Goal: Transaction & Acquisition: Book appointment/travel/reservation

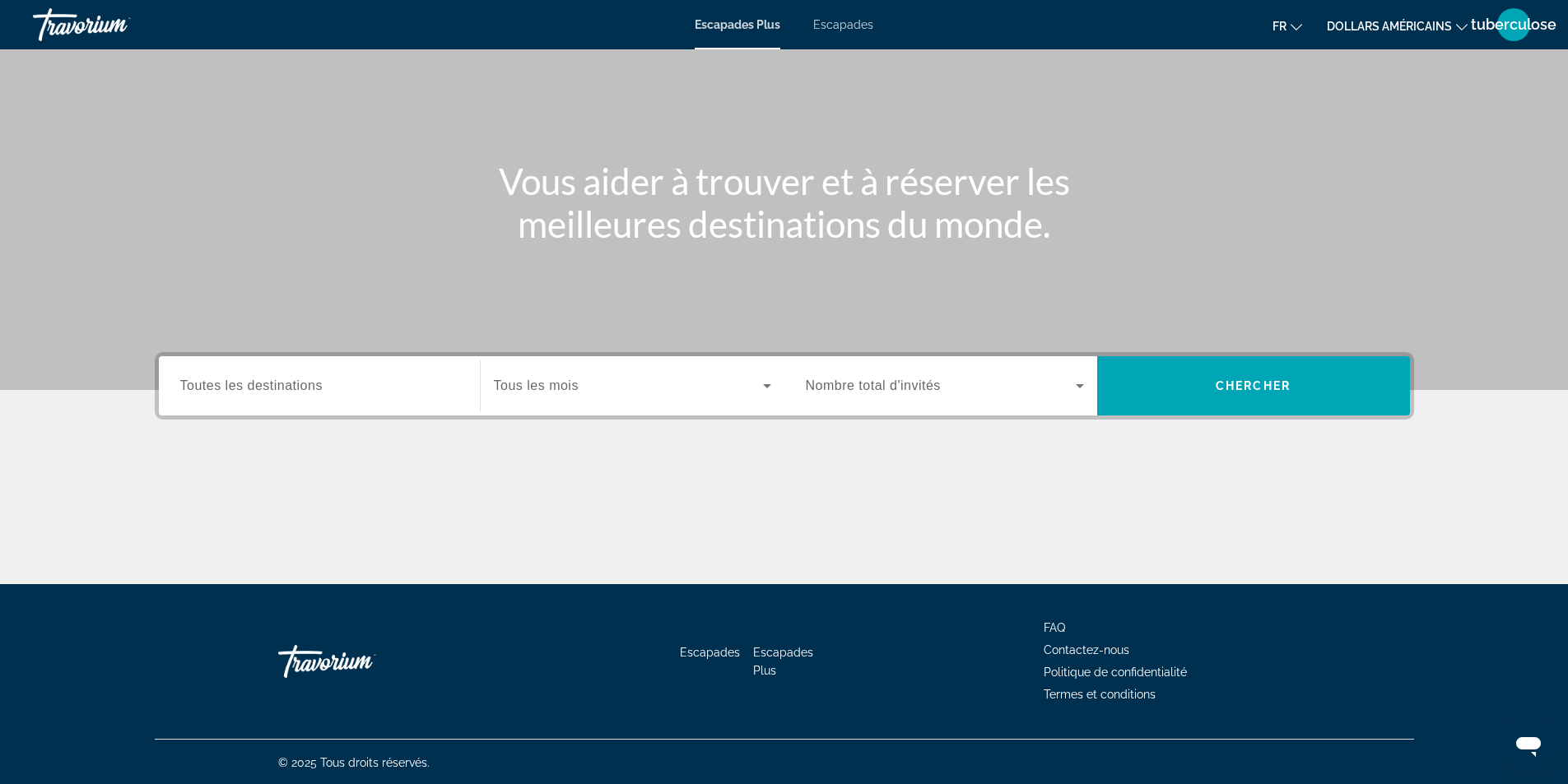
scroll to position [105, 0]
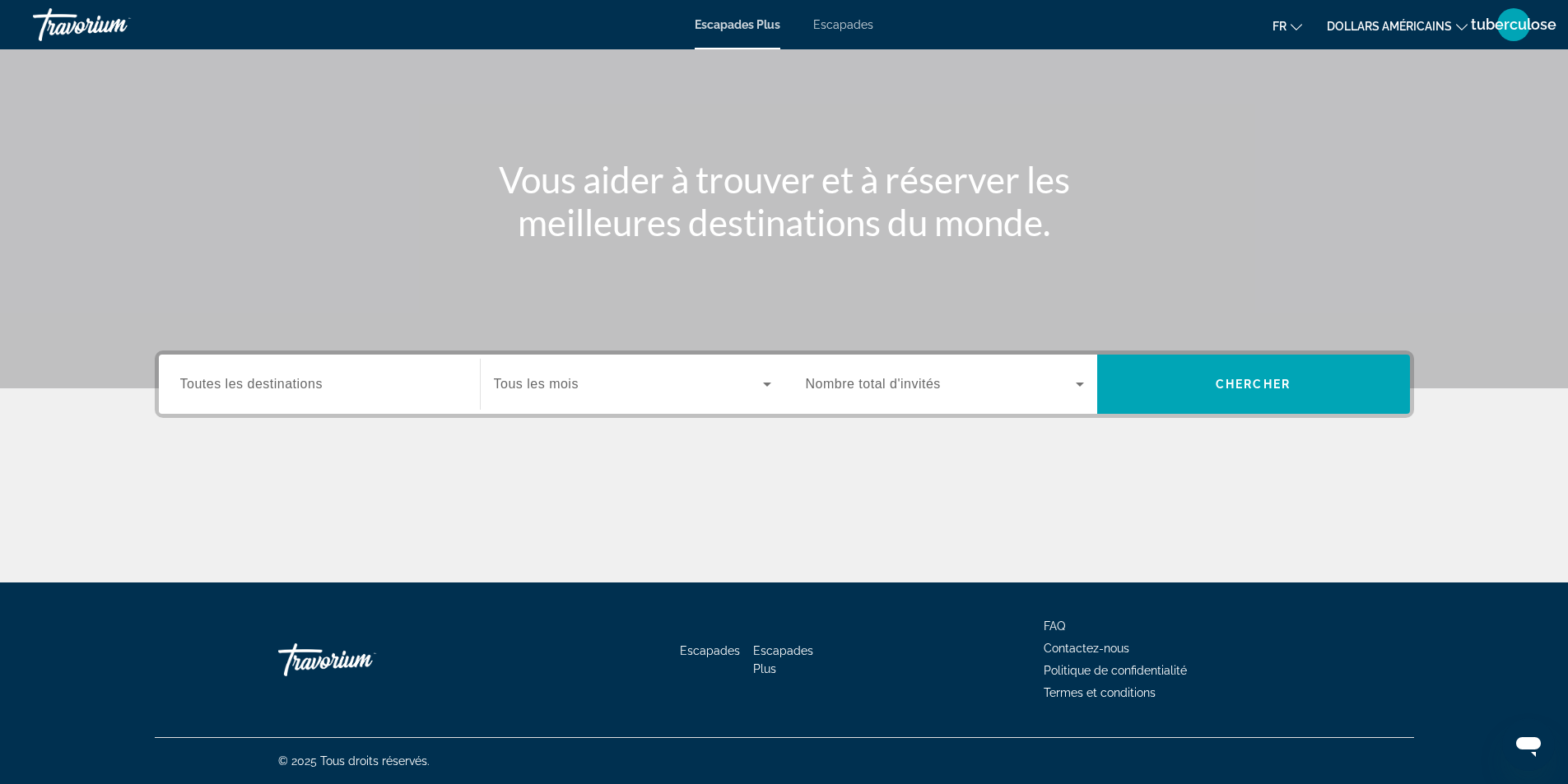
click at [745, 394] on div "Widget de recherche" at bounding box center [632, 384] width 277 height 46
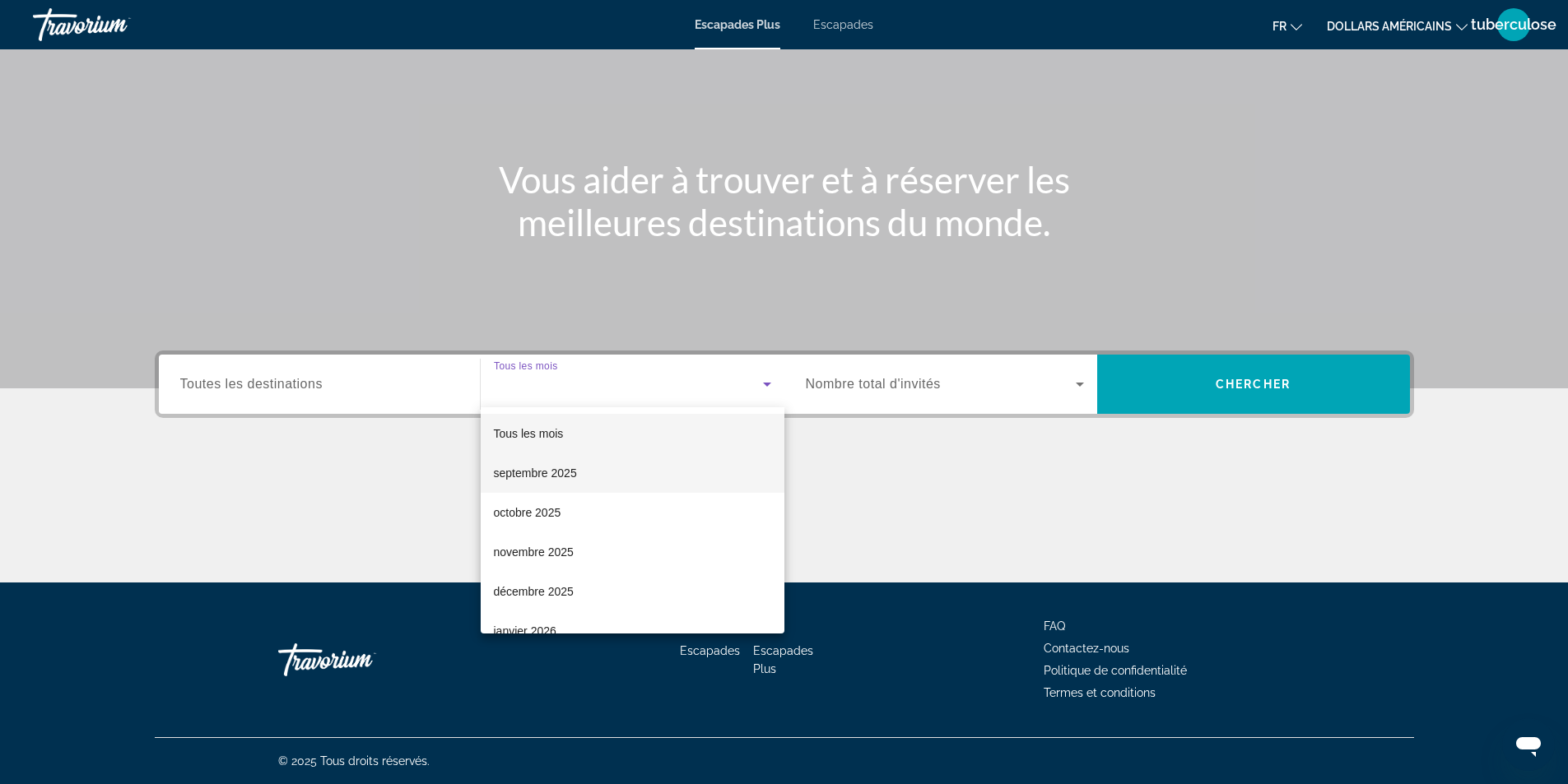
click at [689, 465] on mat-option "septembre 2025" at bounding box center [632, 473] width 304 height 40
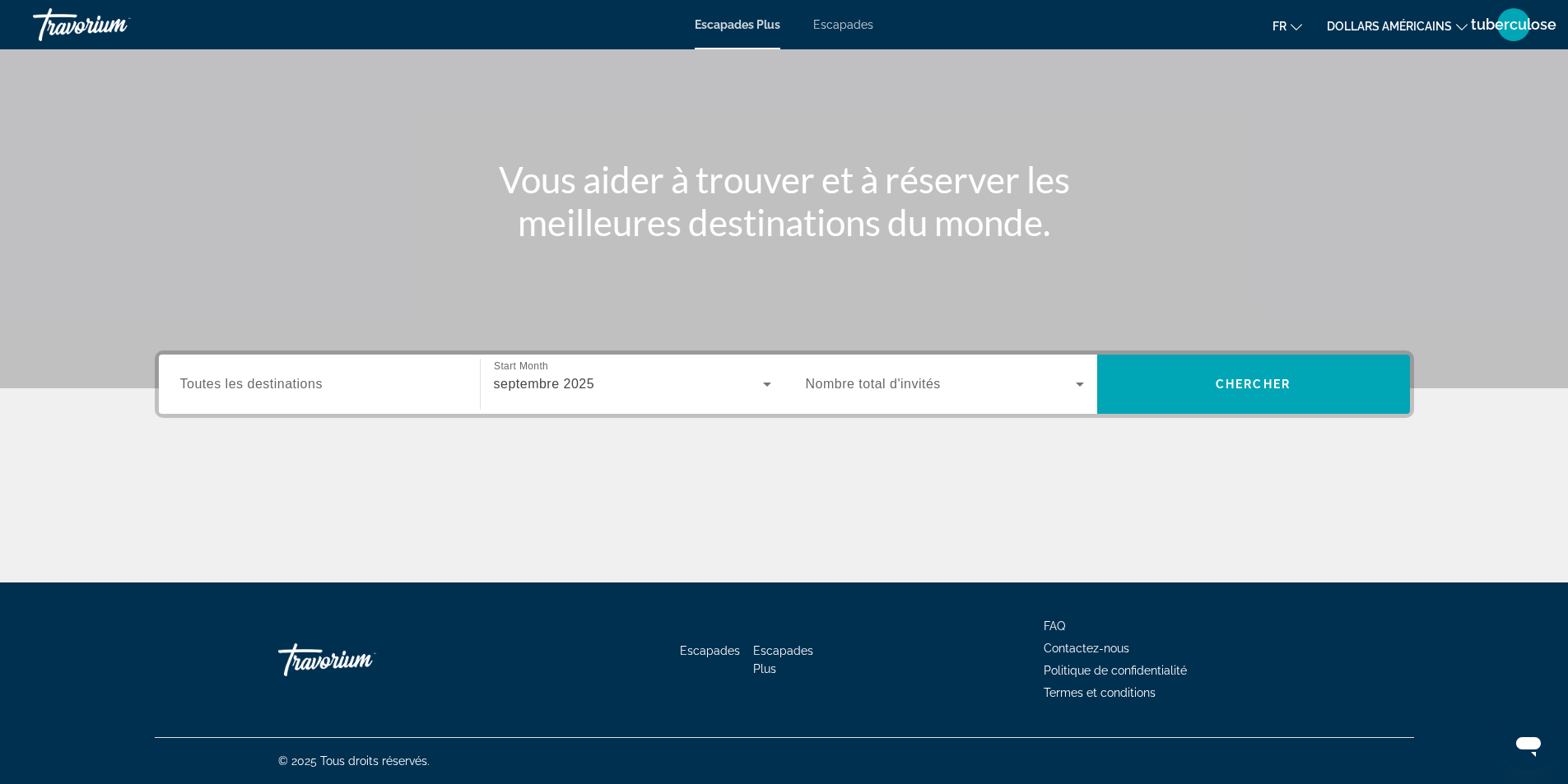
click at [1040, 400] on div "Widget de recherche" at bounding box center [945, 384] width 278 height 46
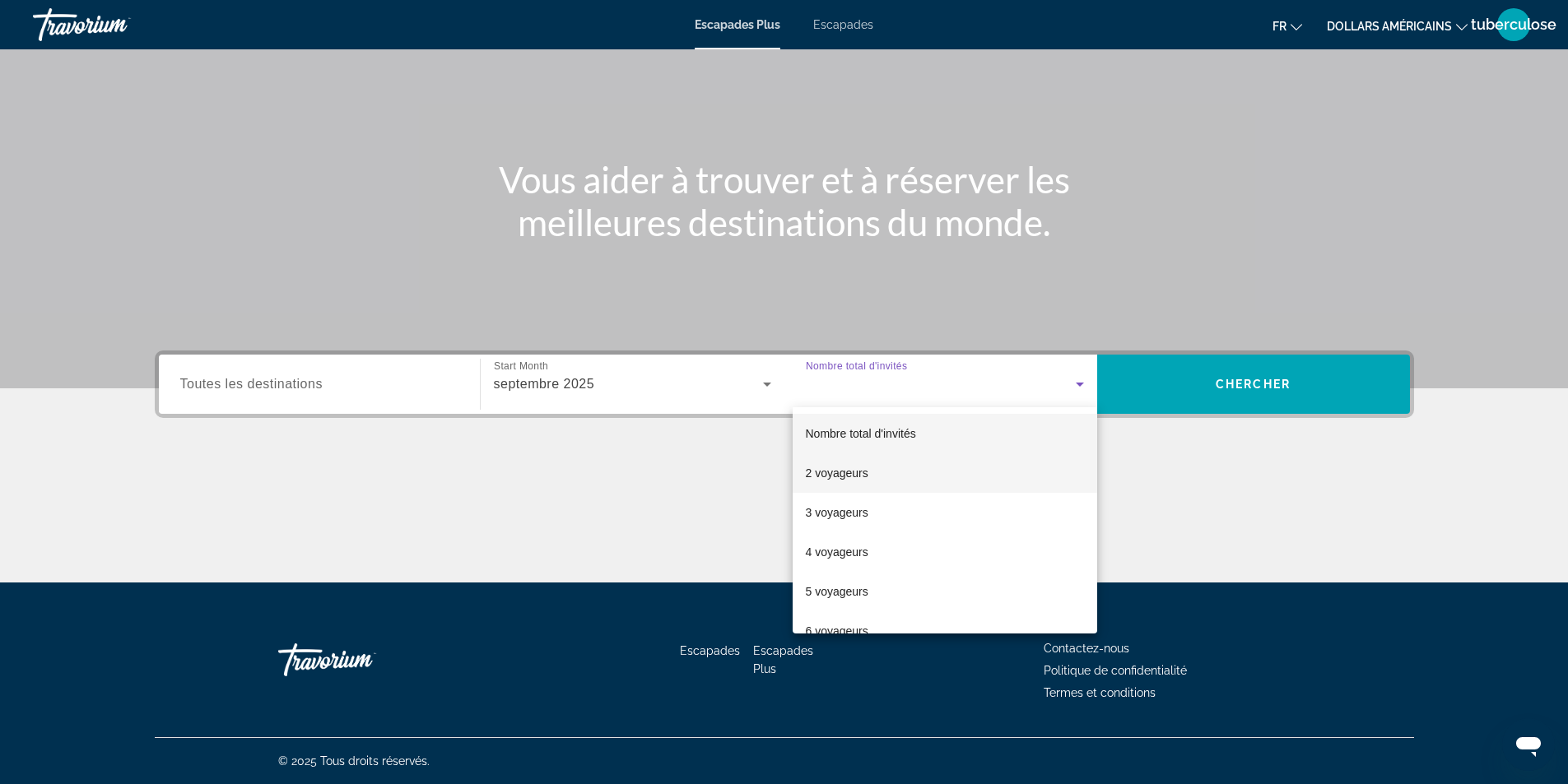
click at [960, 478] on mat-option "2 voyageurs" at bounding box center [945, 473] width 305 height 40
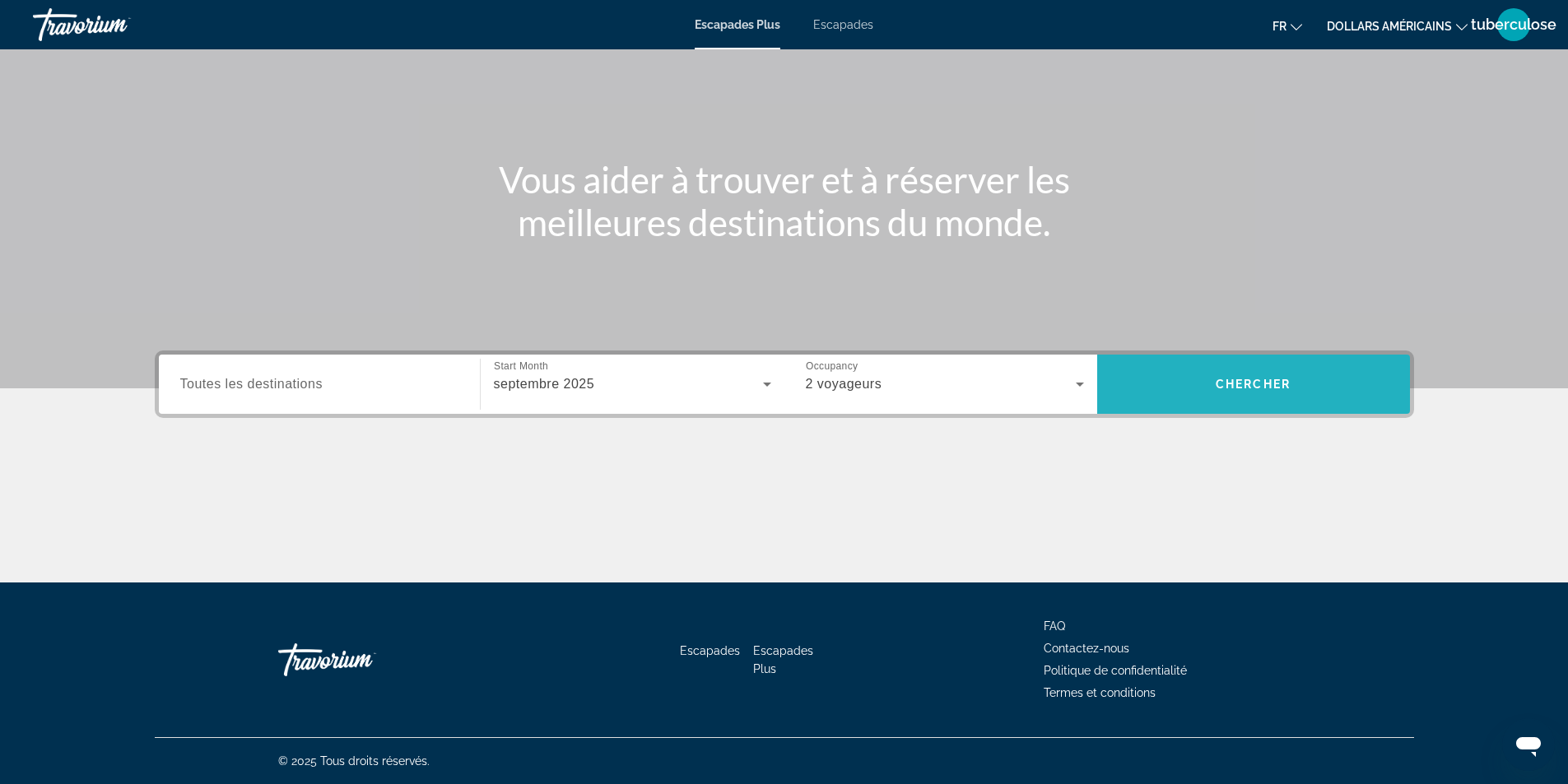
click at [1278, 390] on span "Chercher" at bounding box center [1252, 384] width 74 height 13
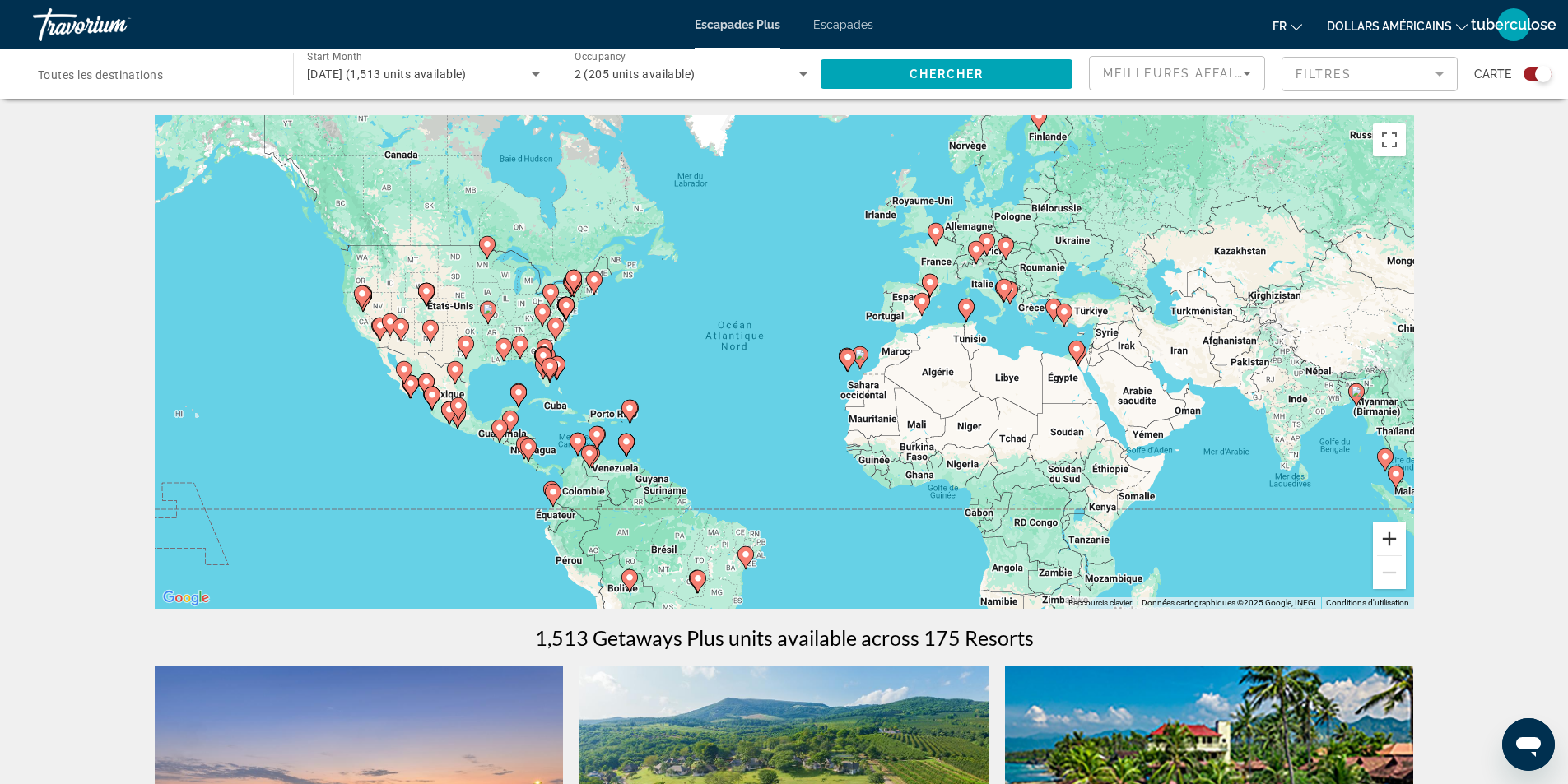
click at [1386, 533] on button "Zoom avant" at bounding box center [1389, 539] width 33 height 33
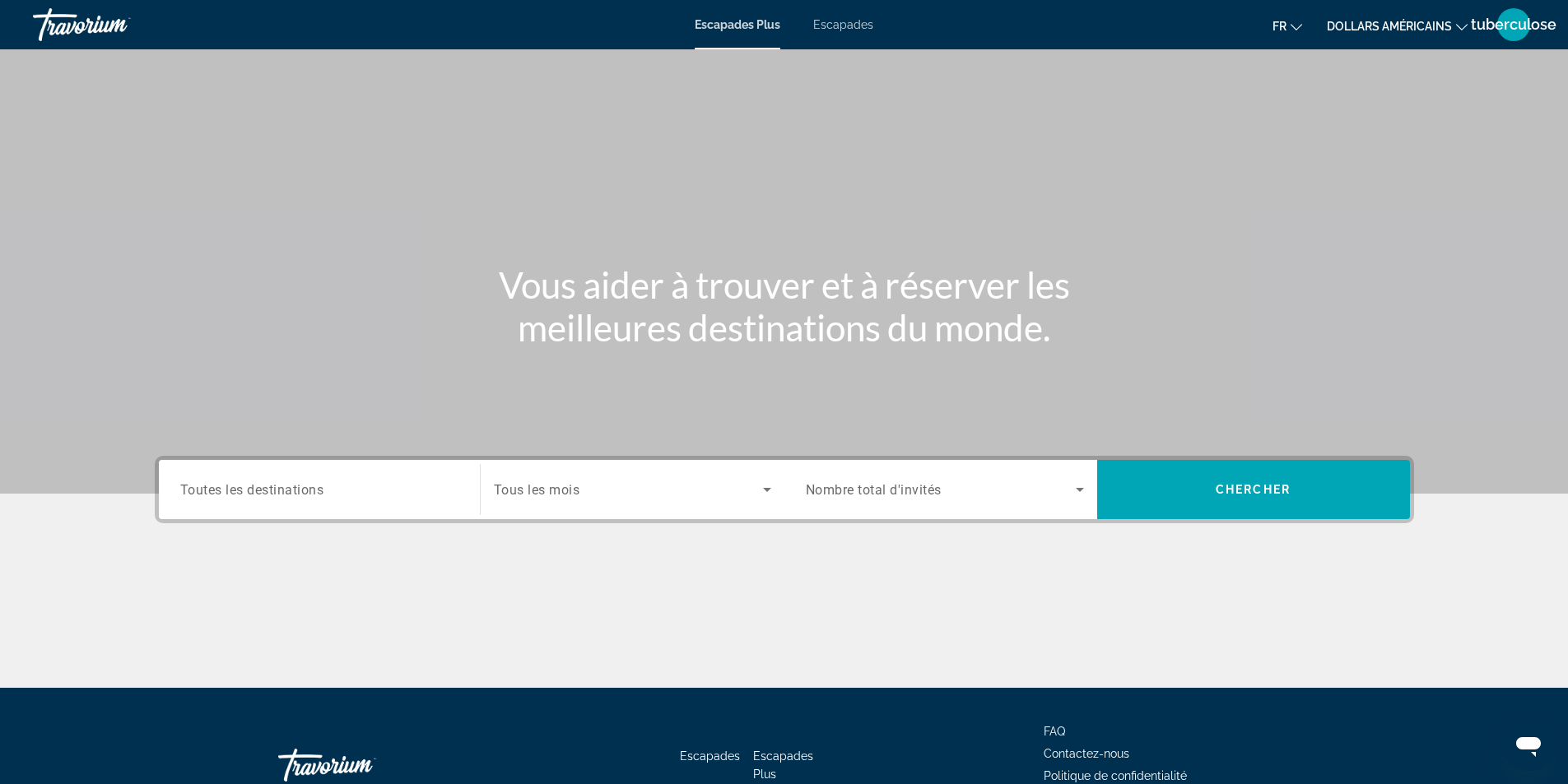
click at [836, 21] on font "Escapades" at bounding box center [843, 24] width 60 height 13
click at [627, 510] on div "Search widget" at bounding box center [632, 489] width 277 height 46
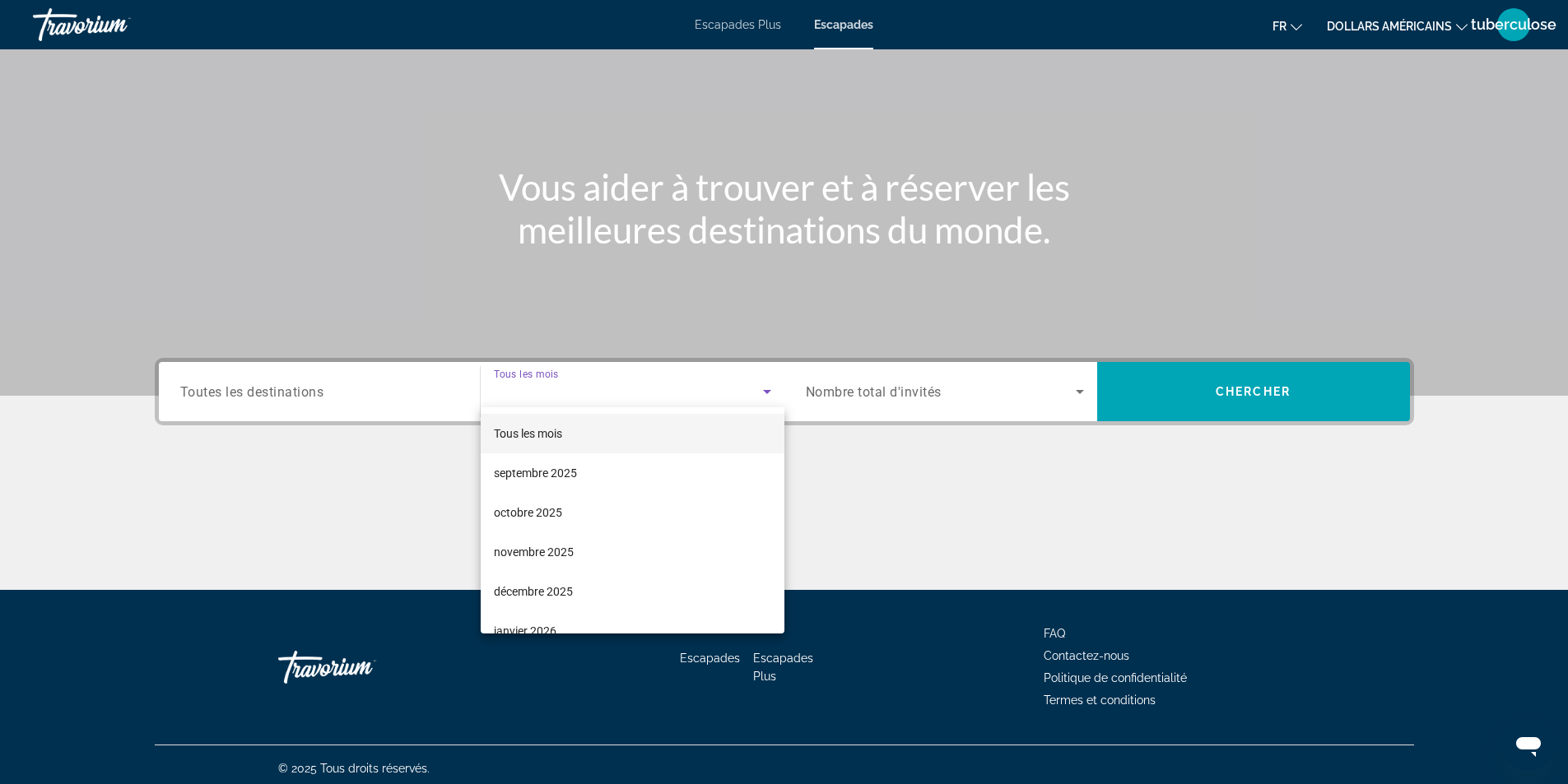
scroll to position [105, 0]
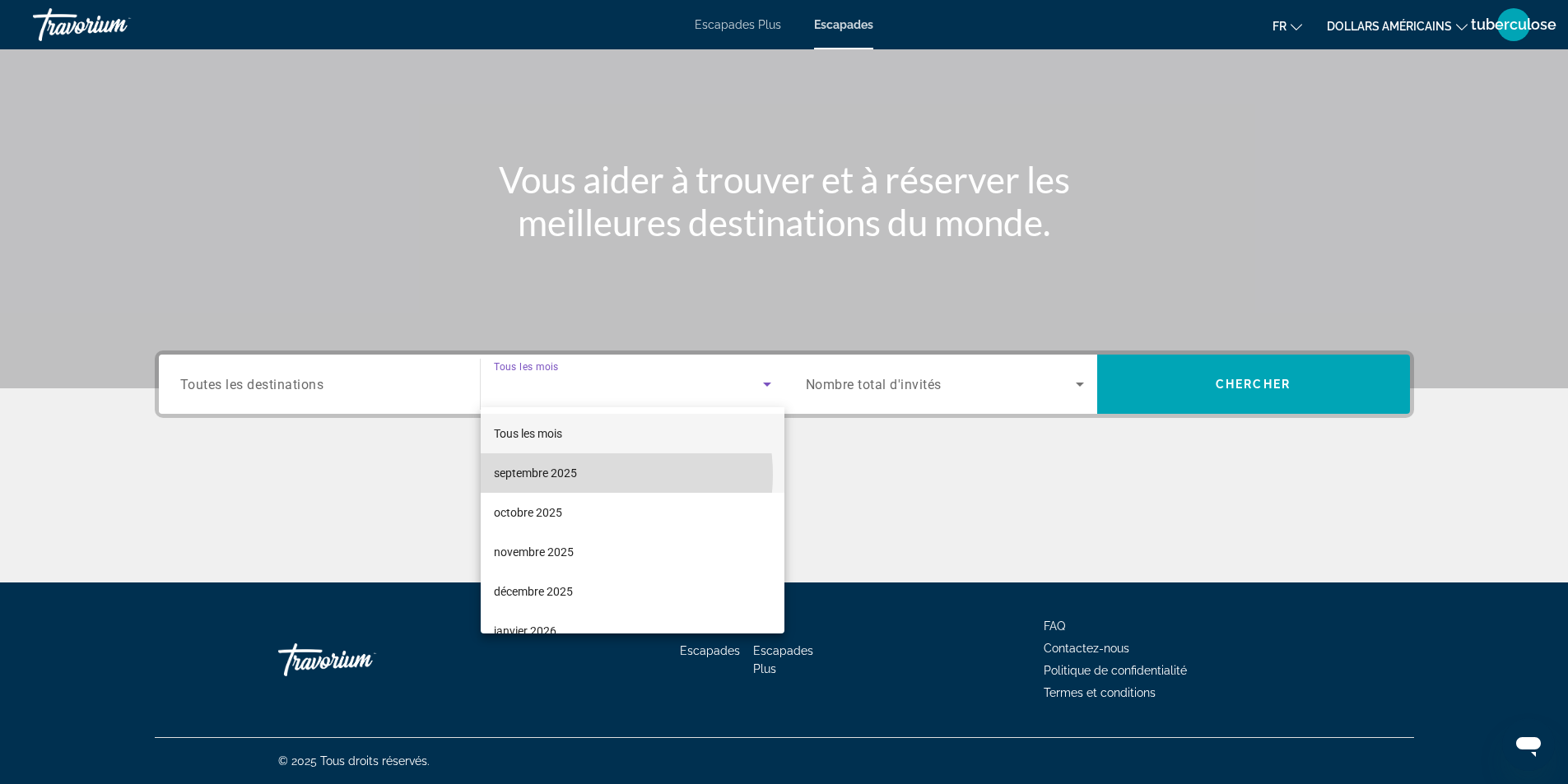
click at [581, 475] on mat-option "septembre 2025" at bounding box center [632, 473] width 304 height 40
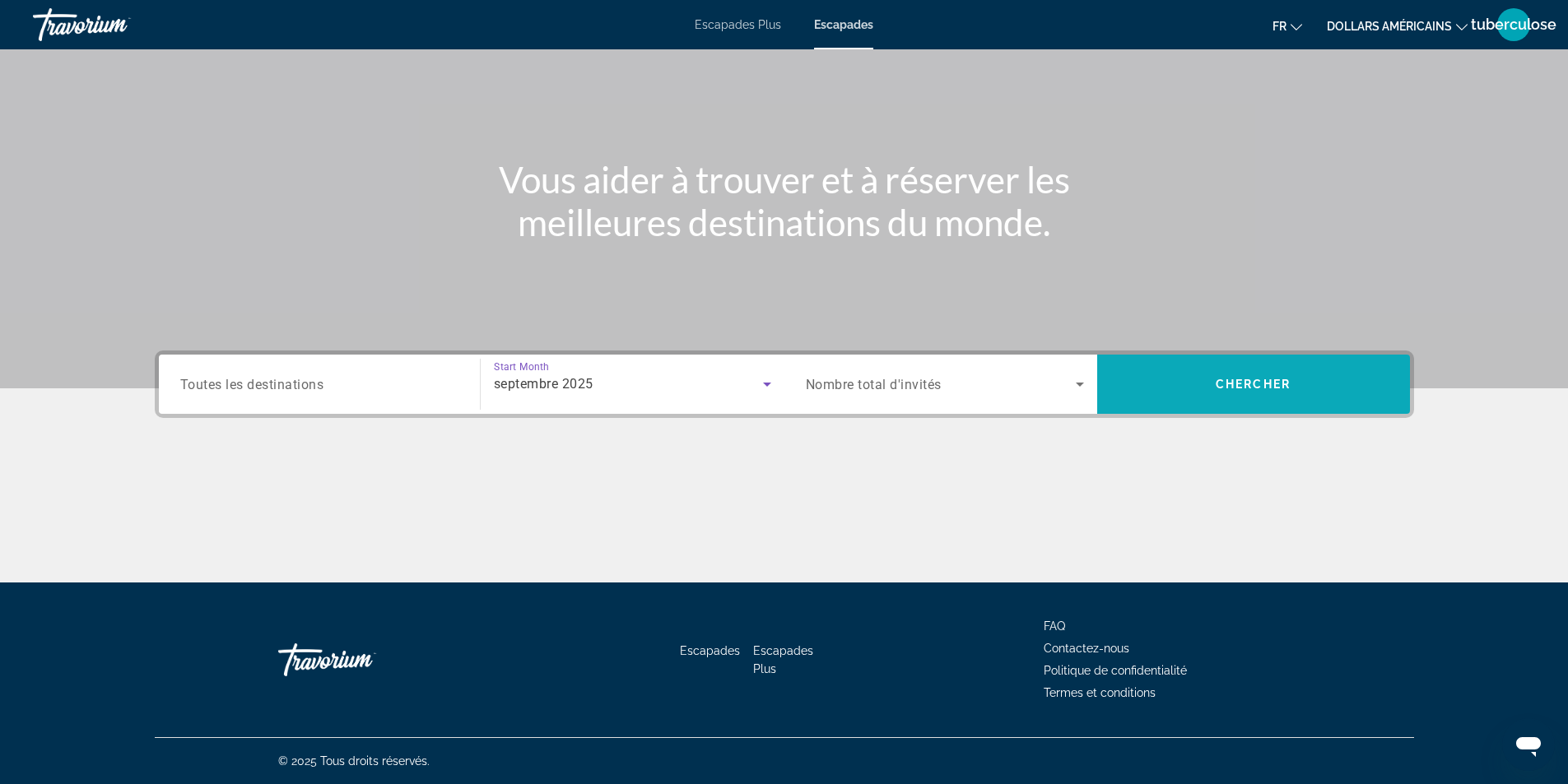
click at [1197, 378] on span "Search widget" at bounding box center [1253, 384] width 313 height 40
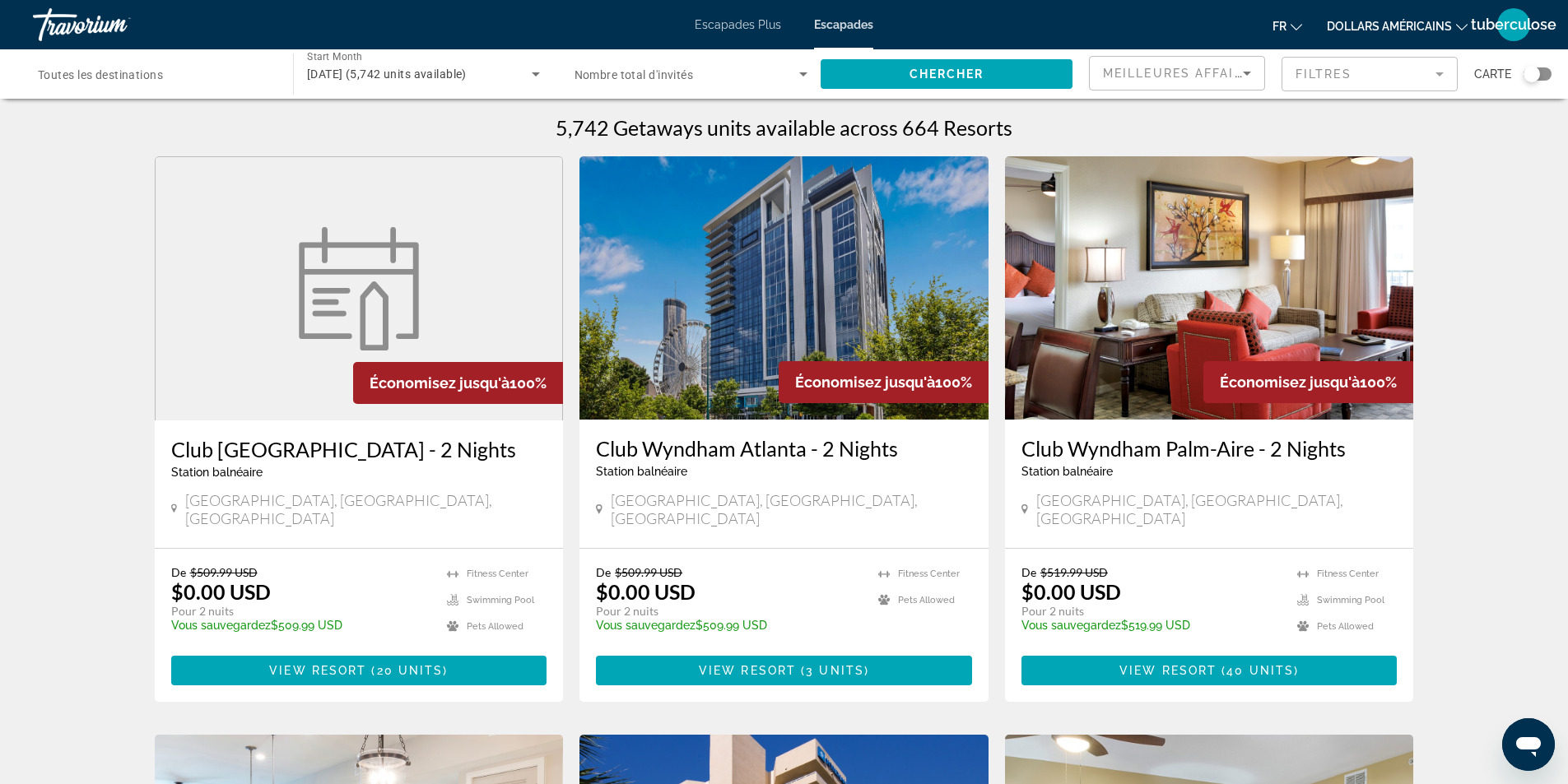
click at [123, 84] on div "Search widget" at bounding box center [155, 74] width 234 height 47
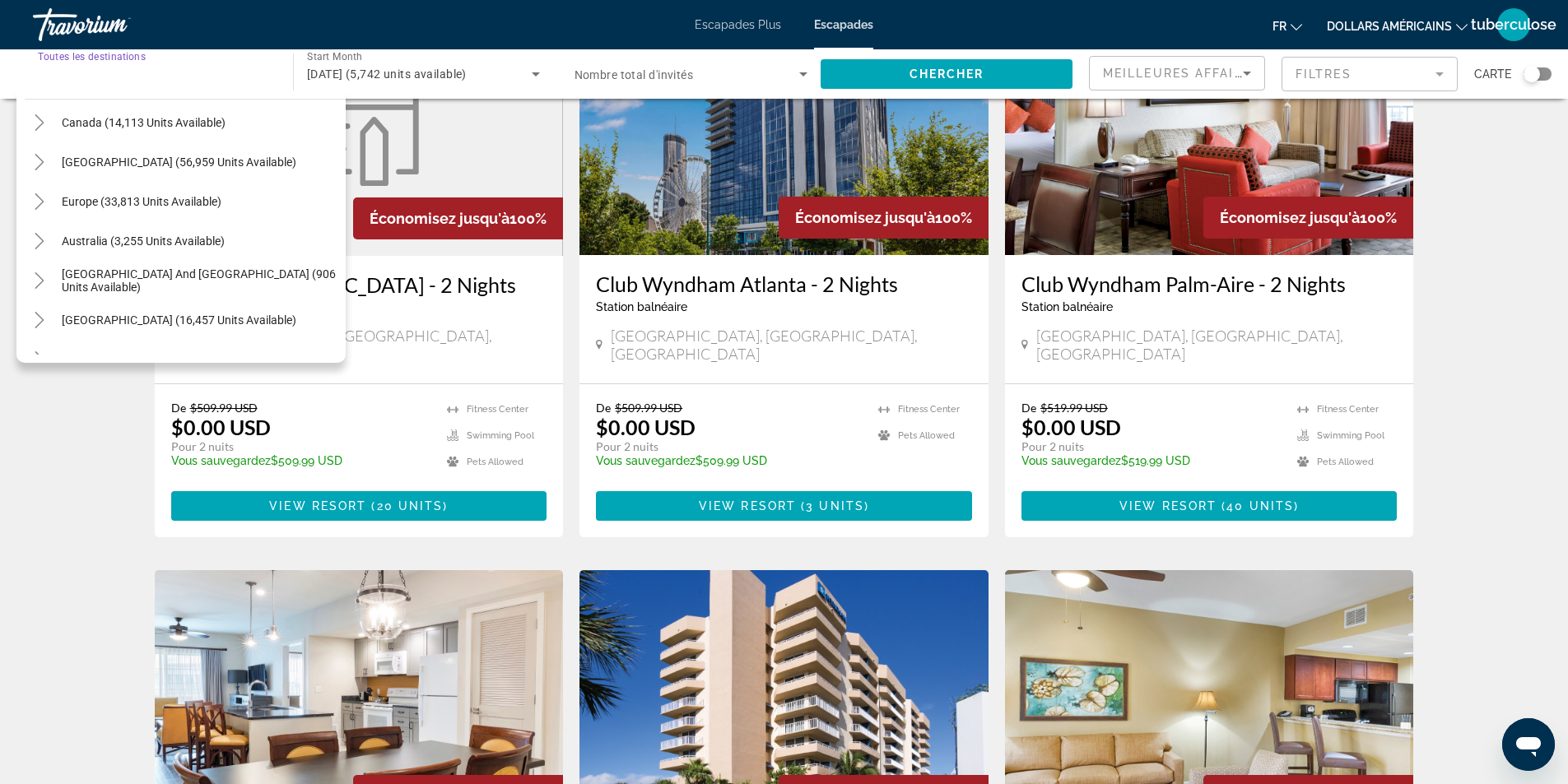
scroll to position [102, 0]
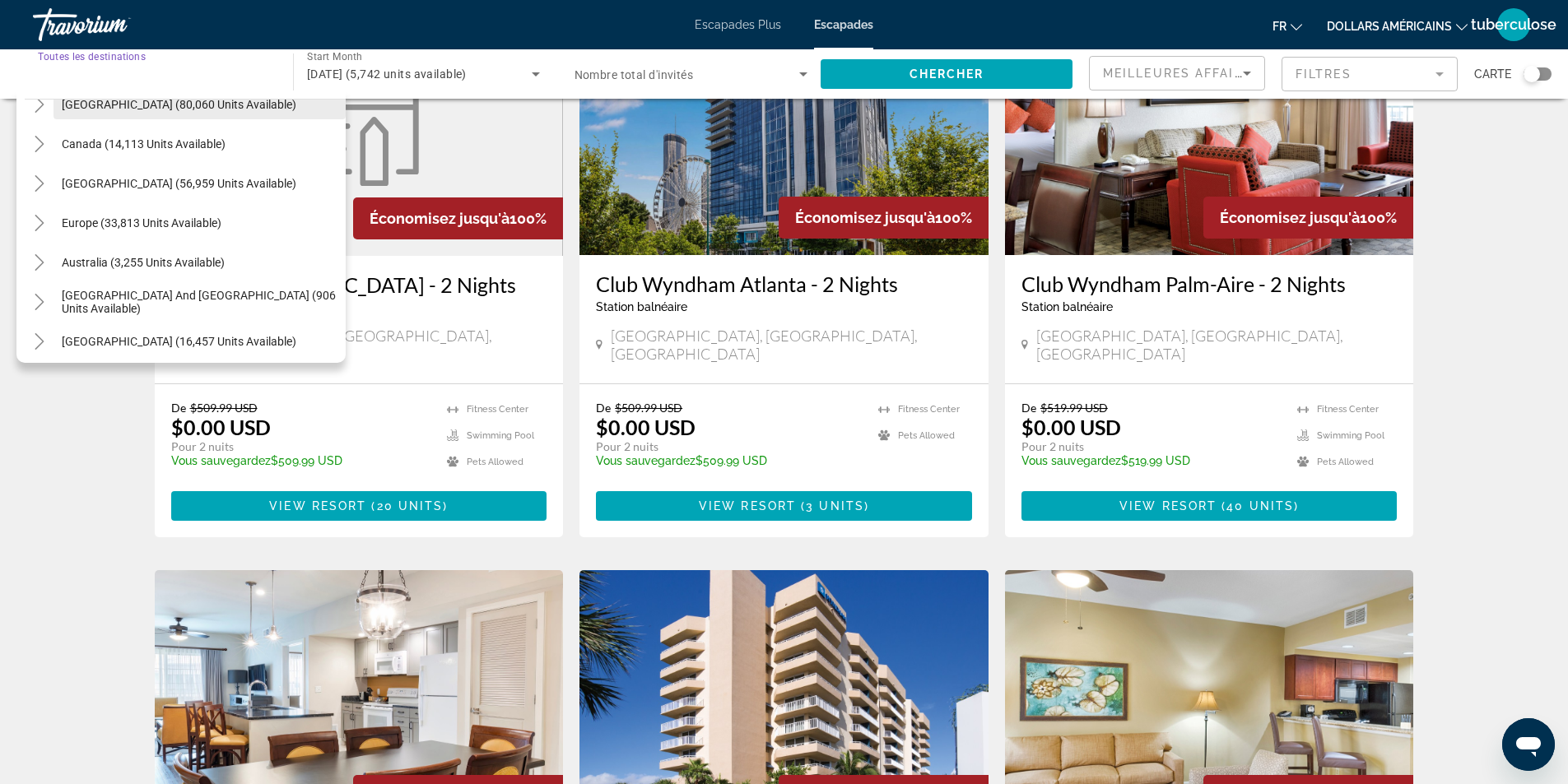
click at [94, 218] on span "Europe (33,813 units available)" at bounding box center [142, 222] width 160 height 13
type input "**********"
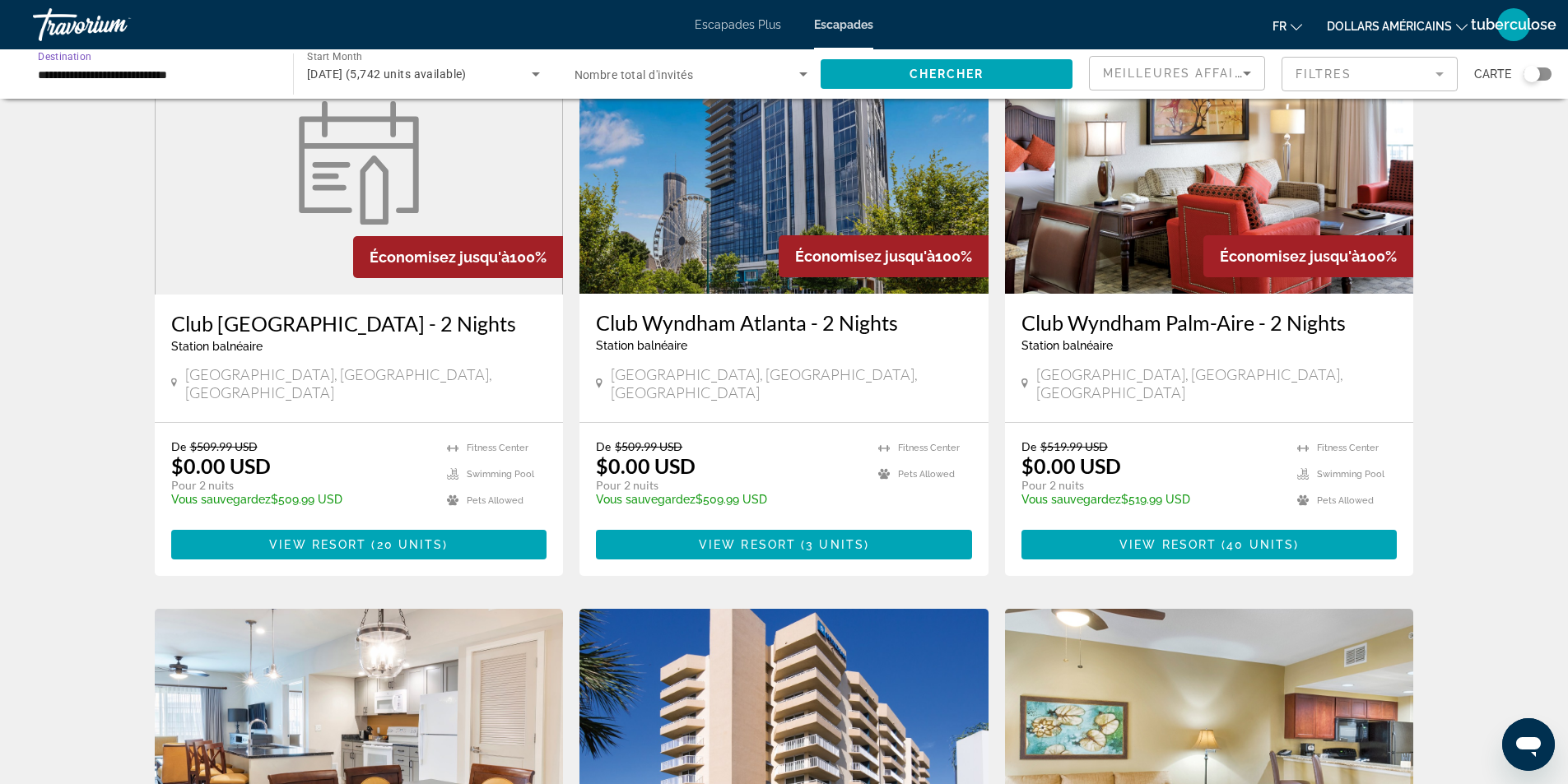
scroll to position [0, 0]
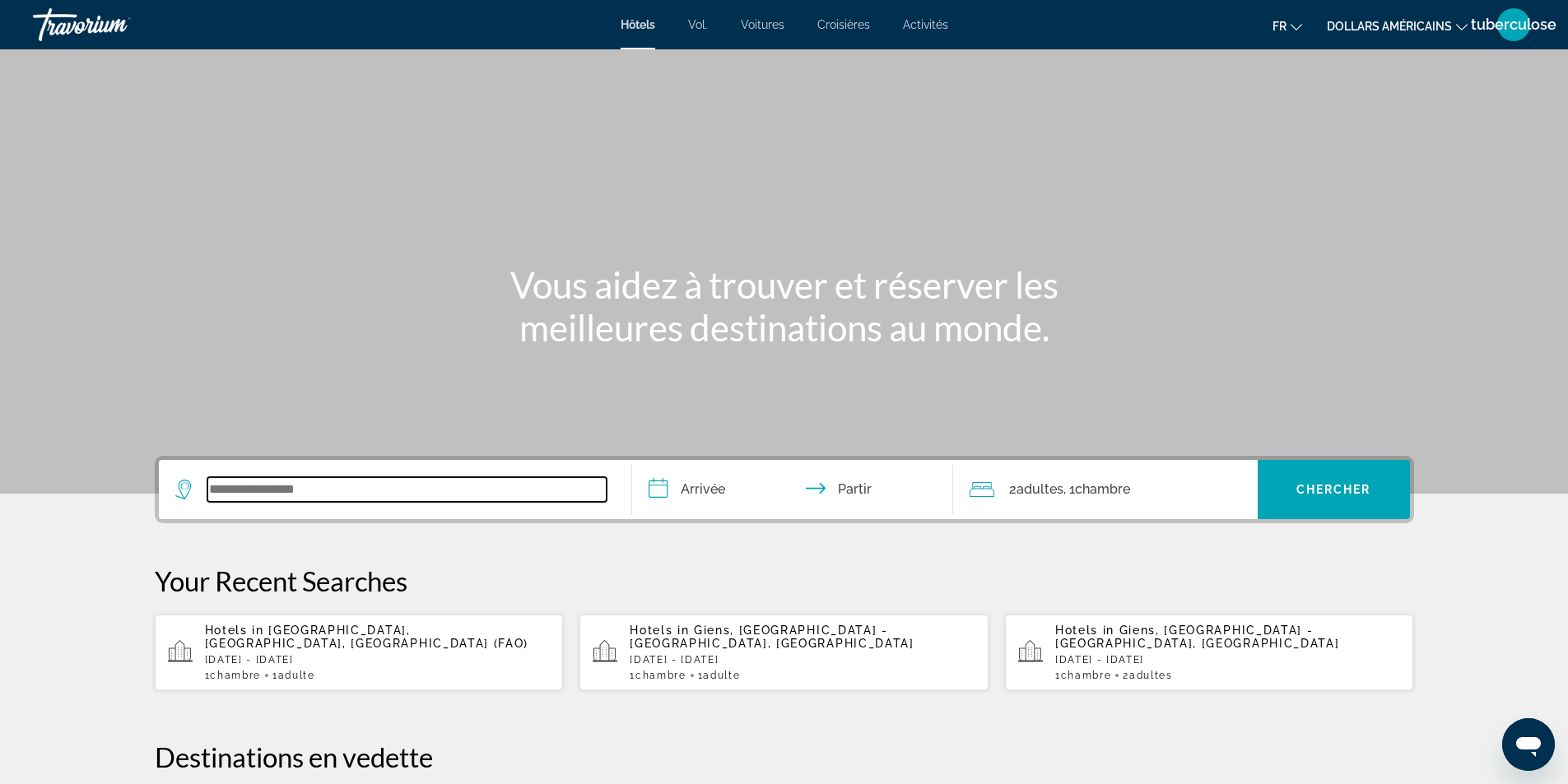
click at [261, 490] on input "Widget de recherche" at bounding box center [407, 490] width 399 height 25
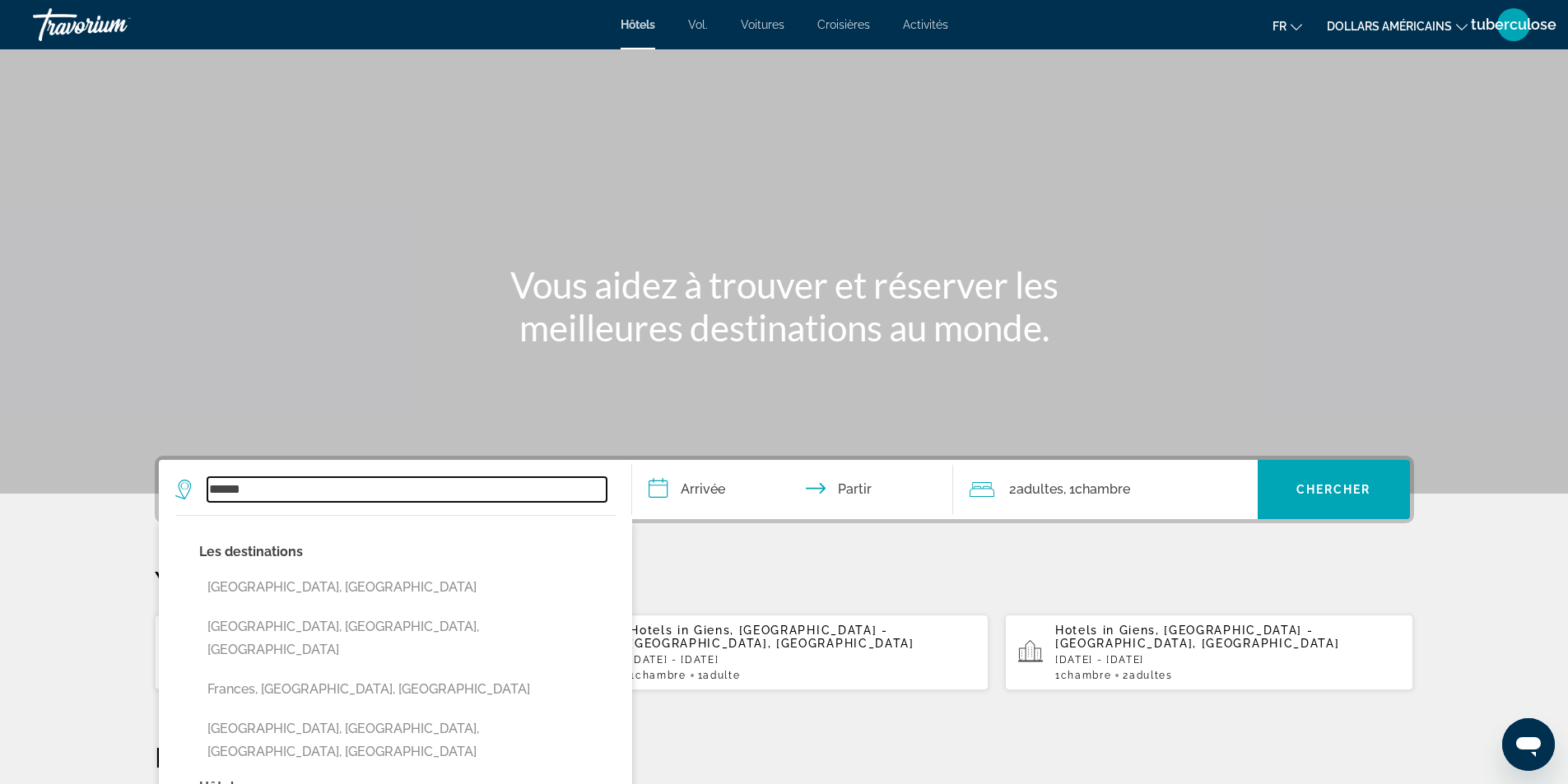
type input "******"
click at [698, 487] on input "**********" at bounding box center [796, 492] width 328 height 64
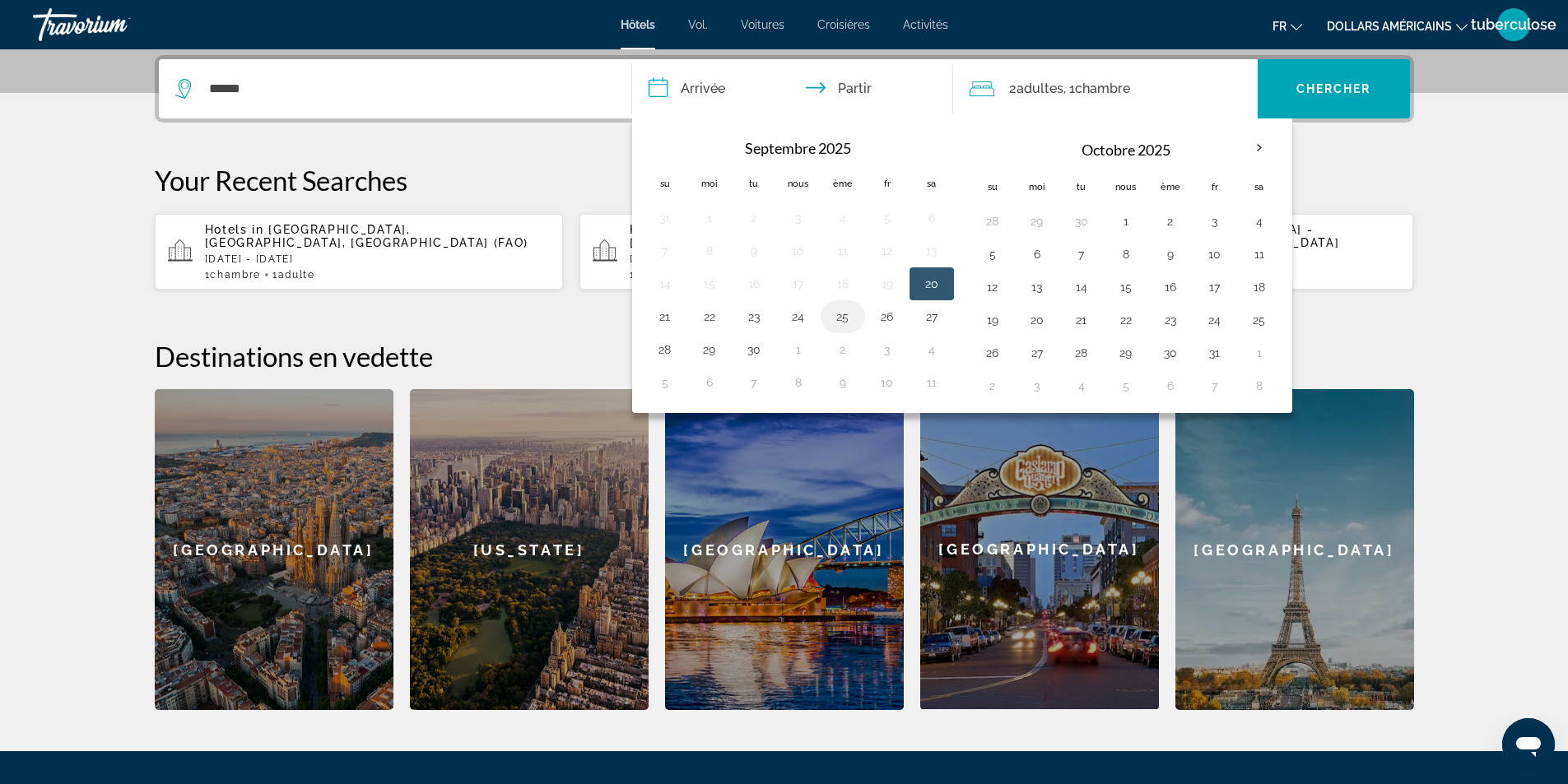
scroll to position [402, 0]
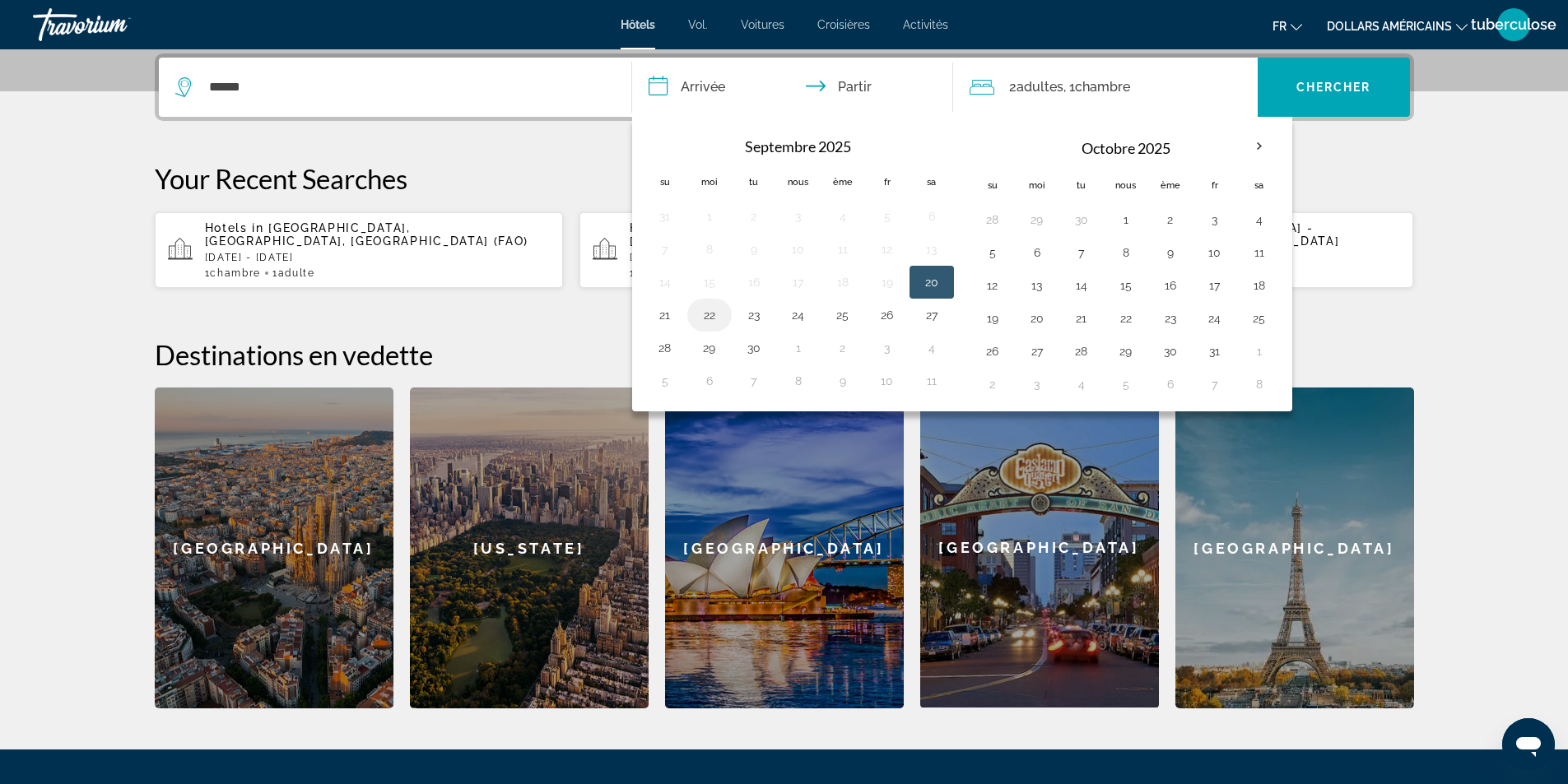
click at [710, 317] on button "22" at bounding box center [710, 315] width 27 height 23
click at [891, 314] on button "26" at bounding box center [887, 315] width 27 height 23
type input "**********"
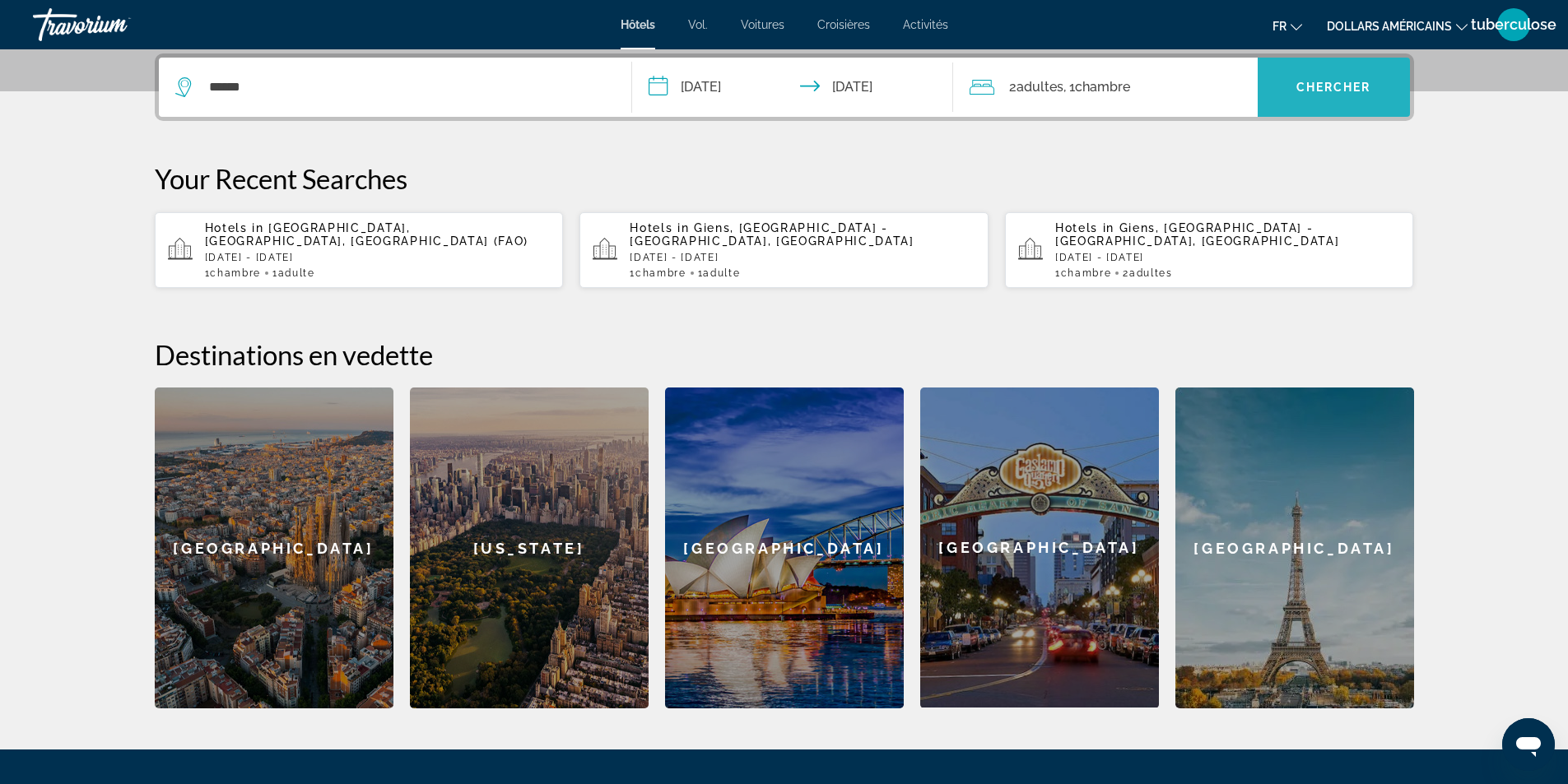
click at [1299, 84] on font "Chercher" at bounding box center [1333, 87] width 74 height 13
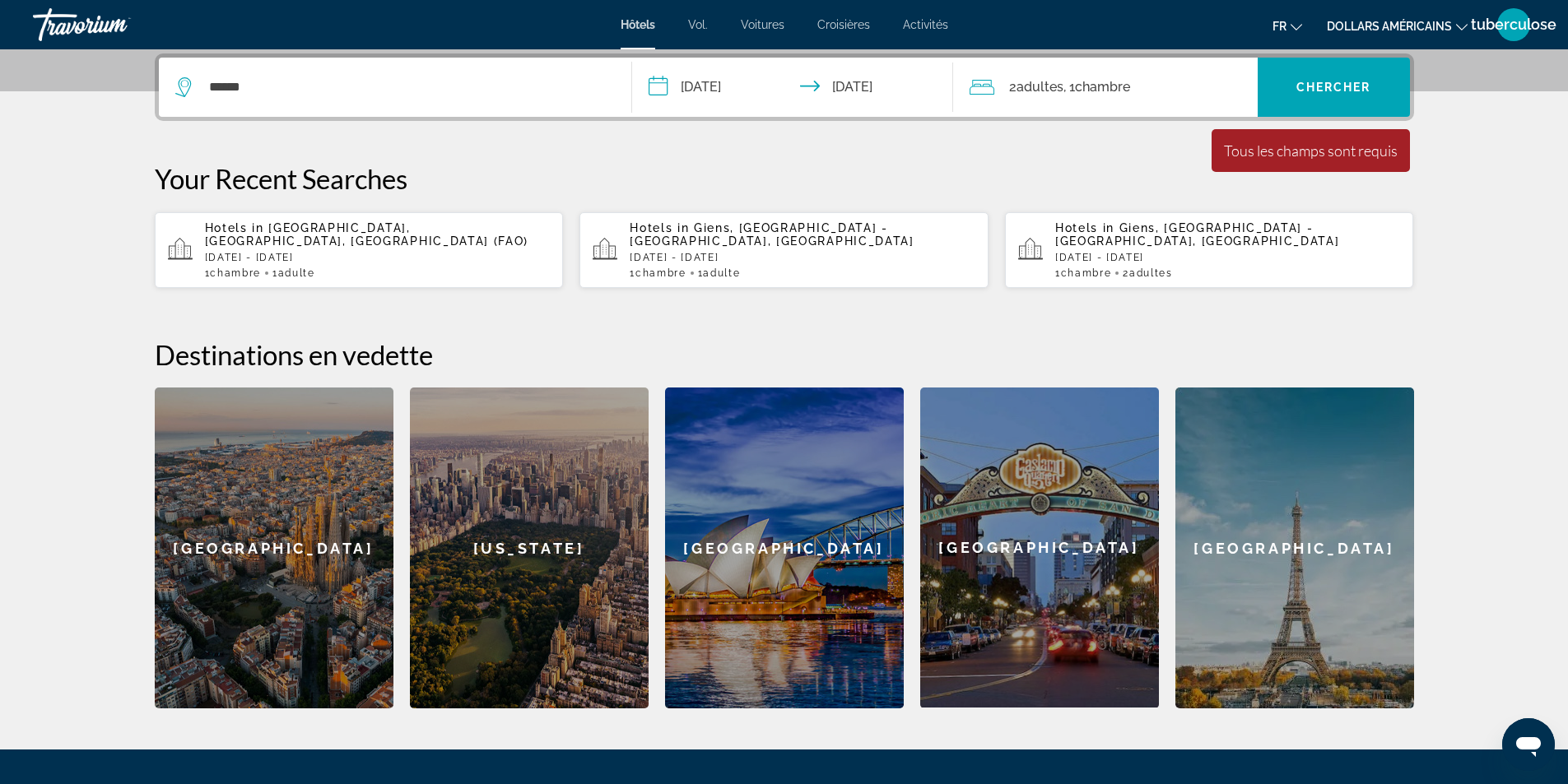
click at [1074, 98] on div "2 adultes Adulte , 1 Chambre pièces" at bounding box center [1113, 87] width 288 height 59
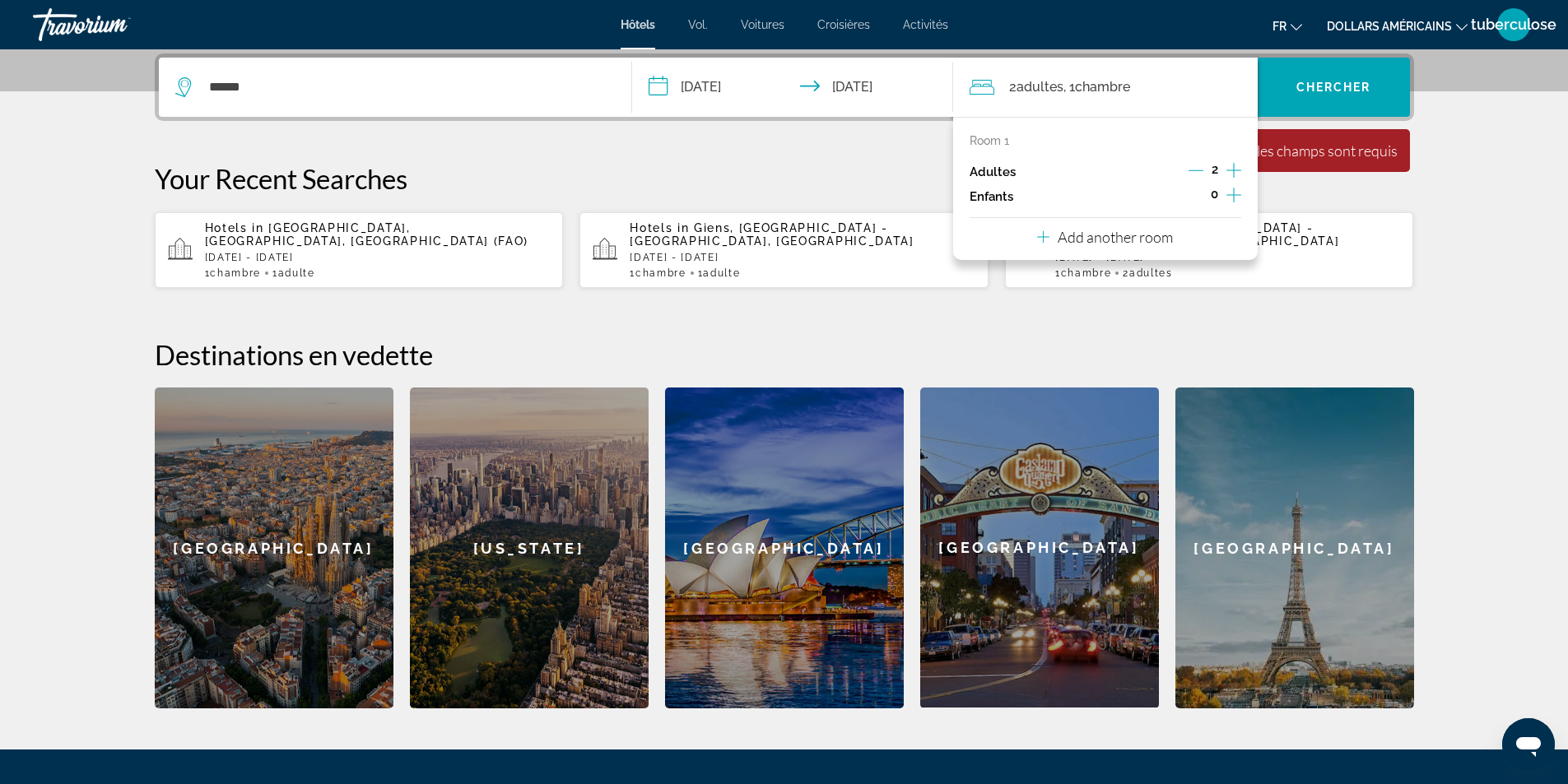
click at [1074, 98] on div "2 adultes Adulte , 1 Chambre pièces" at bounding box center [1113, 87] width 288 height 59
click at [1326, 79] on span "Widget de recherche" at bounding box center [1334, 87] width 152 height 40
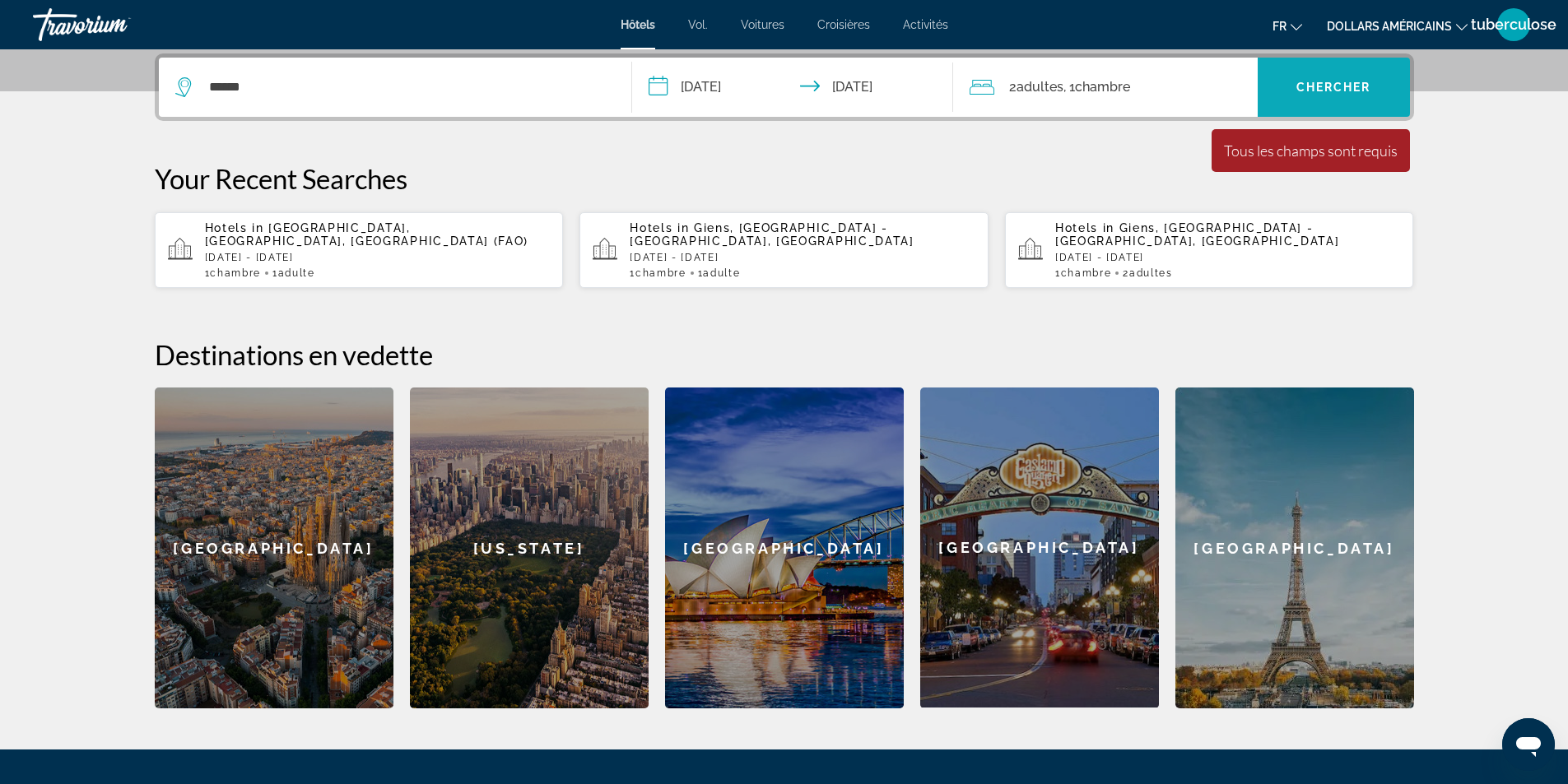
click at [1326, 79] on span "Widget de recherche" at bounding box center [1334, 87] width 152 height 40
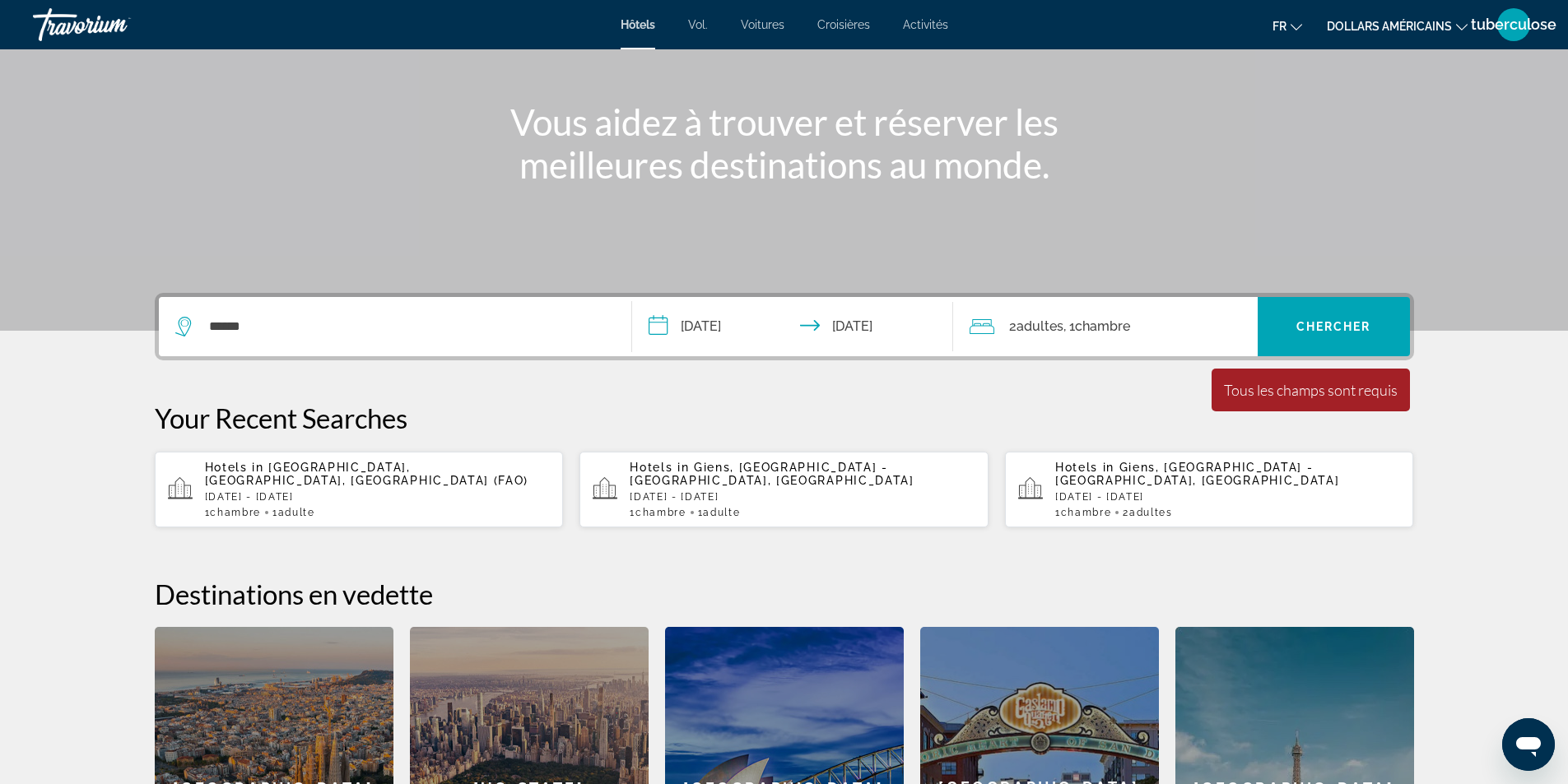
scroll to position [155, 0]
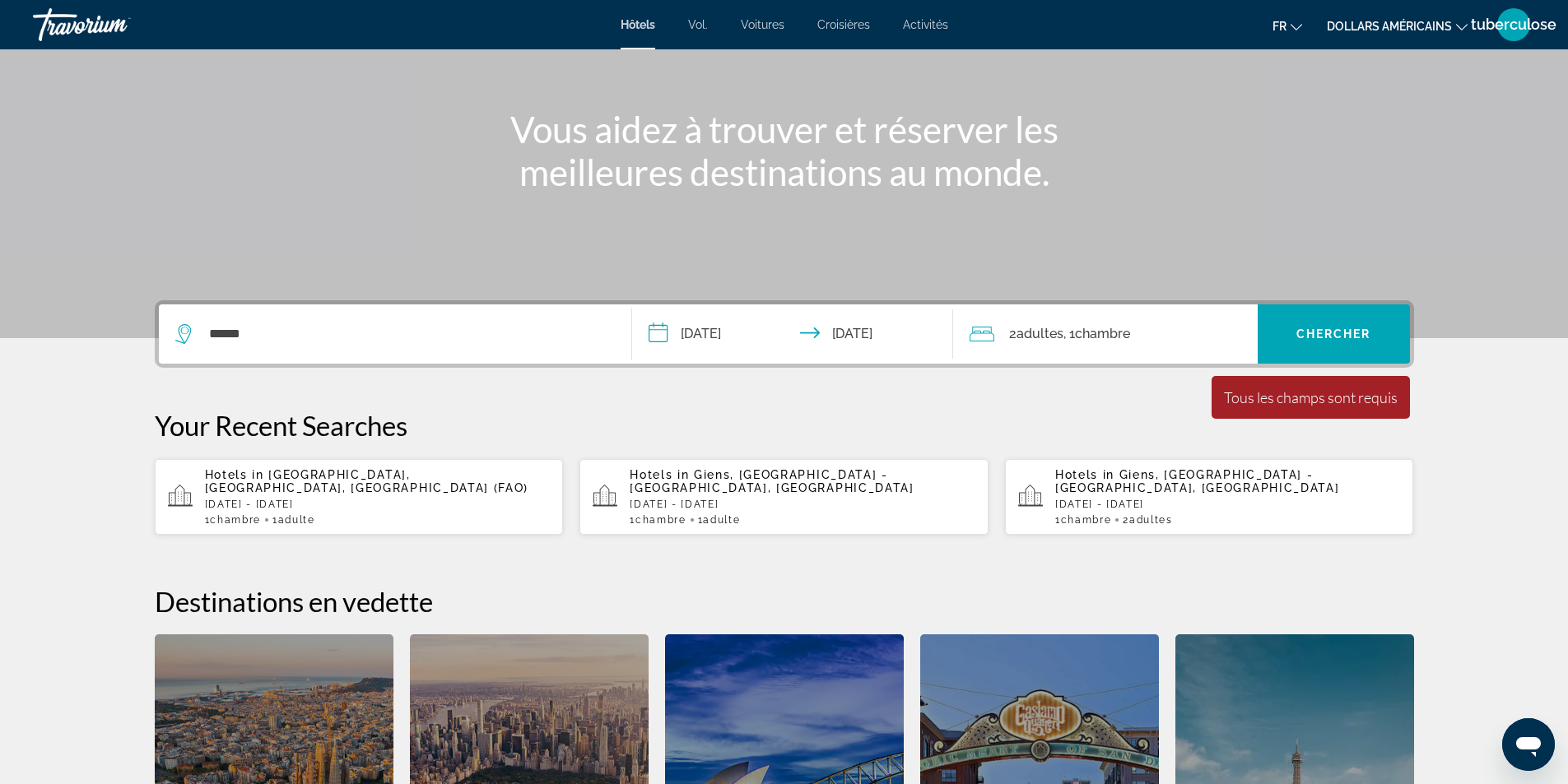
click at [407, 354] on div "******" at bounding box center [395, 334] width 440 height 59
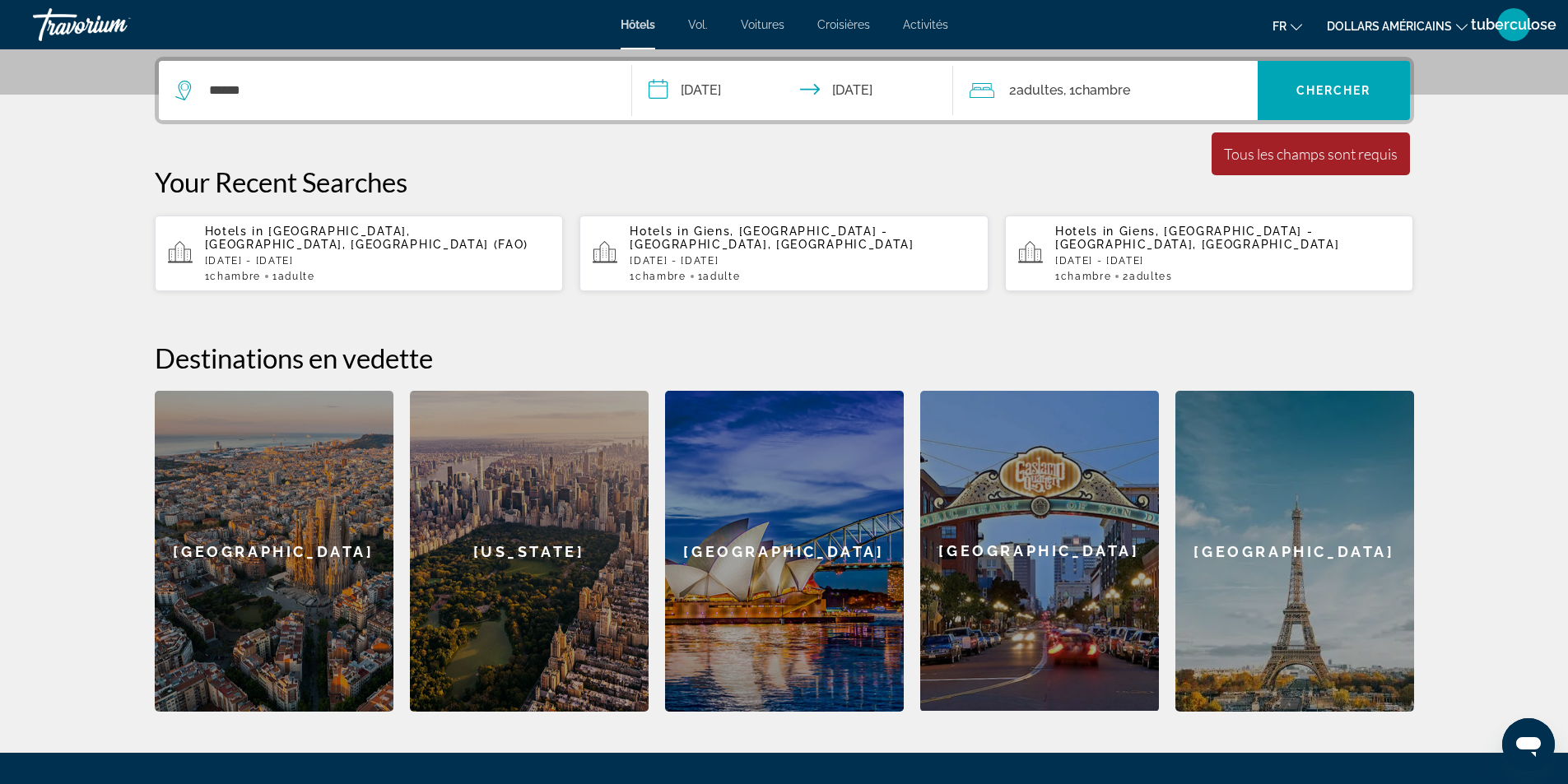
scroll to position [402, 0]
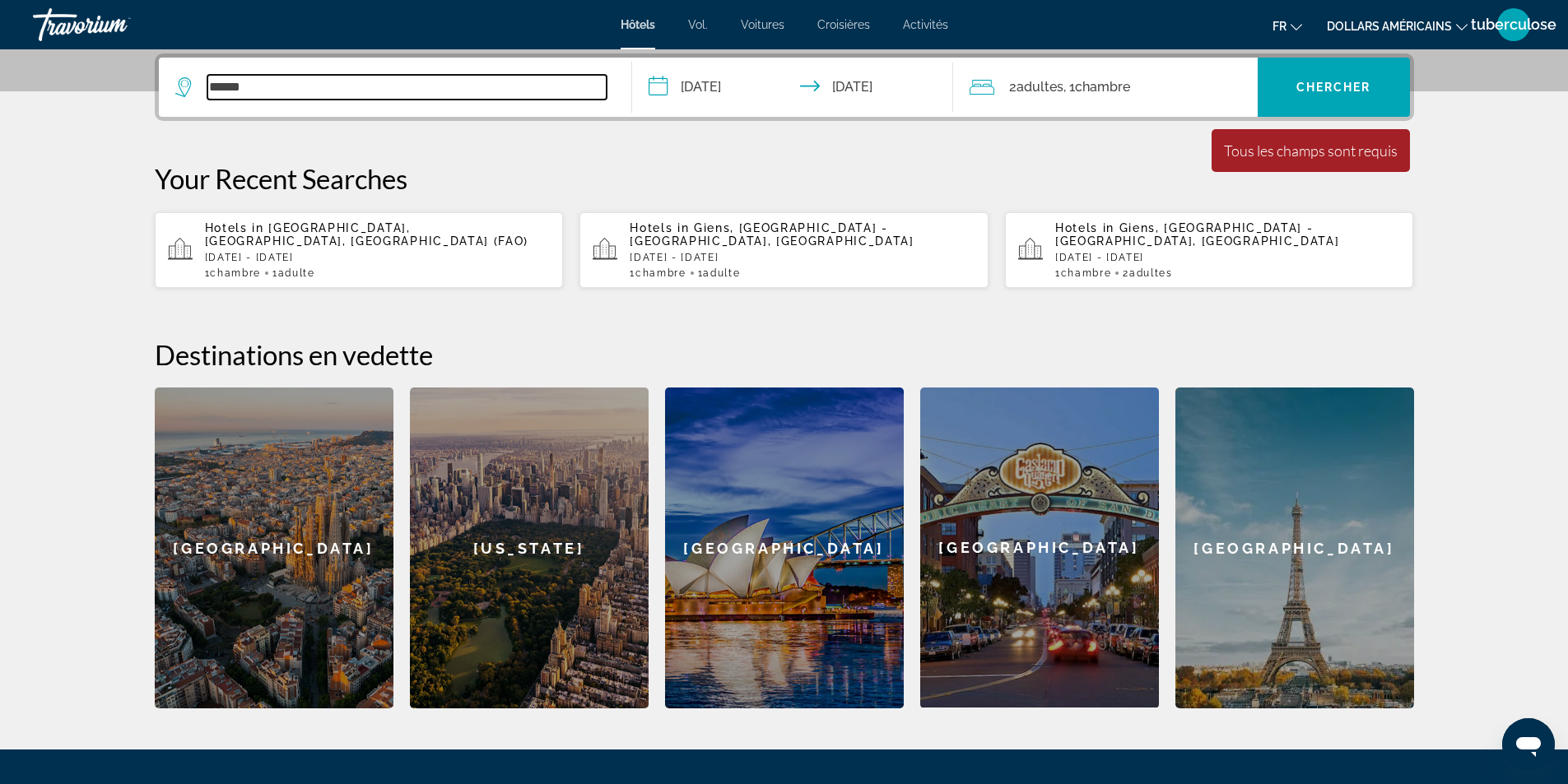
click at [416, 96] on input "******" at bounding box center [407, 87] width 399 height 25
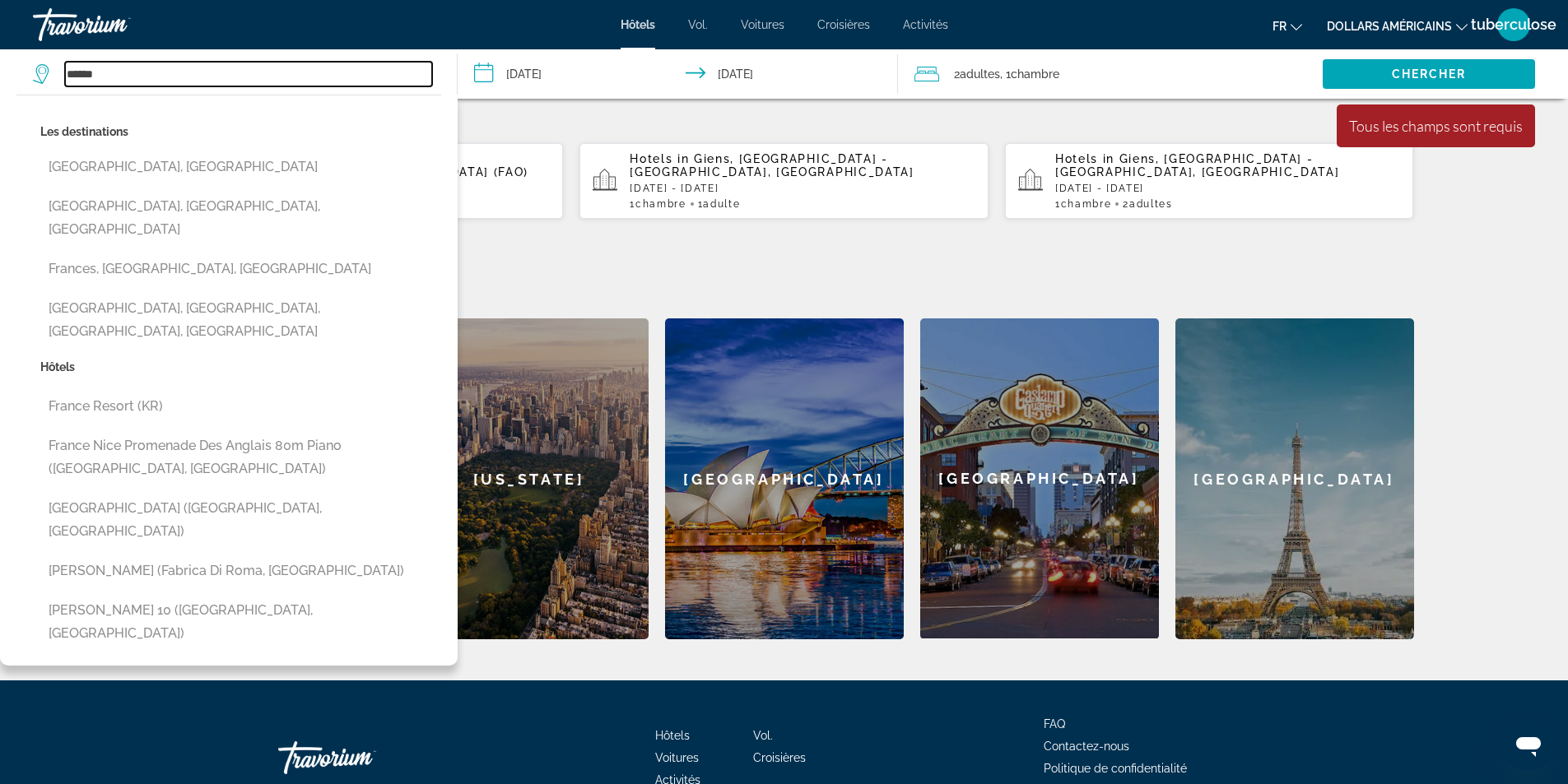
scroll to position [556, 0]
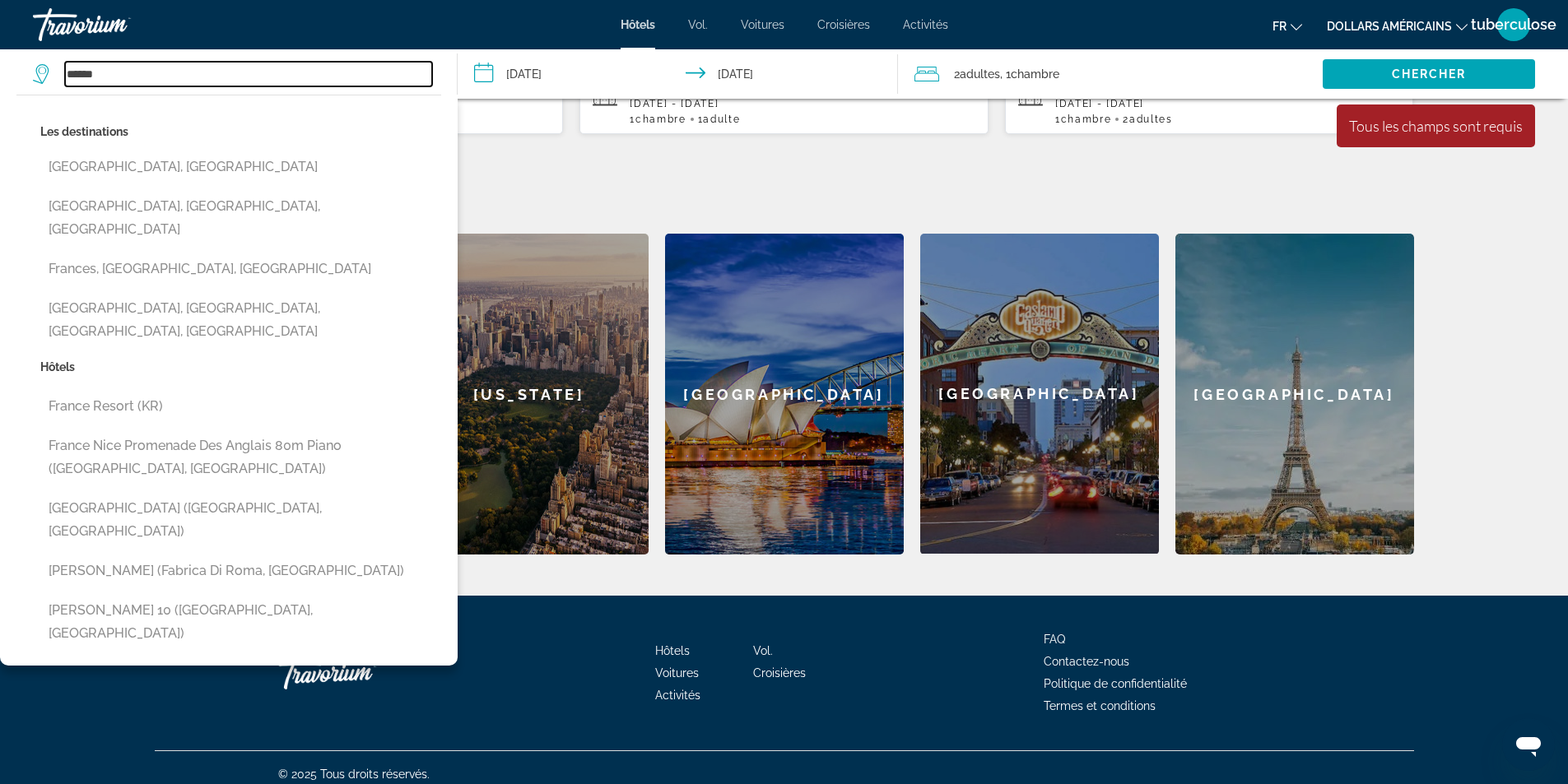
click at [192, 68] on input "******" at bounding box center [248, 74] width 367 height 25
drag, startPoint x: 192, startPoint y: 68, endPoint x: 30, endPoint y: 80, distance: 162.4
click at [31, 80] on app-destination-search "****** Les destinations [GEOGRAPHIC_DATA], [GEOGRAPHIC_DATA] [GEOGRAPHIC_DATA],…" at bounding box center [229, 74] width 457 height 50
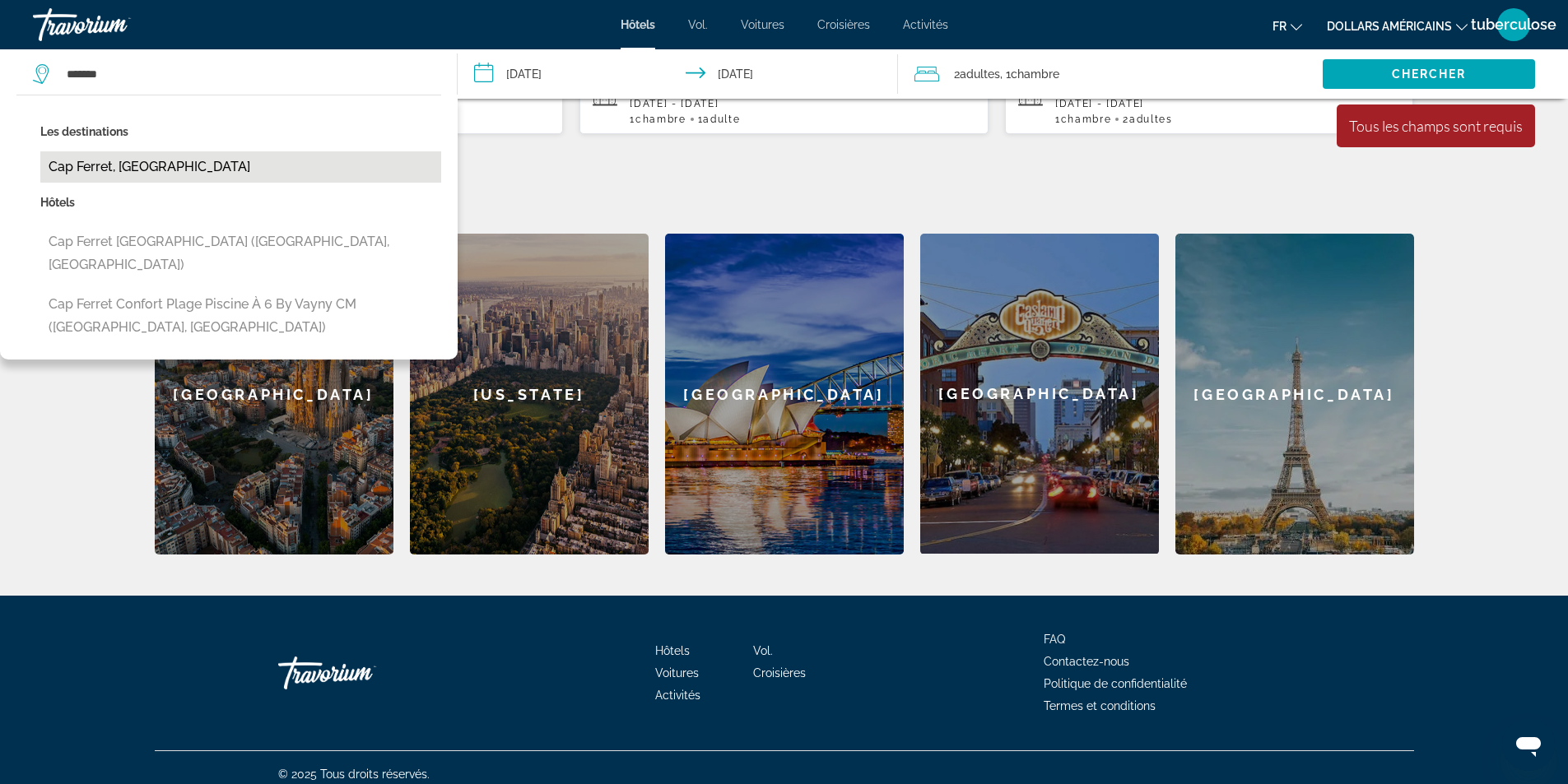
click at [144, 170] on button "Cap Ferret, [GEOGRAPHIC_DATA]" at bounding box center [240, 167] width 401 height 31
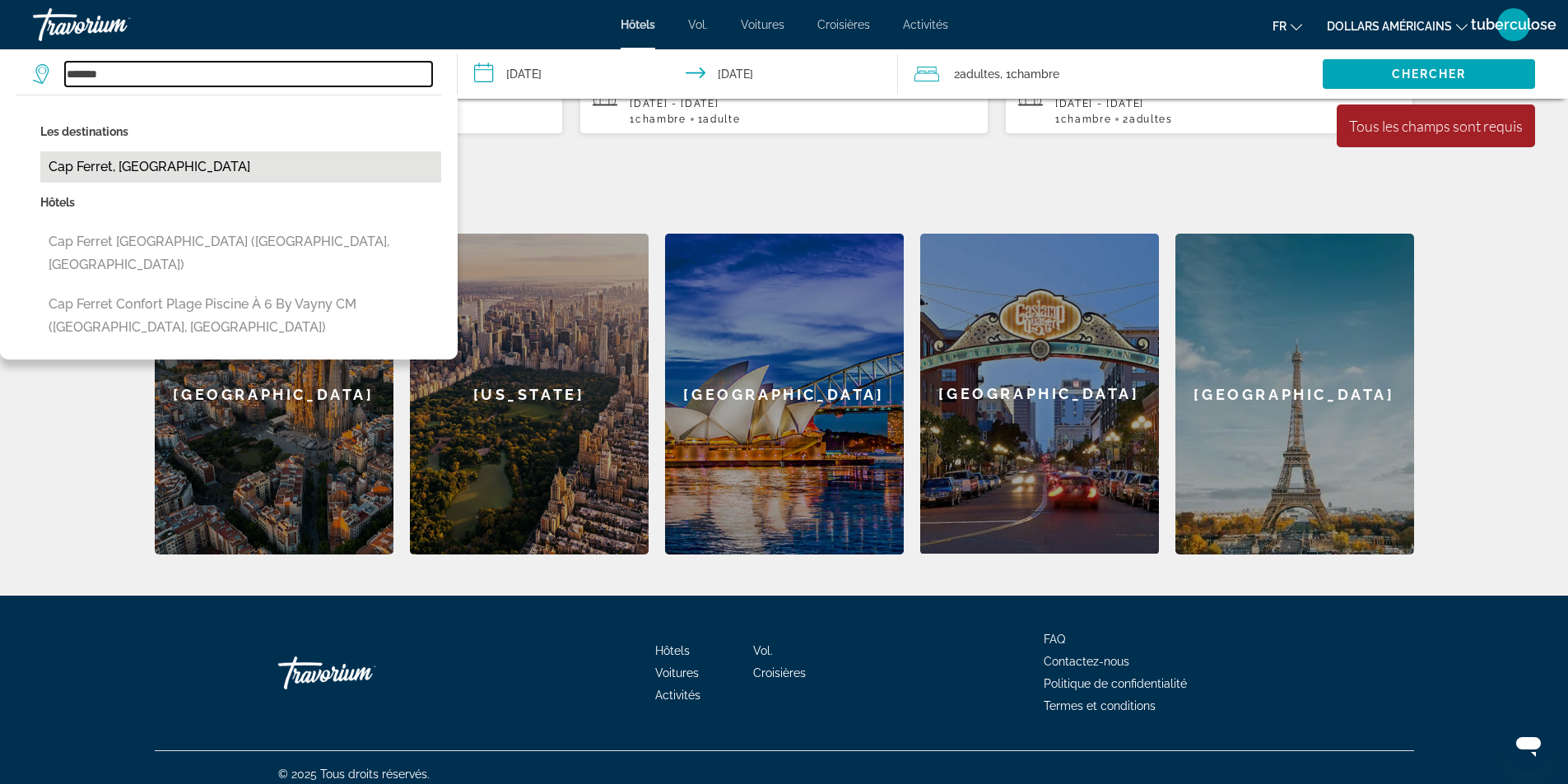
type input "**********"
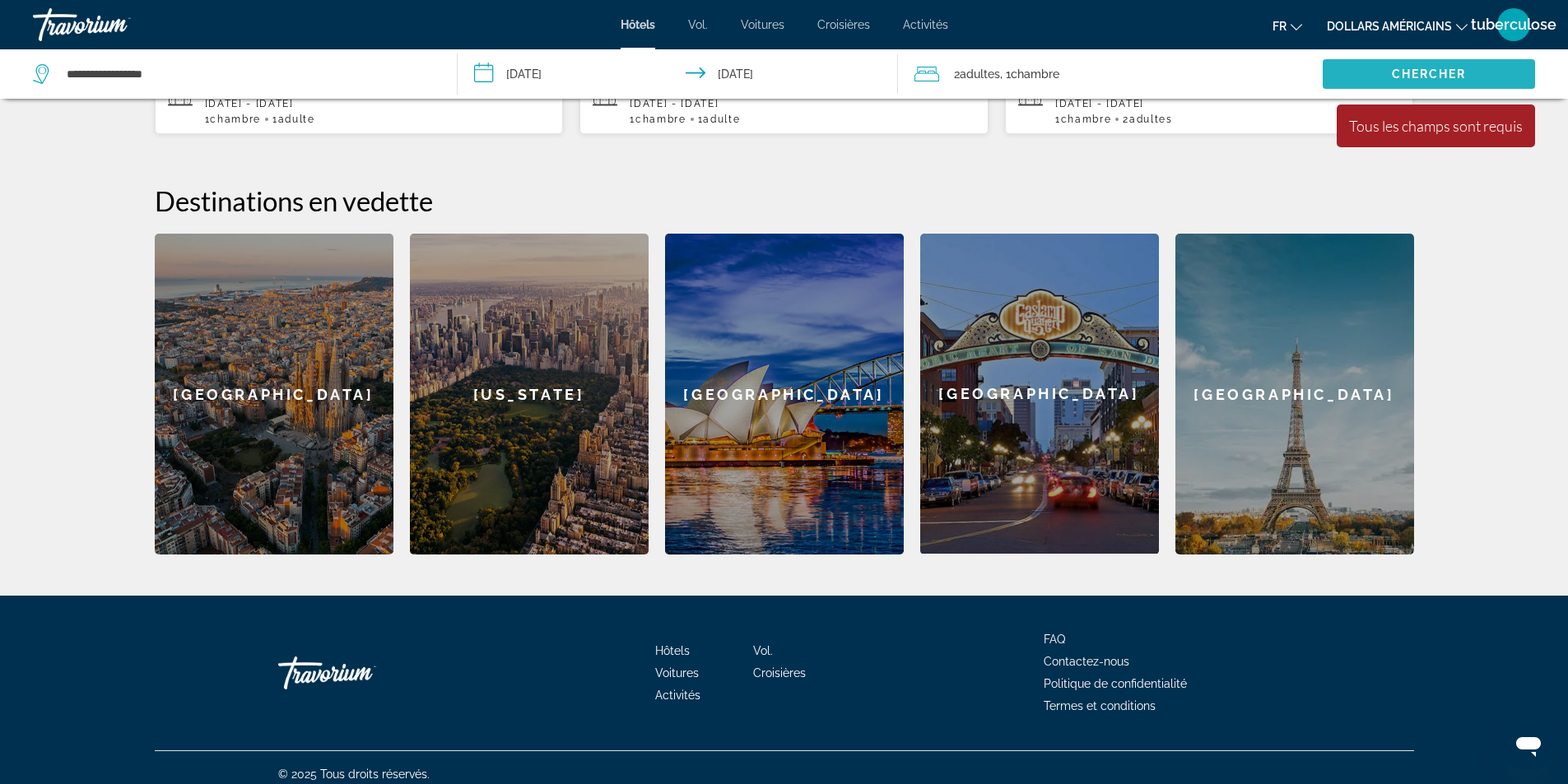
click at [1413, 79] on font "Chercher" at bounding box center [1429, 74] width 74 height 13
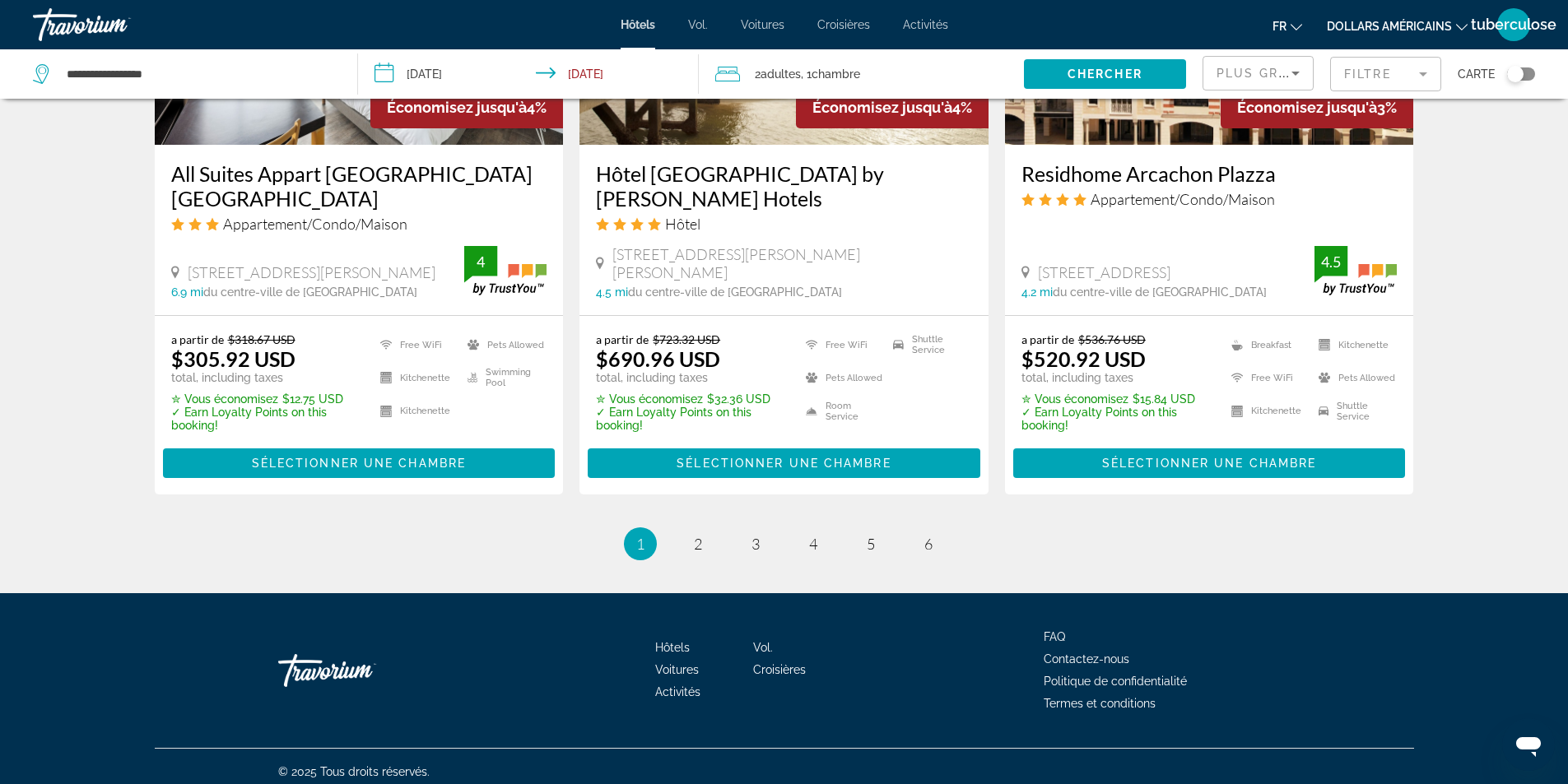
scroll to position [2139, 0]
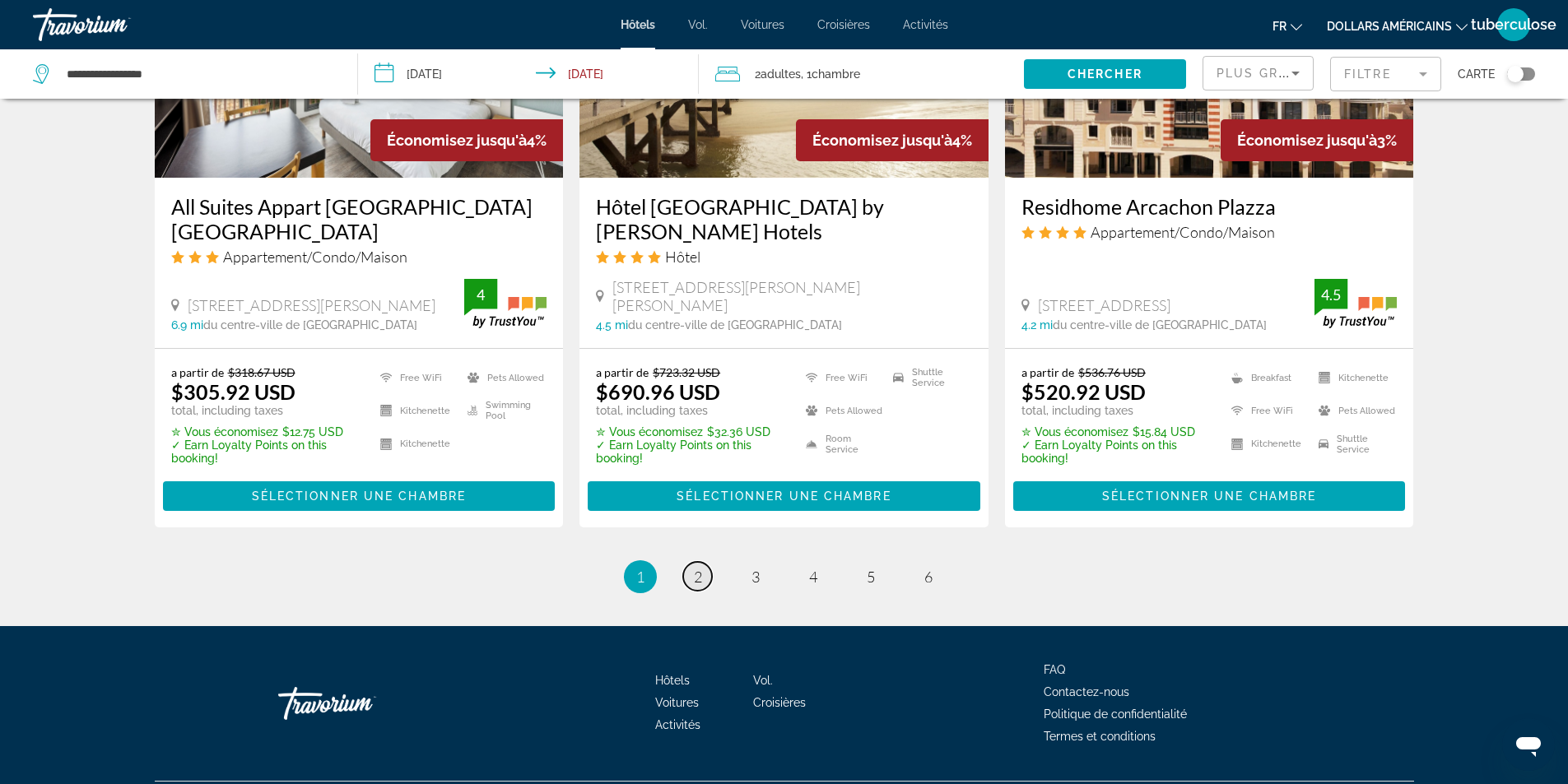
click at [705, 565] on link "page 2" at bounding box center [698, 576] width 28 height 28
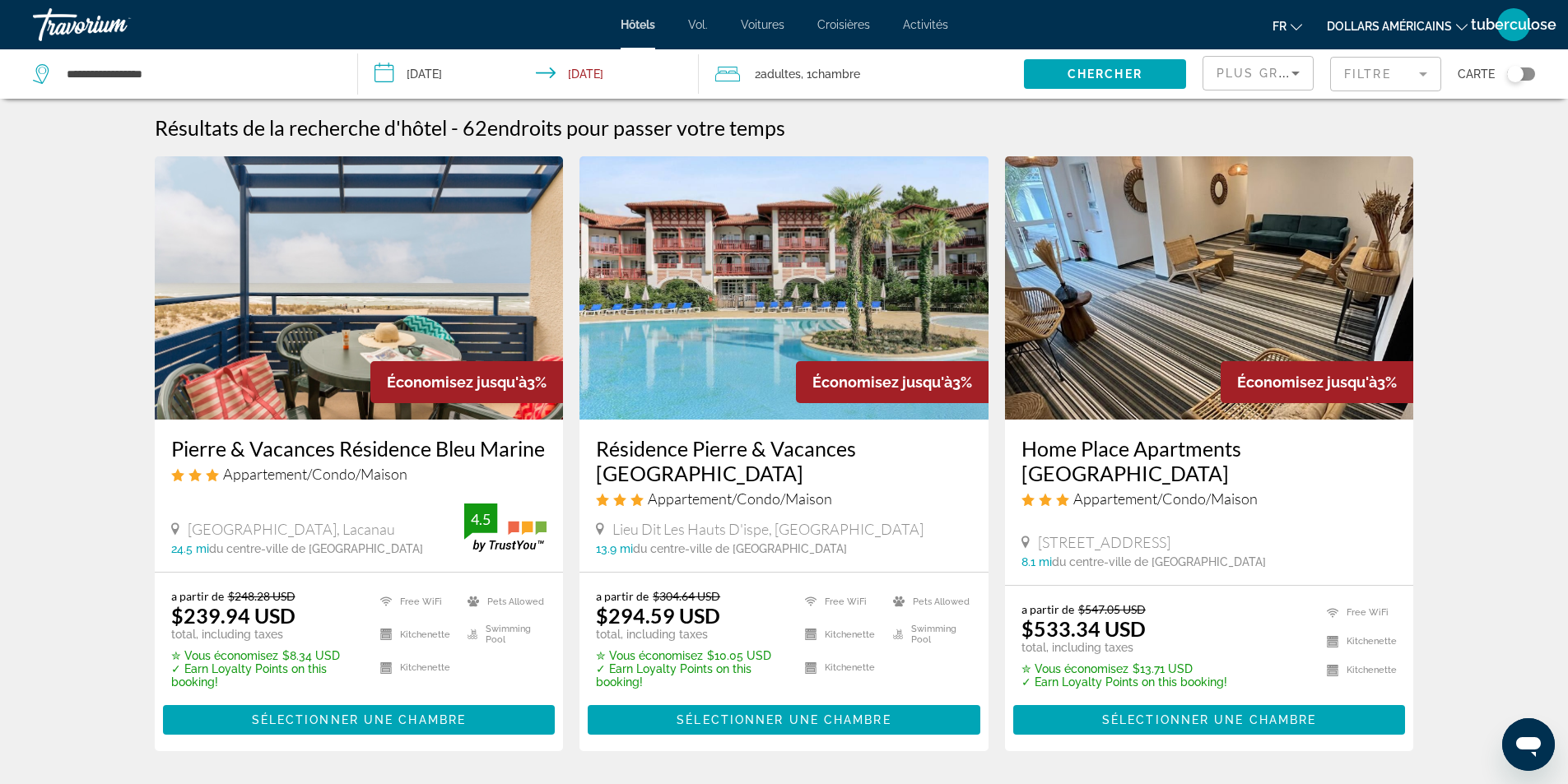
click at [1283, 86] on div "Plus grandes économies" at bounding box center [1258, 80] width 83 height 46
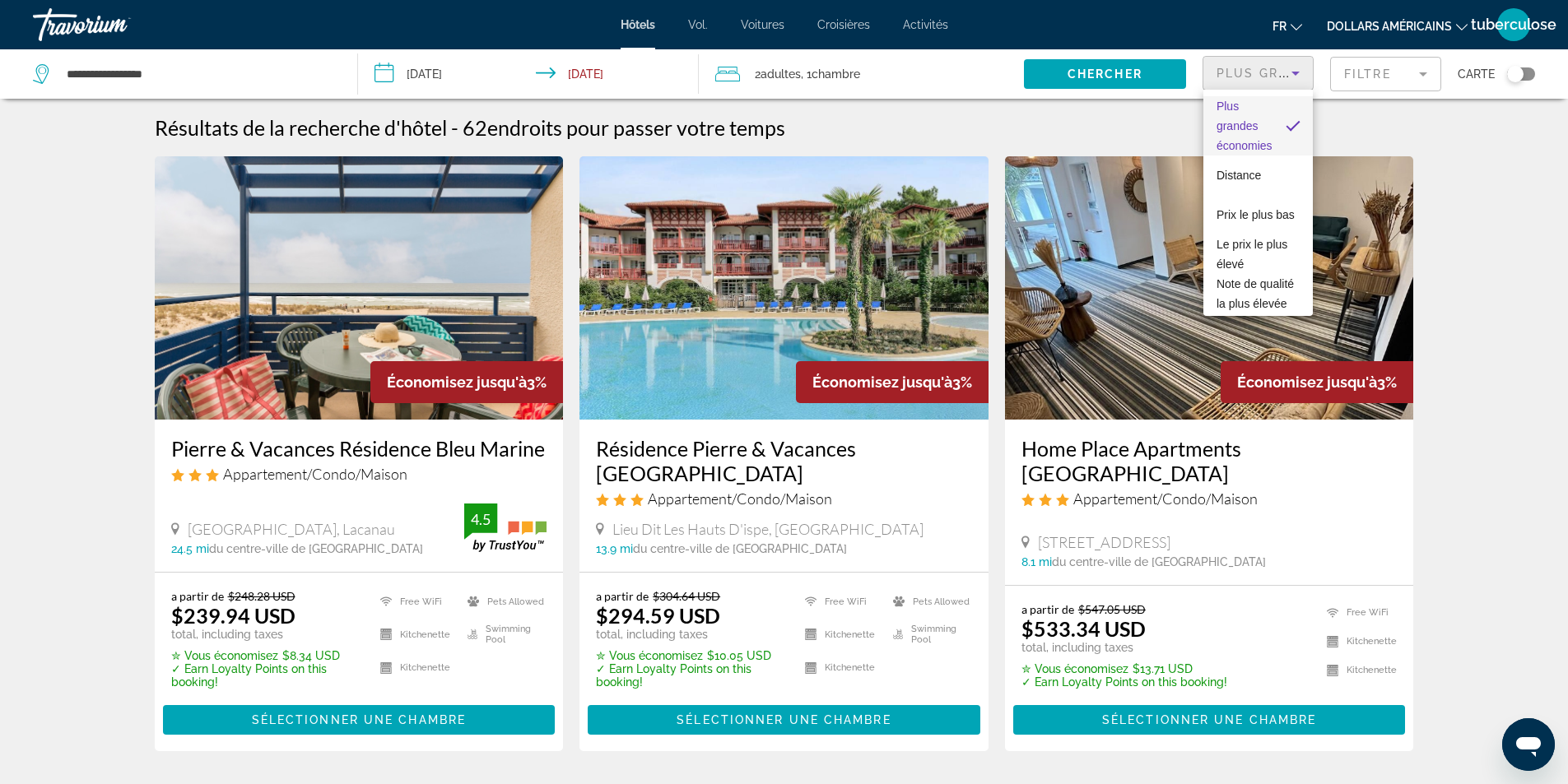
click at [1283, 86] on div at bounding box center [784, 392] width 1568 height 784
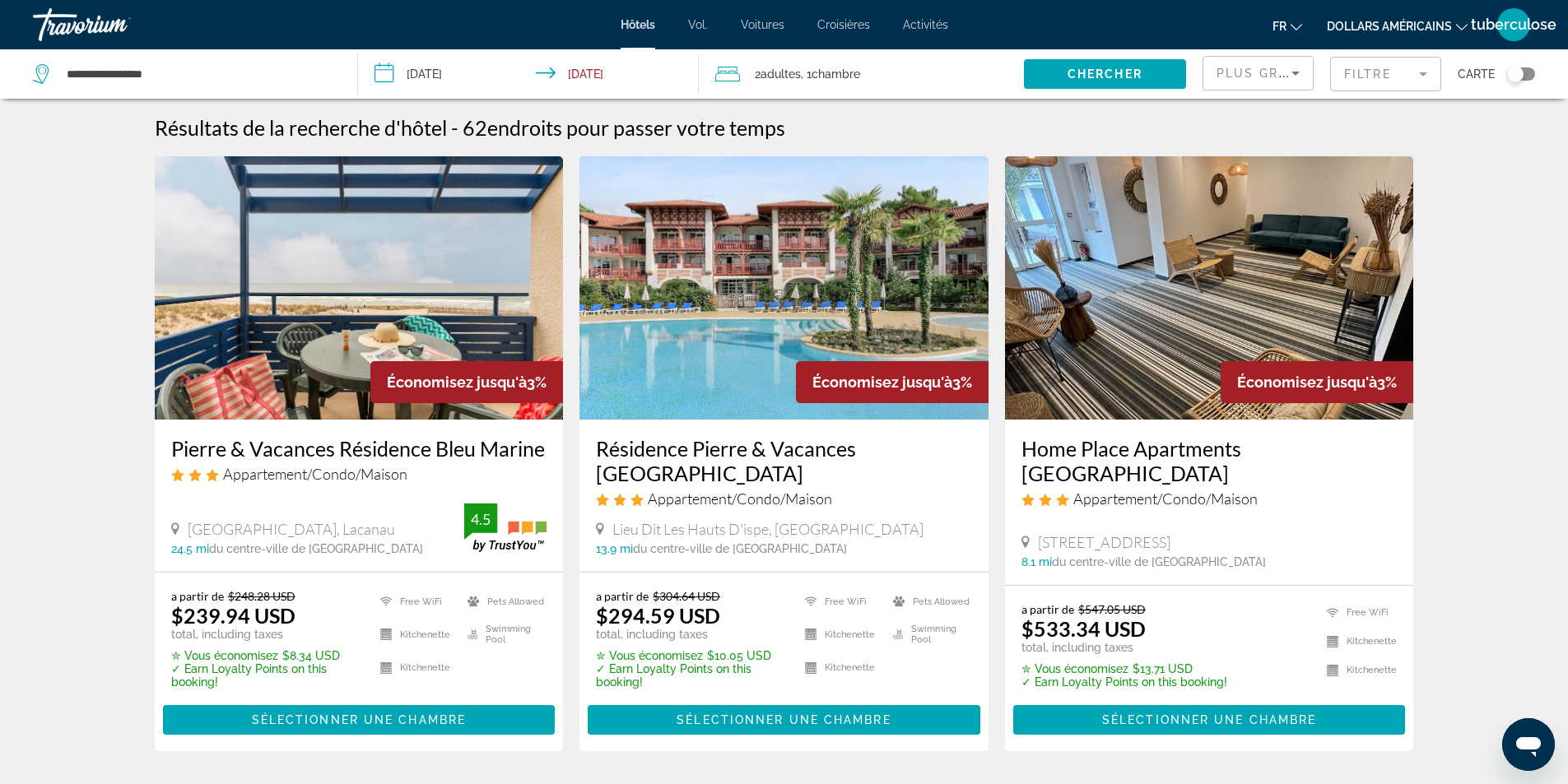
click at [1528, 77] on div "Toggle map" at bounding box center [1521, 74] width 28 height 13
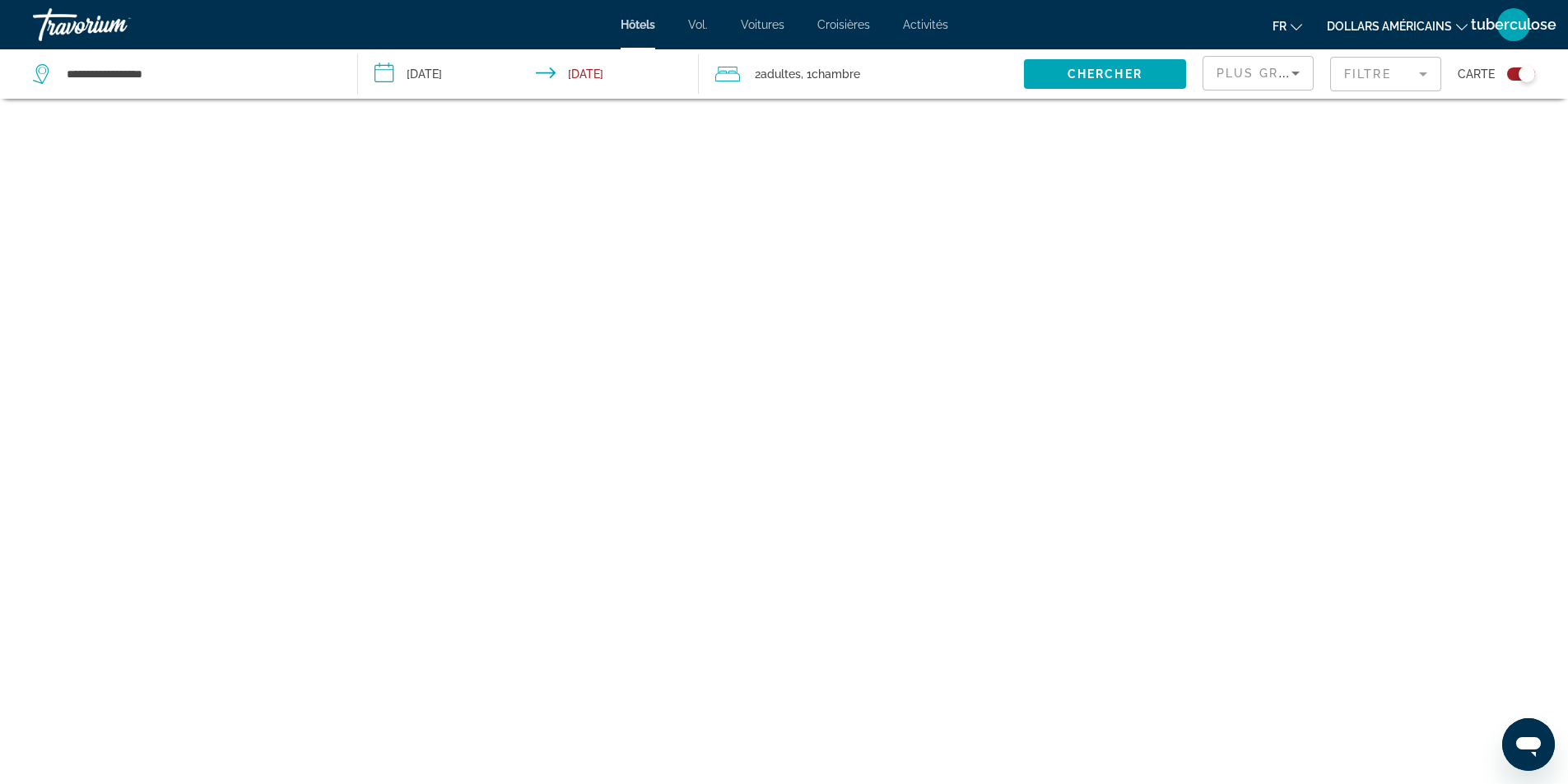
scroll to position [98, 0]
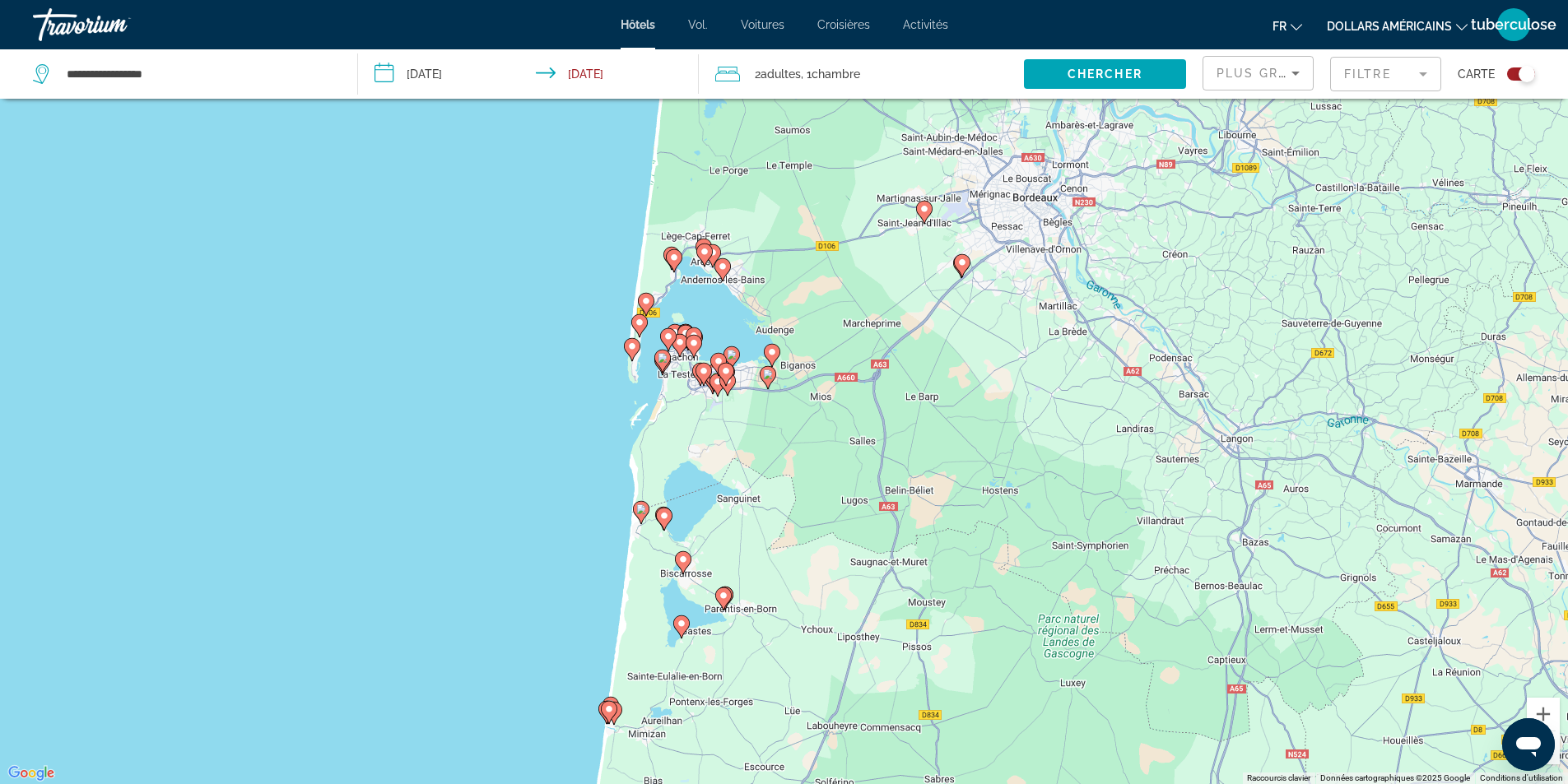
click at [631, 349] on image "Contenu principal" at bounding box center [632, 345] width 10 height 10
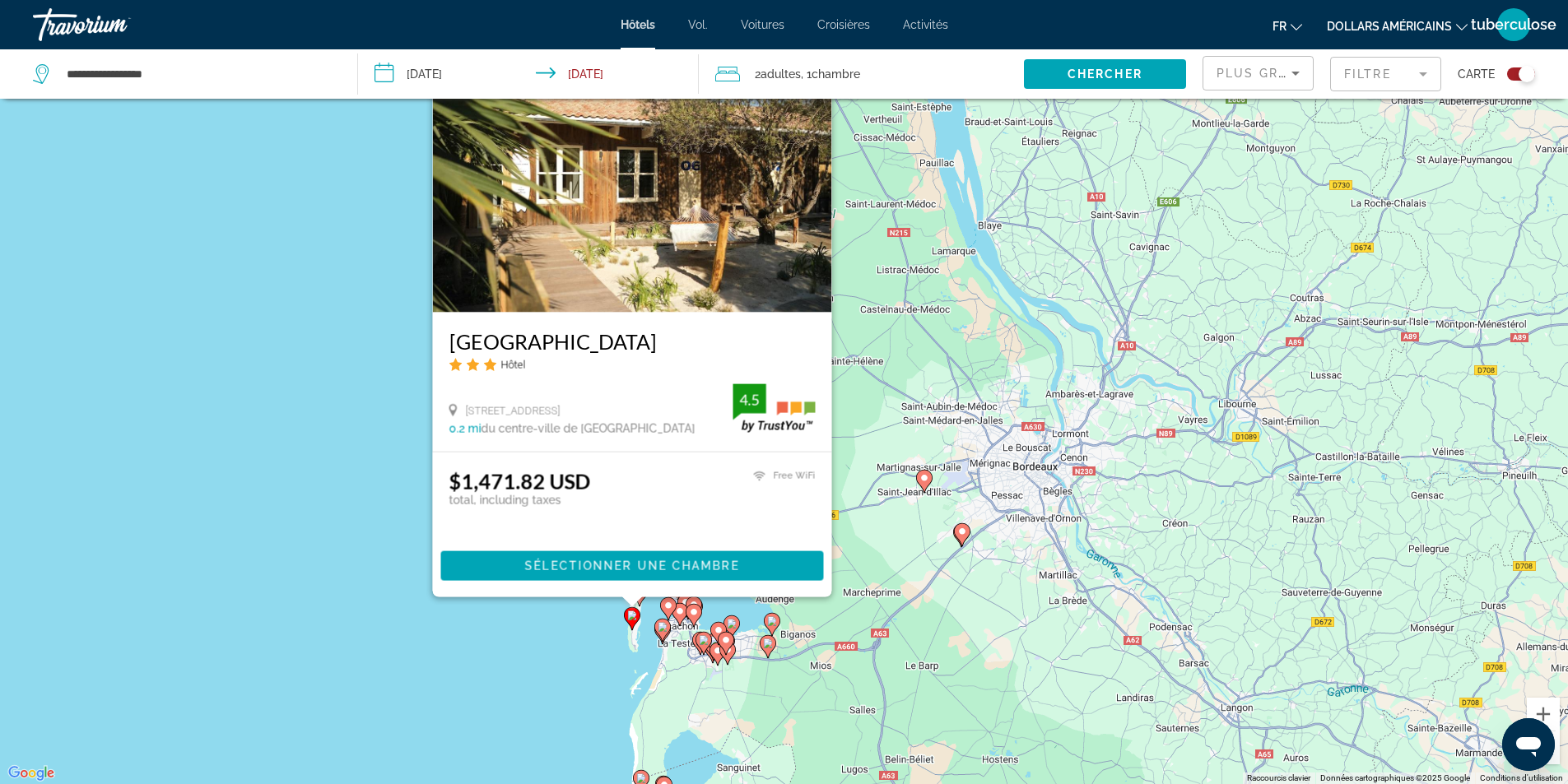
click at [659, 268] on img "Contenu principal" at bounding box center [631, 180] width 399 height 263
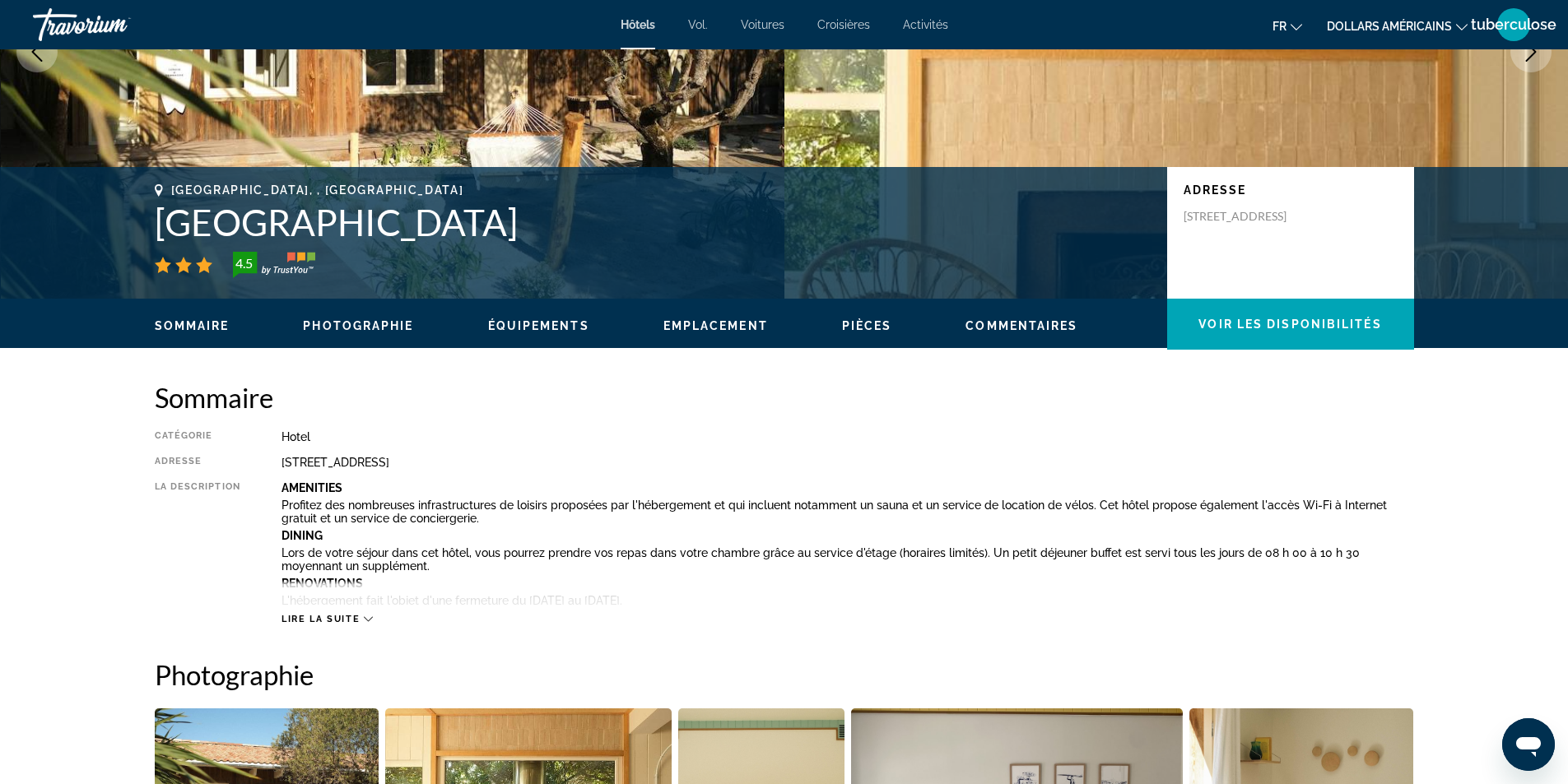
scroll to position [247, 0]
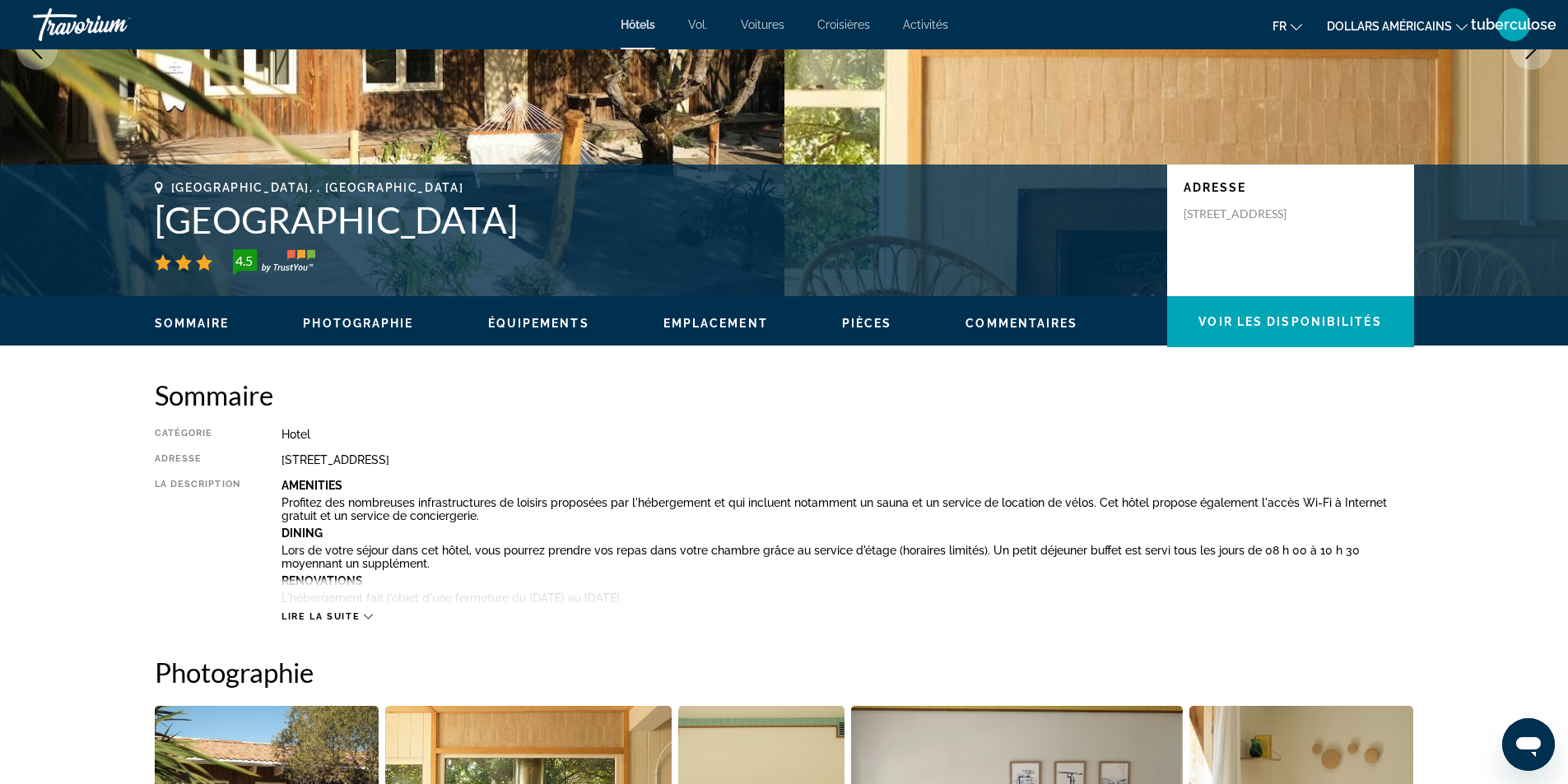
click at [361, 616] on div "Lire la suite" at bounding box center [327, 617] width 91 height 11
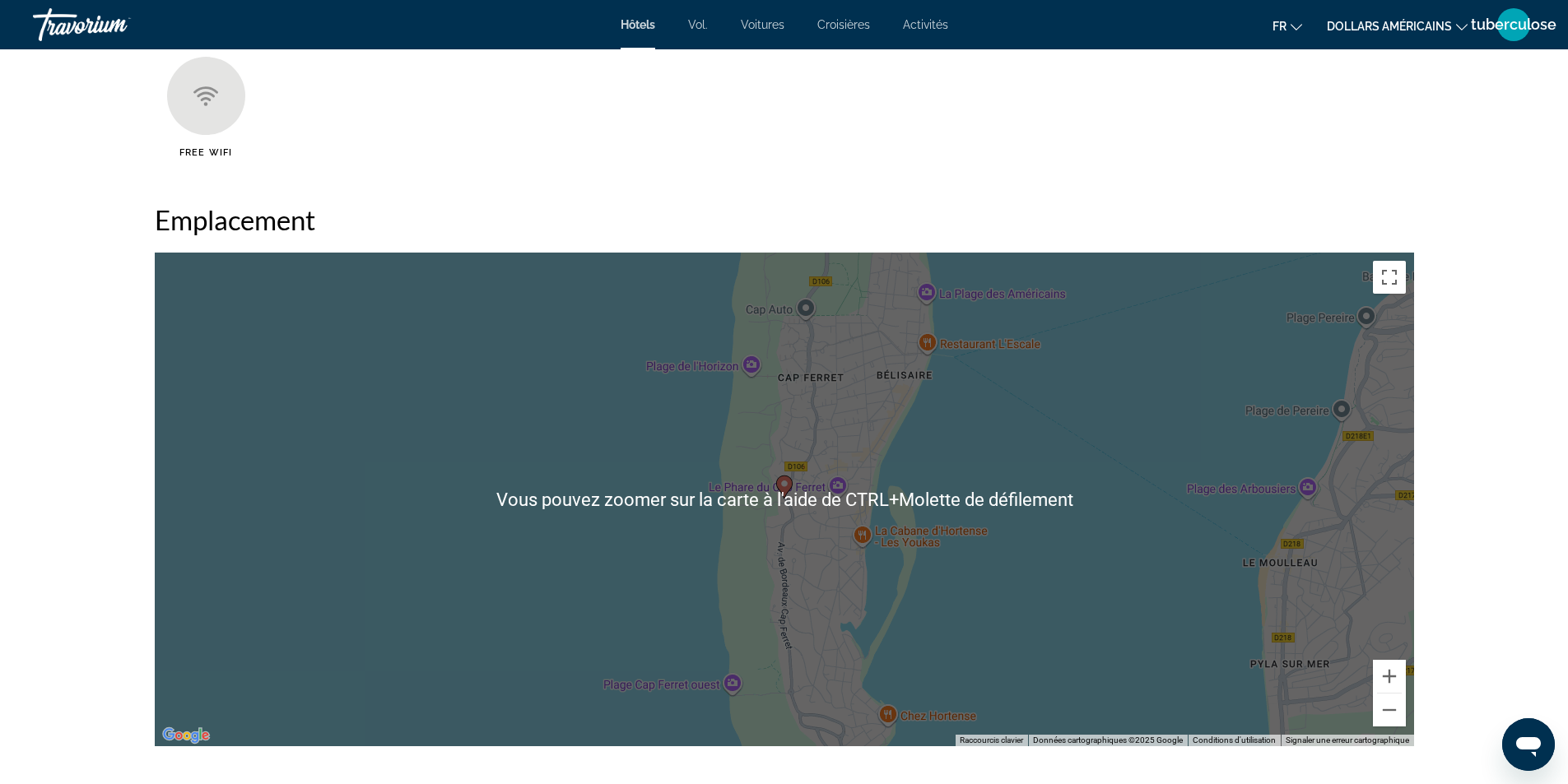
scroll to position [2056, 0]
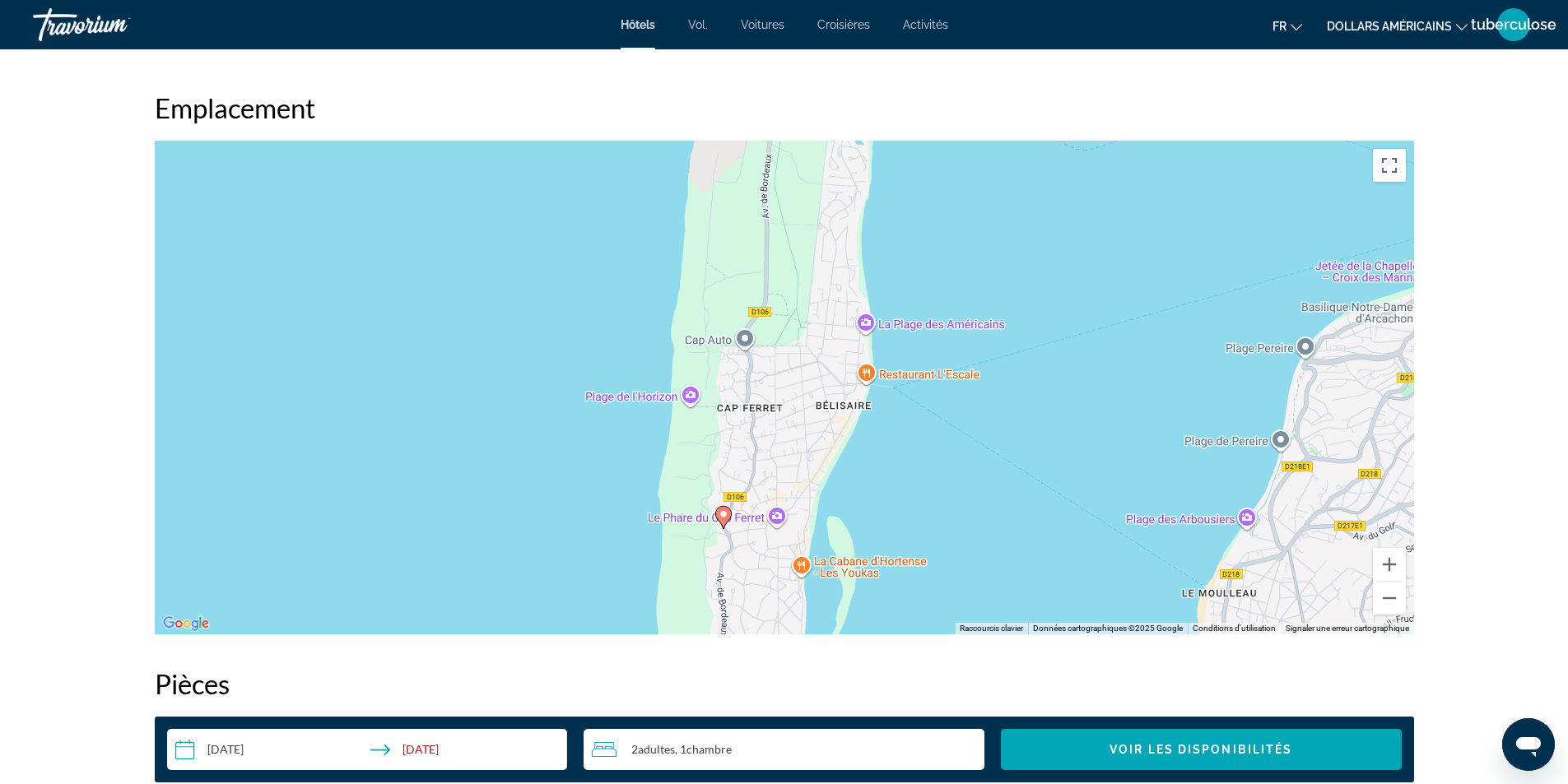
drag, startPoint x: 1170, startPoint y: 431, endPoint x: 1109, endPoint y: 574, distance: 155.5
click at [1109, 574] on div "Pour activer le glissement avec le clavier, appuyez sur Alt+Entrée. Une fois ce…" at bounding box center [784, 387] width 1260 height 493
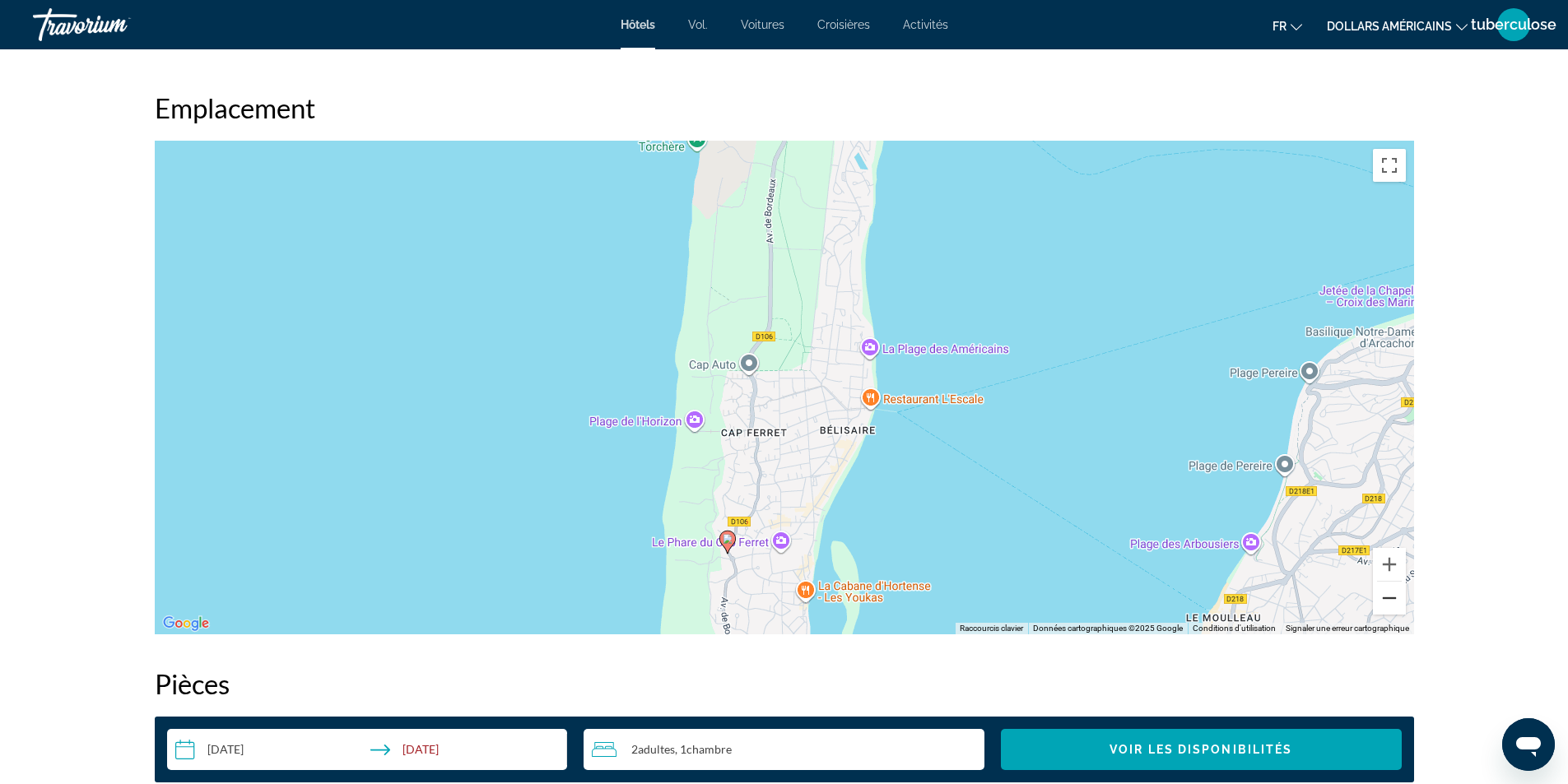
click at [1391, 593] on button "Zoom arrière" at bounding box center [1389, 597] width 33 height 33
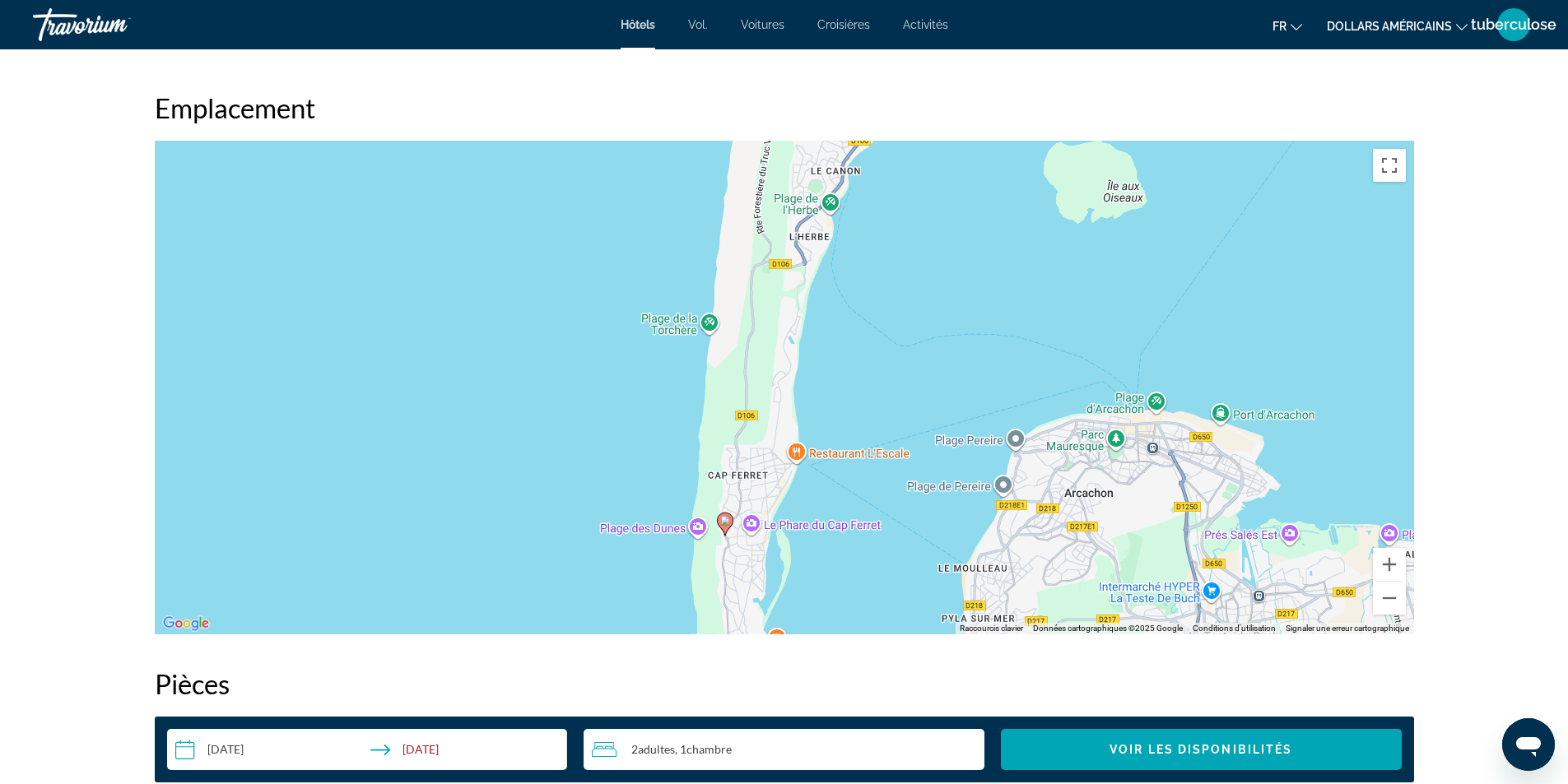
drag, startPoint x: 948, startPoint y: 556, endPoint x: 929, endPoint y: 591, distance: 39.8
click at [918, 617] on div "Pour activer le glissement avec le clavier, appuyez sur Alt+Entrée. Une fois ce…" at bounding box center [784, 387] width 1260 height 493
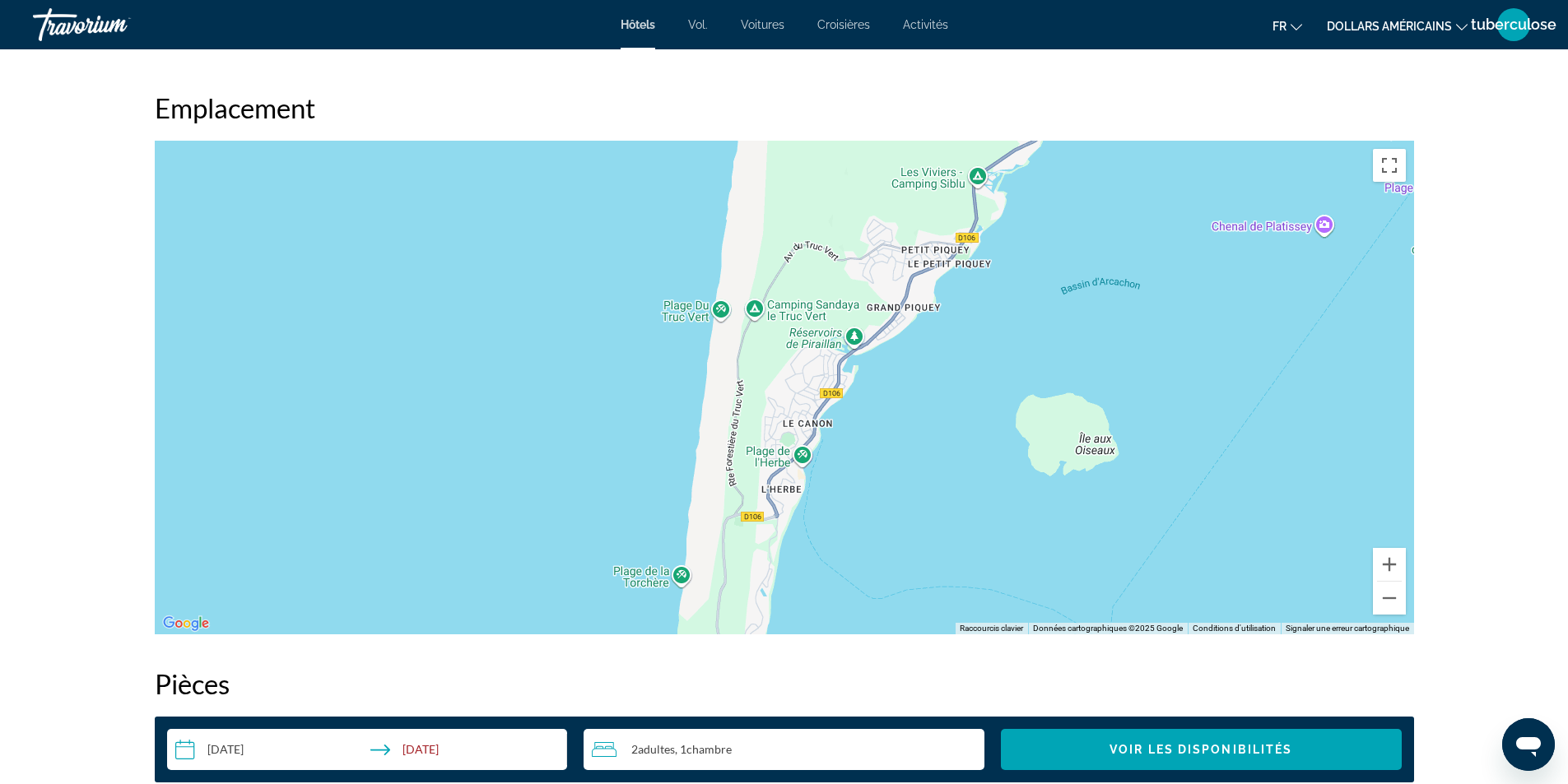
drag, startPoint x: 1001, startPoint y: 247, endPoint x: 985, endPoint y: 479, distance: 232.6
click at [985, 479] on div "Pour activer le glissement avec le clavier, appuyez sur Alt+Entrée. Une fois ce…" at bounding box center [784, 387] width 1260 height 493
click at [755, 311] on div "Contenu principal" at bounding box center [784, 387] width 1260 height 493
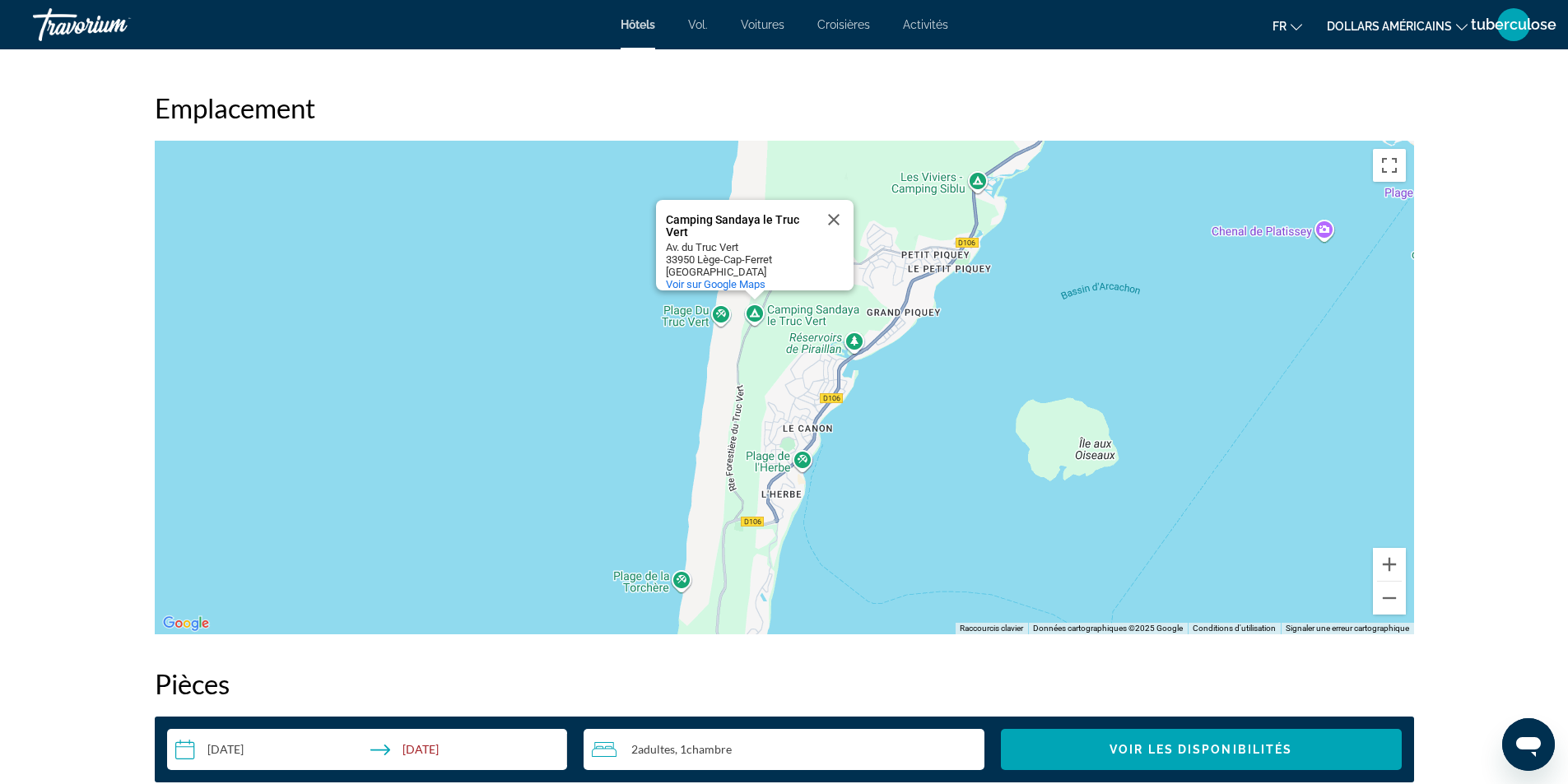
click at [1051, 382] on div "Camping Sandaya le Truc Vert Camping Sandaya le Truc Vert Av. du Truc Vert 3395…" at bounding box center [784, 387] width 1260 height 493
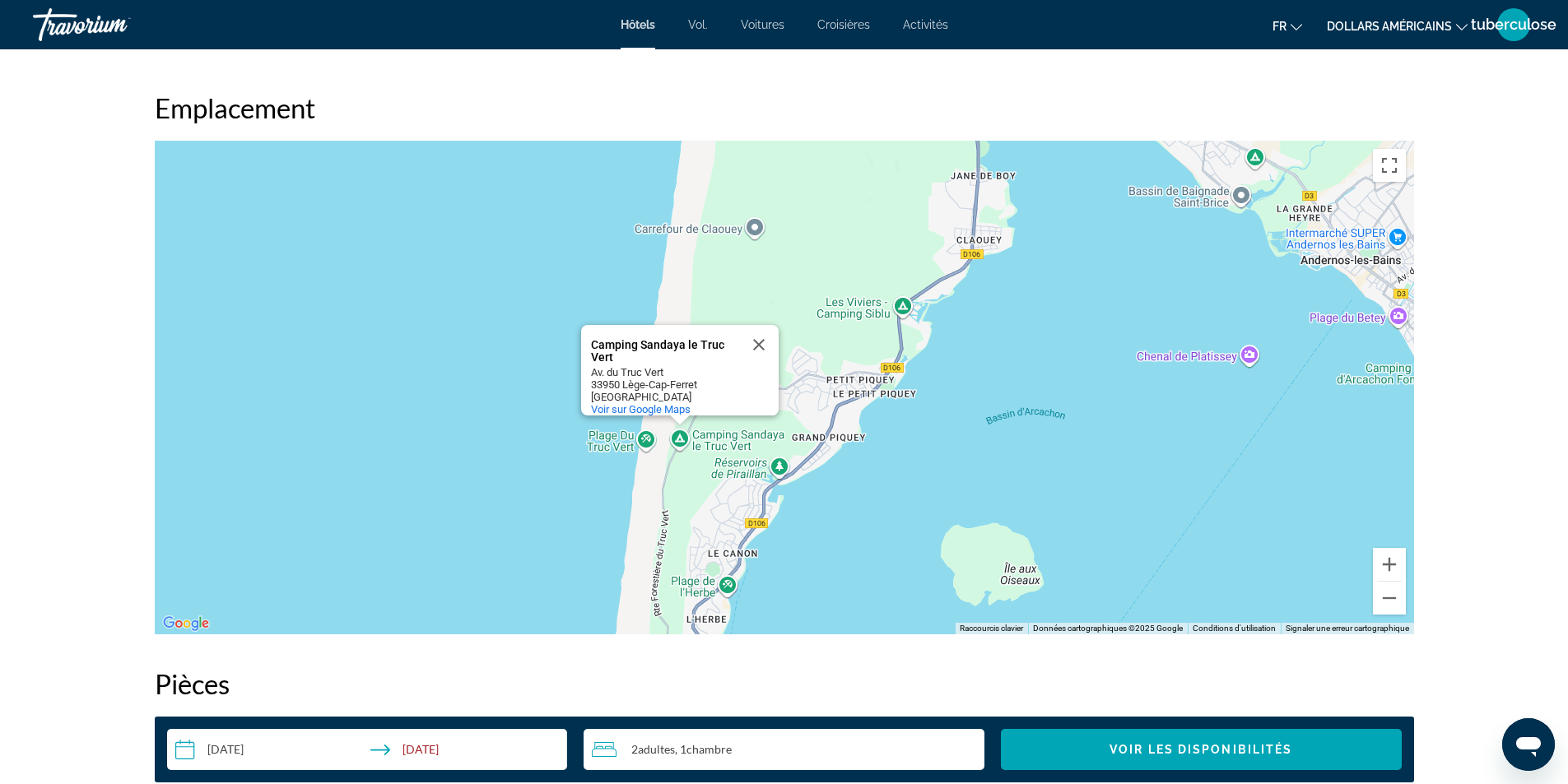
drag, startPoint x: 1005, startPoint y: 259, endPoint x: 939, endPoint y: 382, distance: 139.6
click at [939, 382] on div "Camping Sandaya le Truc Vert Camping Sandaya le Truc Vert Av. du Truc Vert 3395…" at bounding box center [784, 387] width 1260 height 493
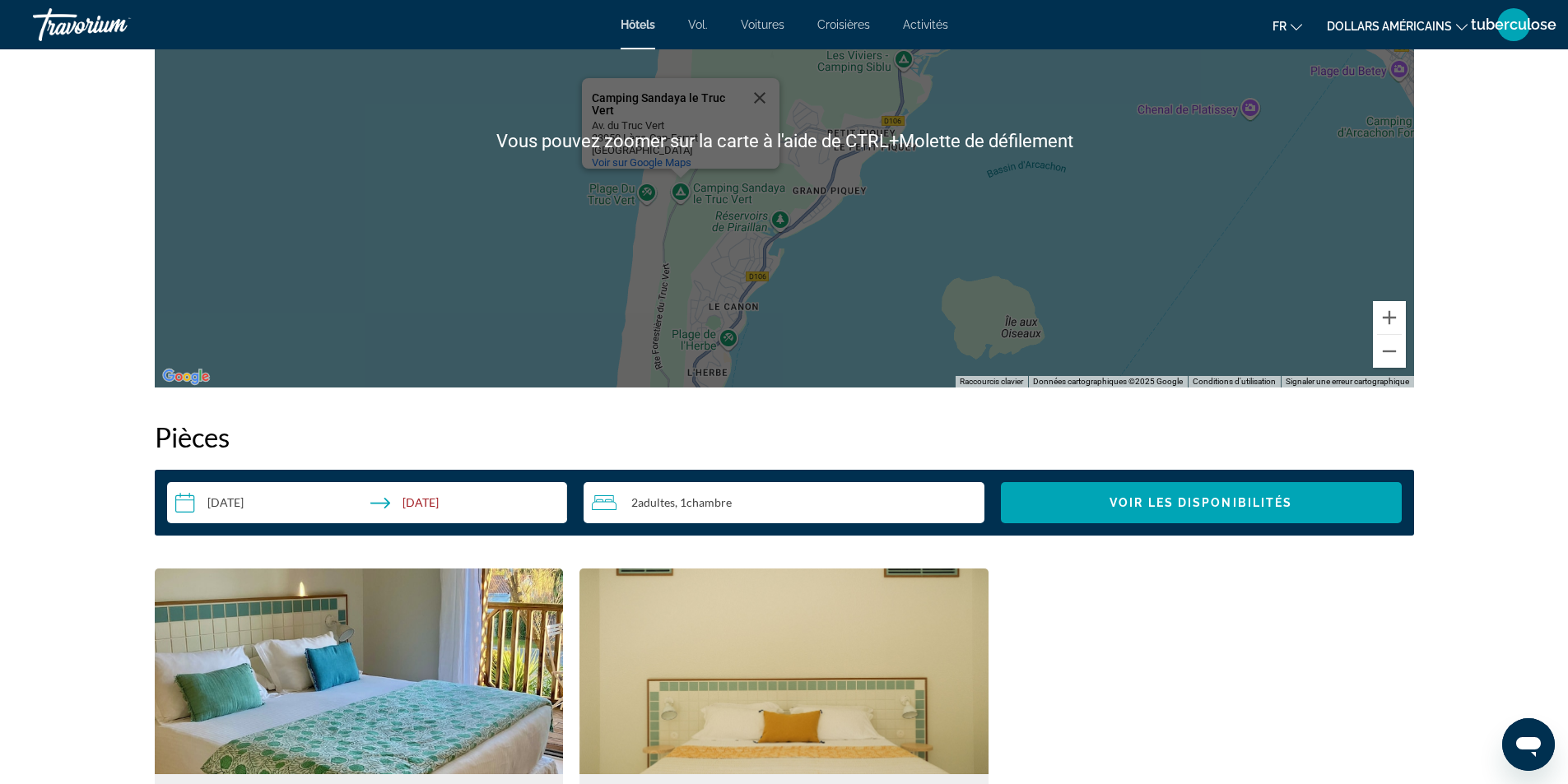
scroll to position [2139, 0]
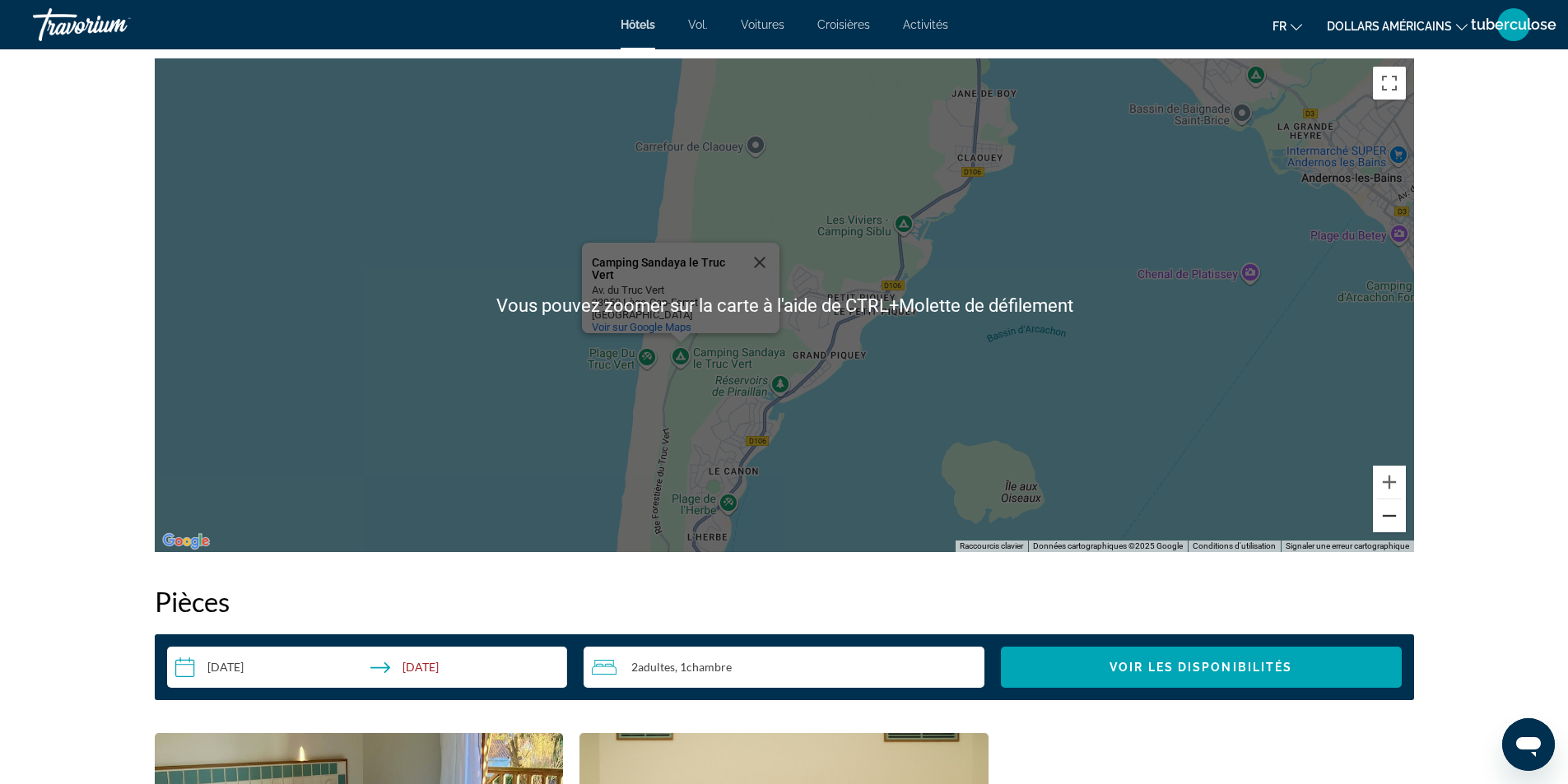
click at [1396, 516] on button "Zoom arrière" at bounding box center [1389, 516] width 33 height 33
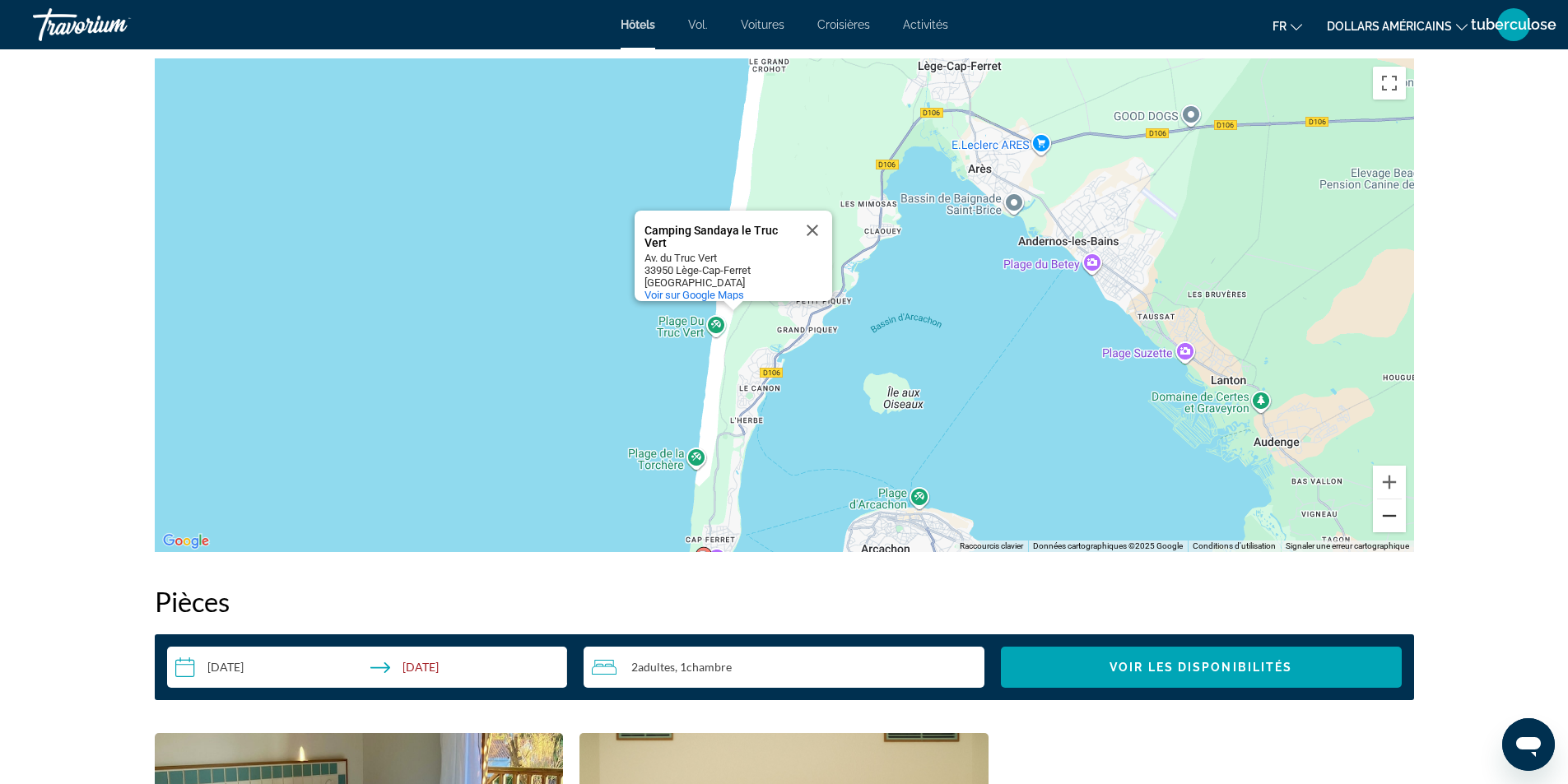
click at [1396, 516] on button "Zoom arrière" at bounding box center [1389, 516] width 33 height 33
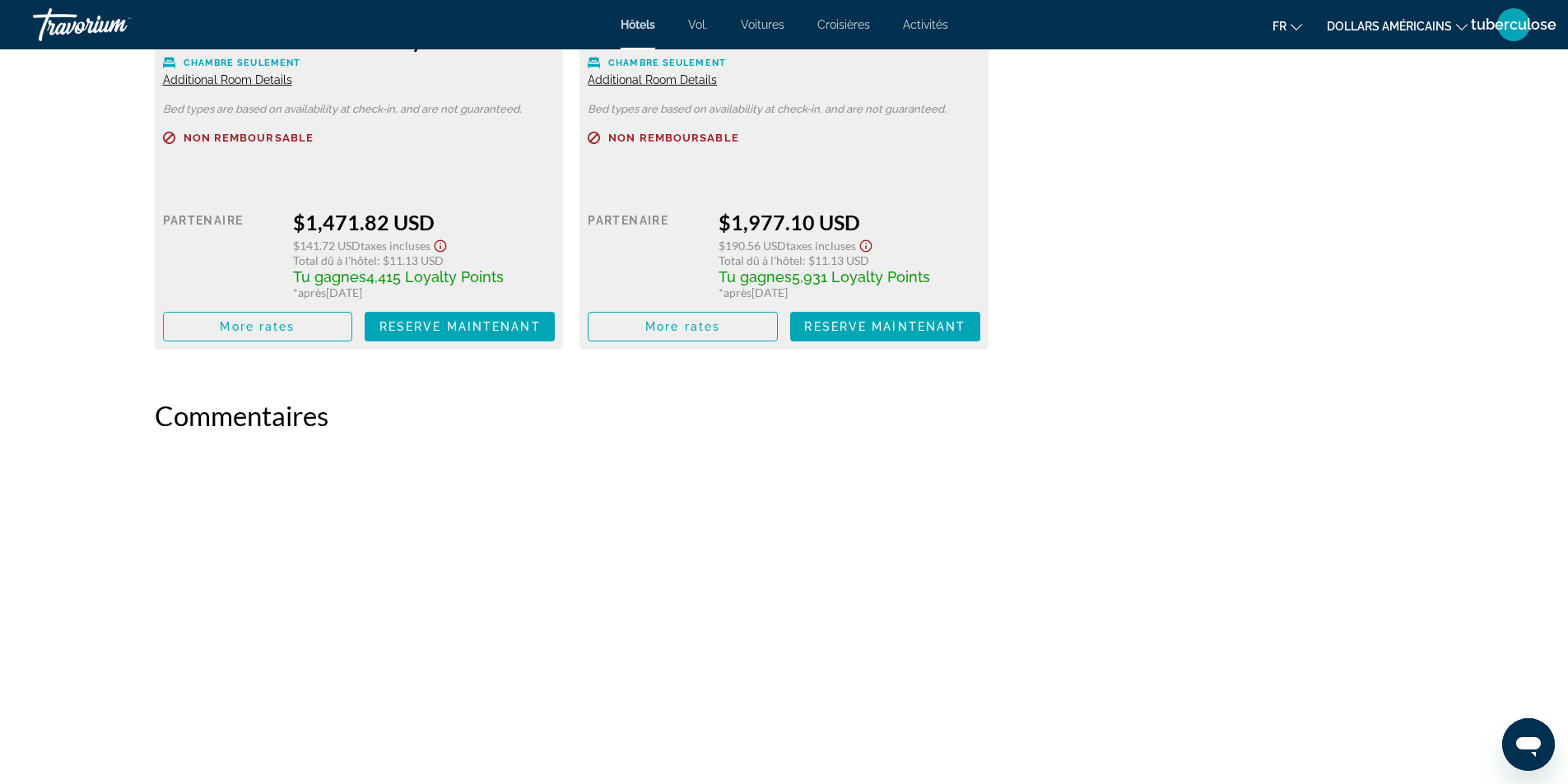
scroll to position [3044, 0]
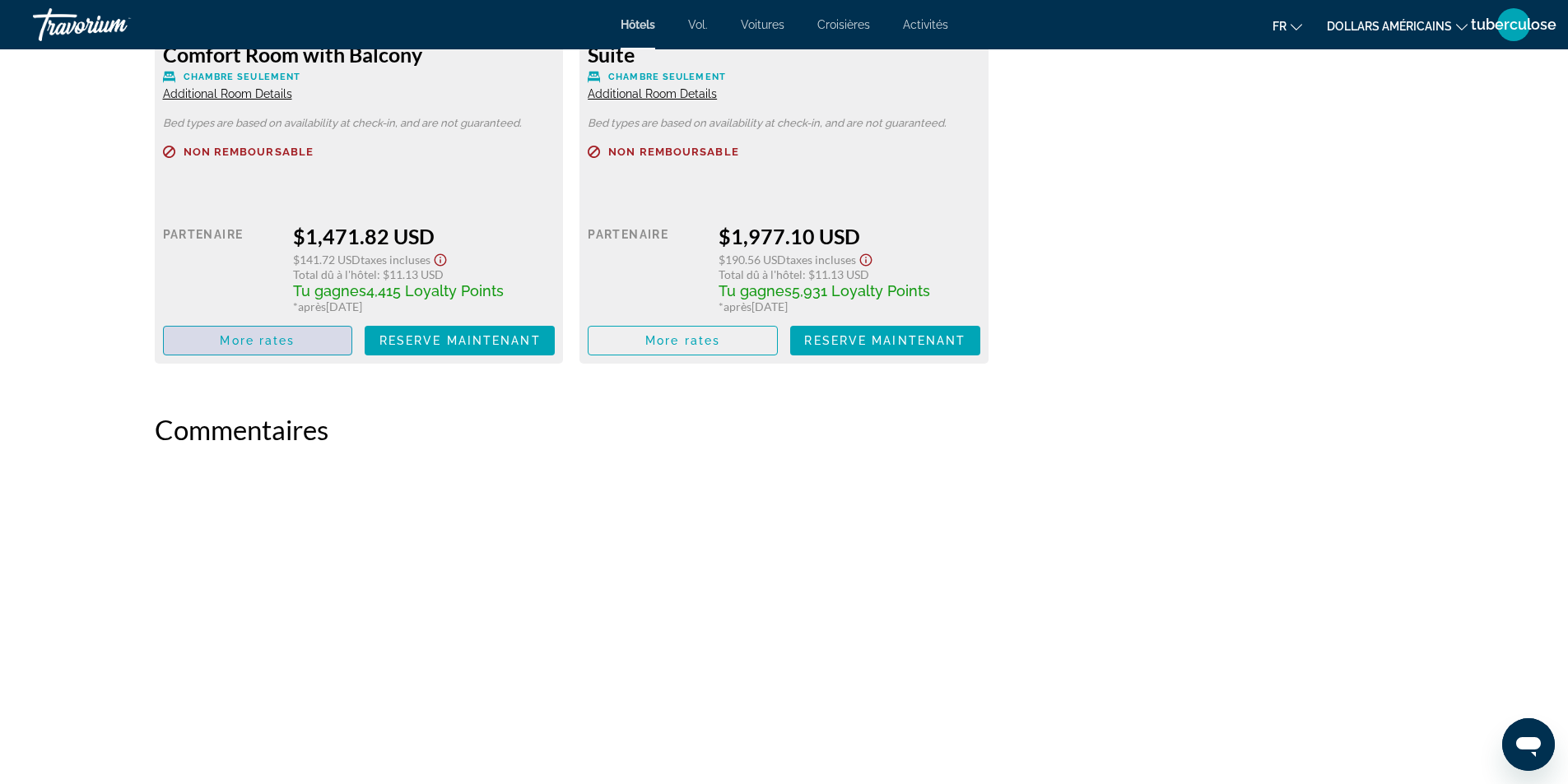
click at [310, 341] on span "Contenu principal" at bounding box center [258, 340] width 189 height 40
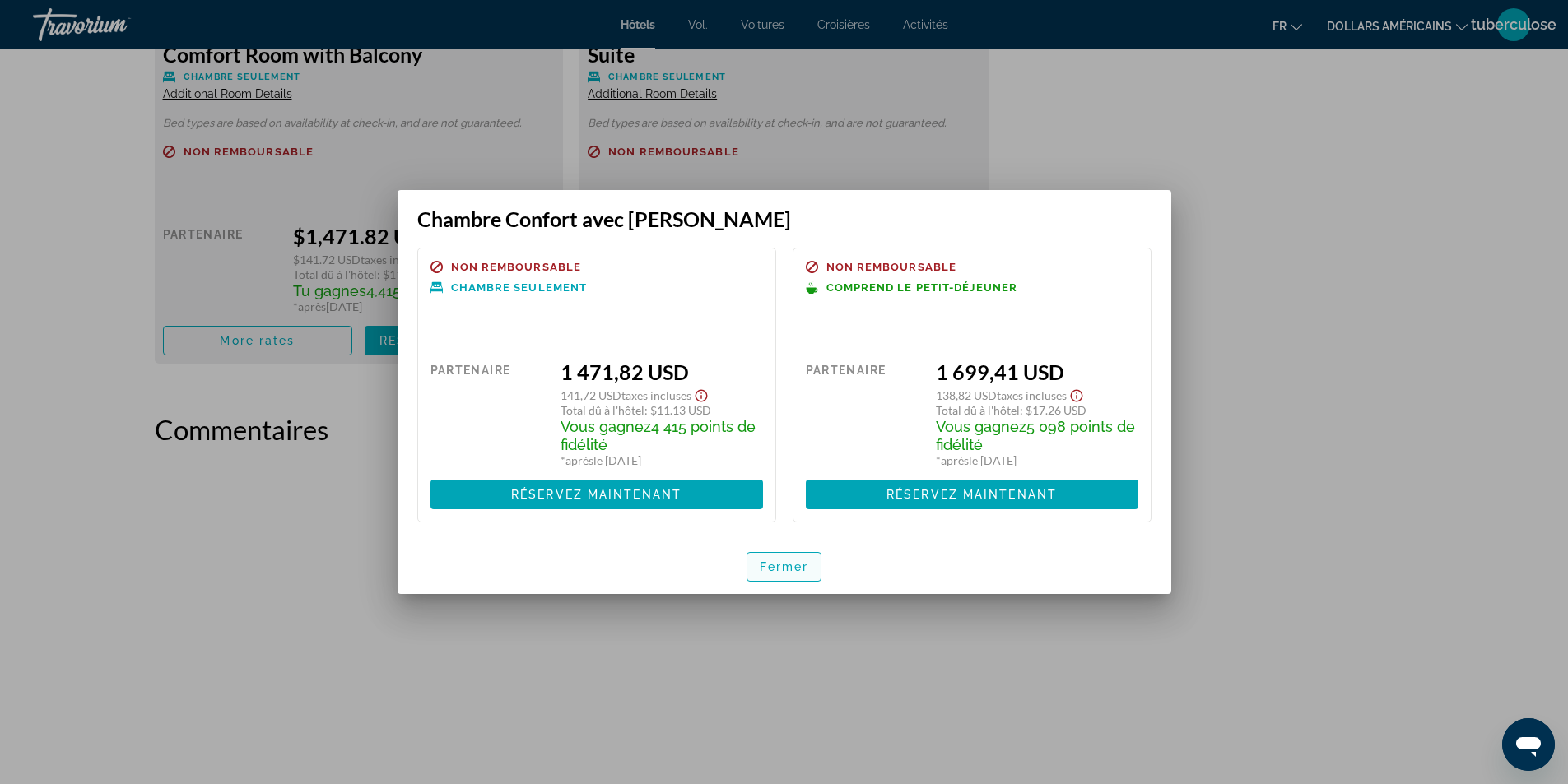
drag, startPoint x: 794, startPoint y: 562, endPoint x: 815, endPoint y: 547, distance: 25.8
click at [798, 560] on font "Fermer" at bounding box center [784, 566] width 50 height 13
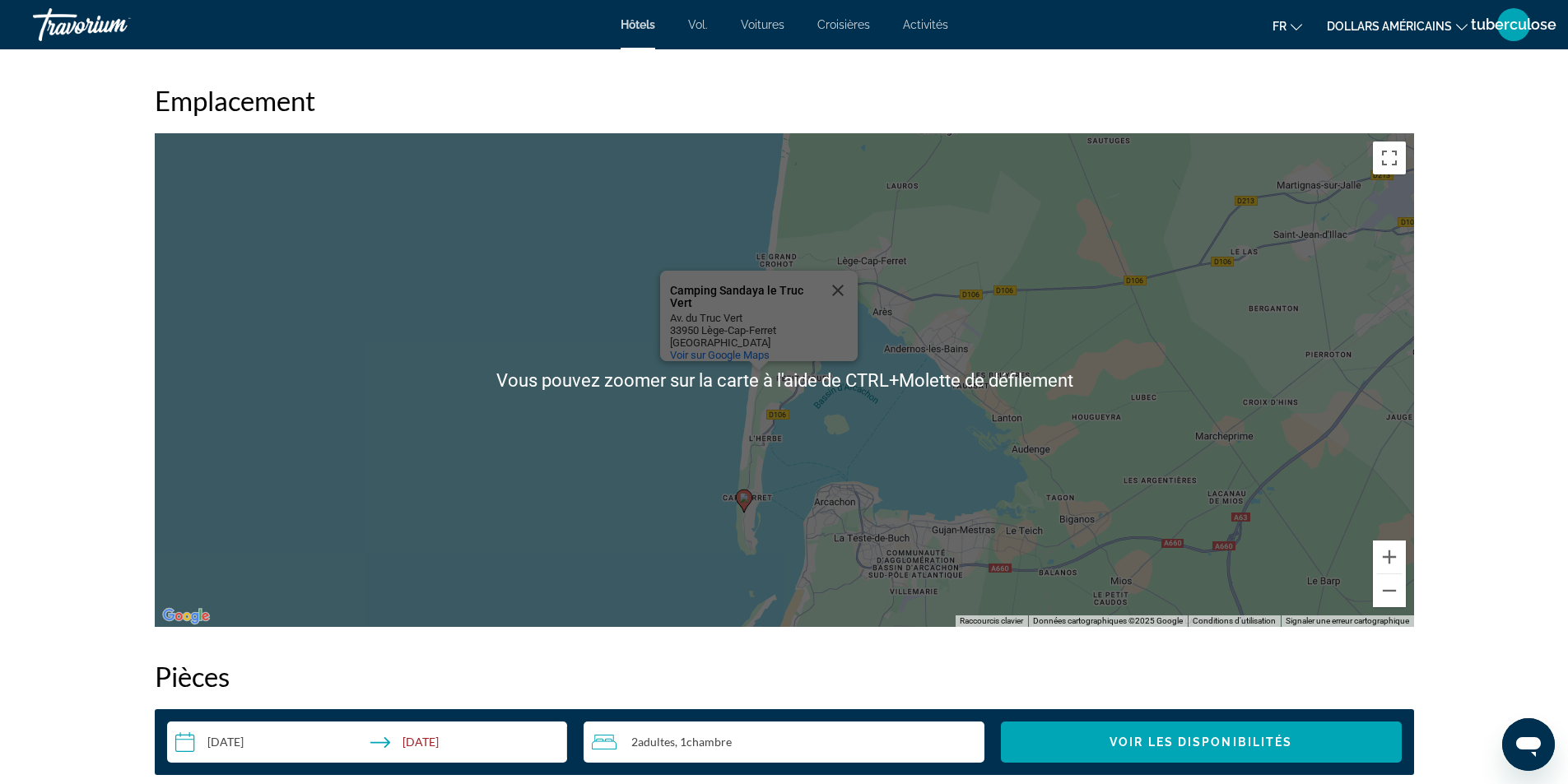
scroll to position [2056, 0]
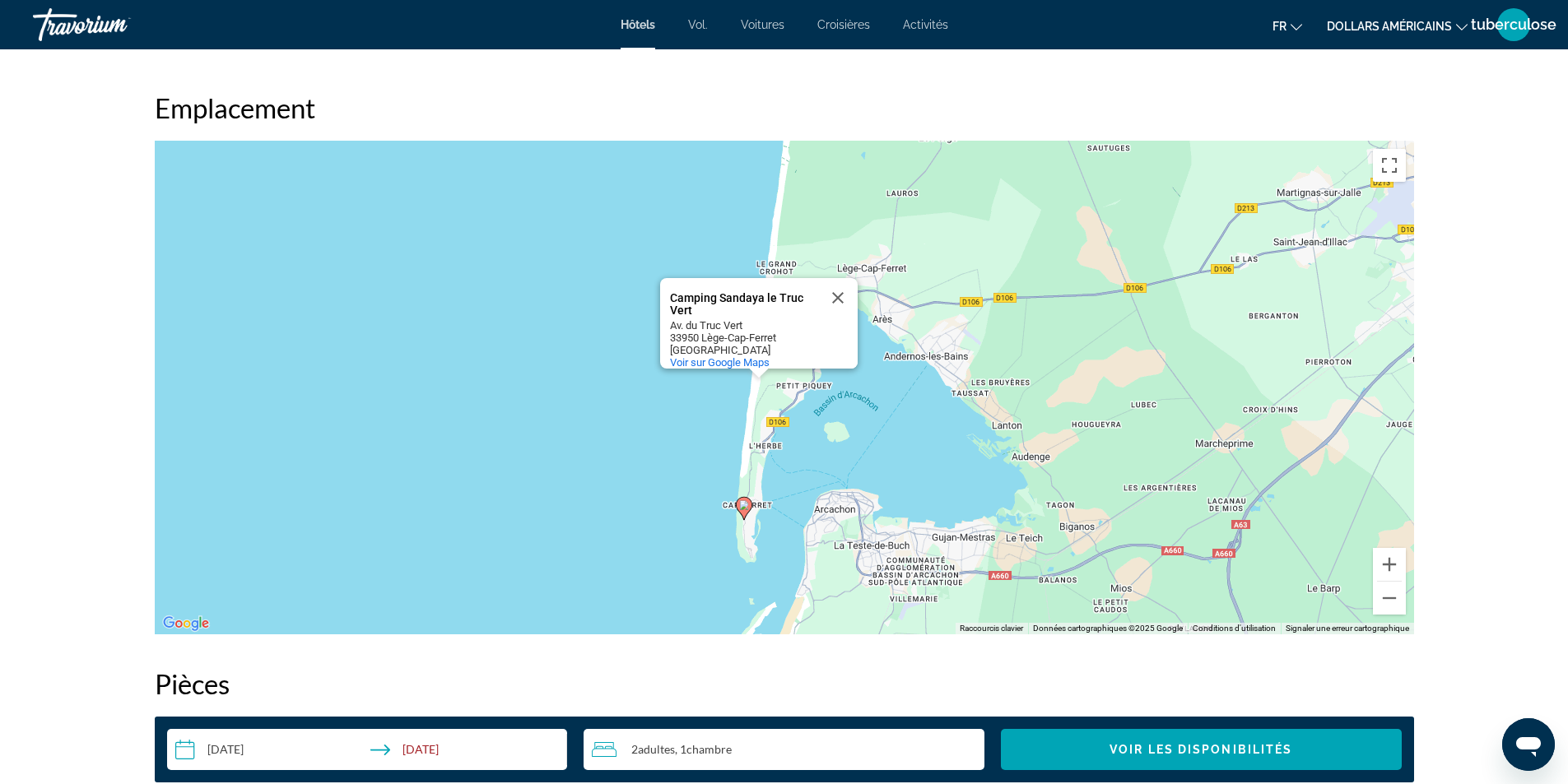
click at [839, 284] on button "Fermer" at bounding box center [838, 298] width 40 height 40
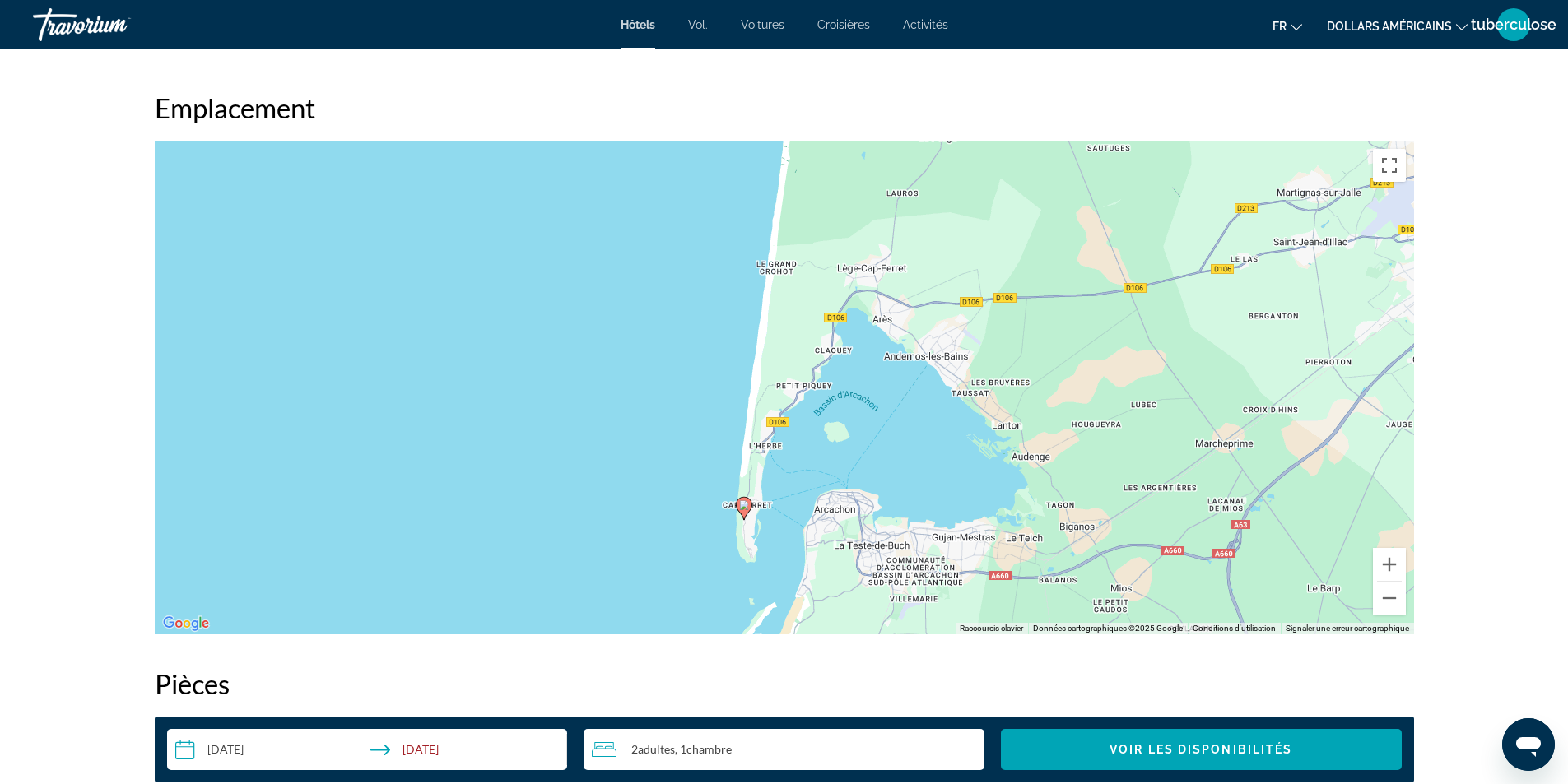
click at [1398, 616] on div "Pour activer le glissement avec le clavier, appuyez sur Alt+Entrée. Une fois ce…" at bounding box center [784, 387] width 1260 height 493
click at [1387, 599] on button "Zoom arrière" at bounding box center [1389, 597] width 33 height 33
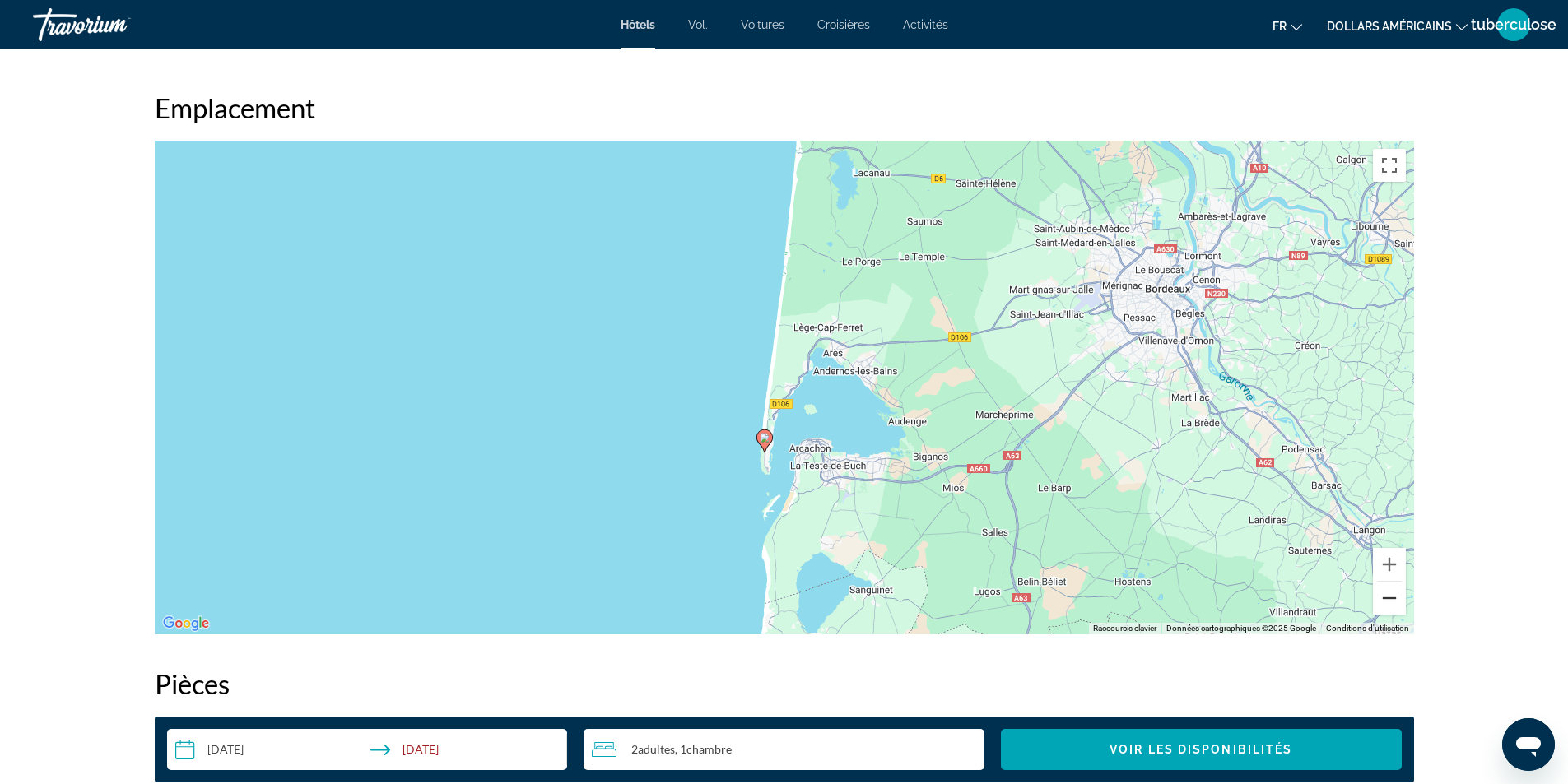
click at [1384, 603] on button "Zoom arrière" at bounding box center [1389, 597] width 33 height 33
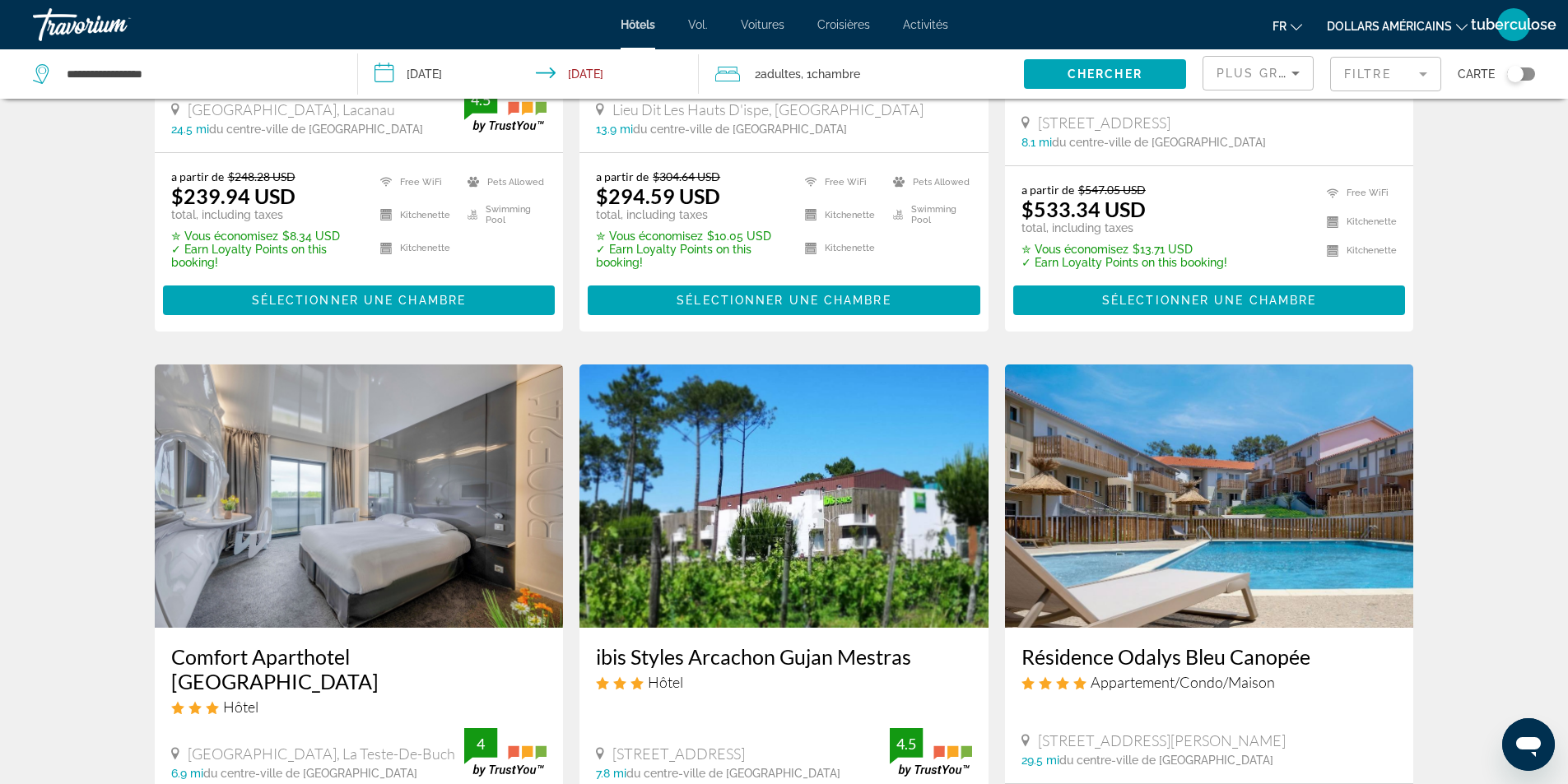
scroll to position [658, 0]
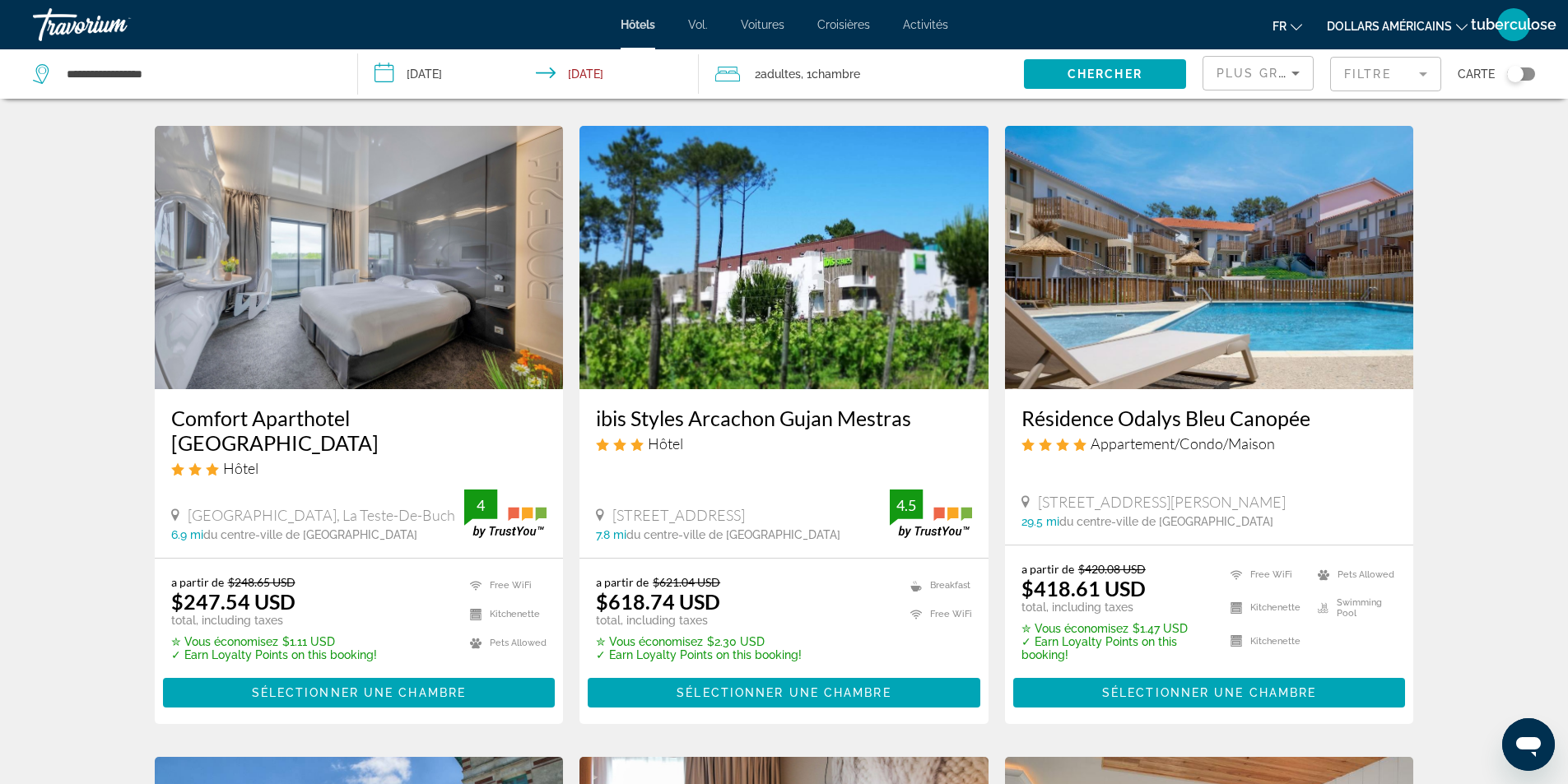
click at [1528, 74] on div "Toggle map" at bounding box center [1521, 74] width 28 height 13
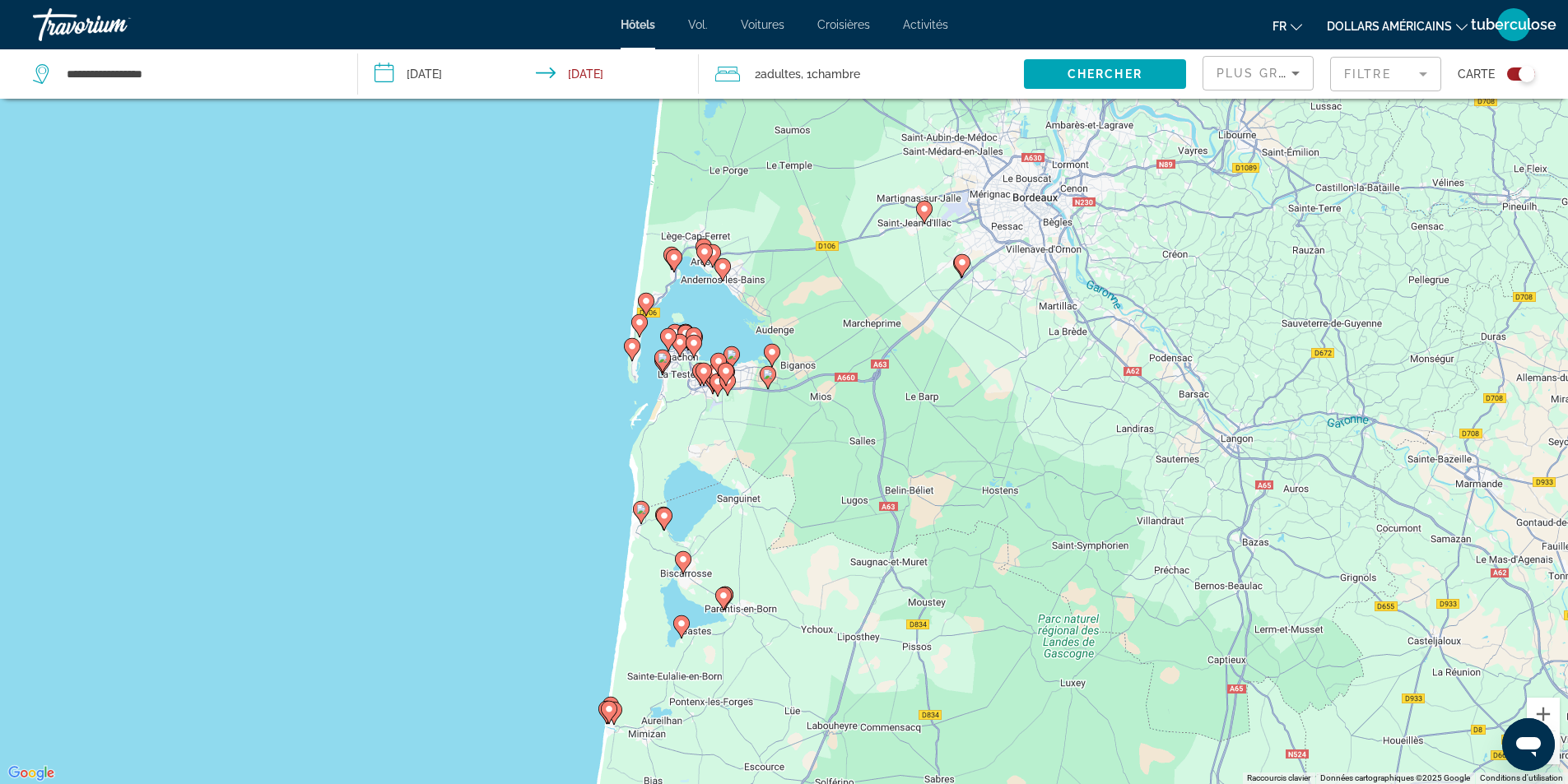
click at [639, 324] on image "Contenu principal" at bounding box center [639, 322] width 10 height 10
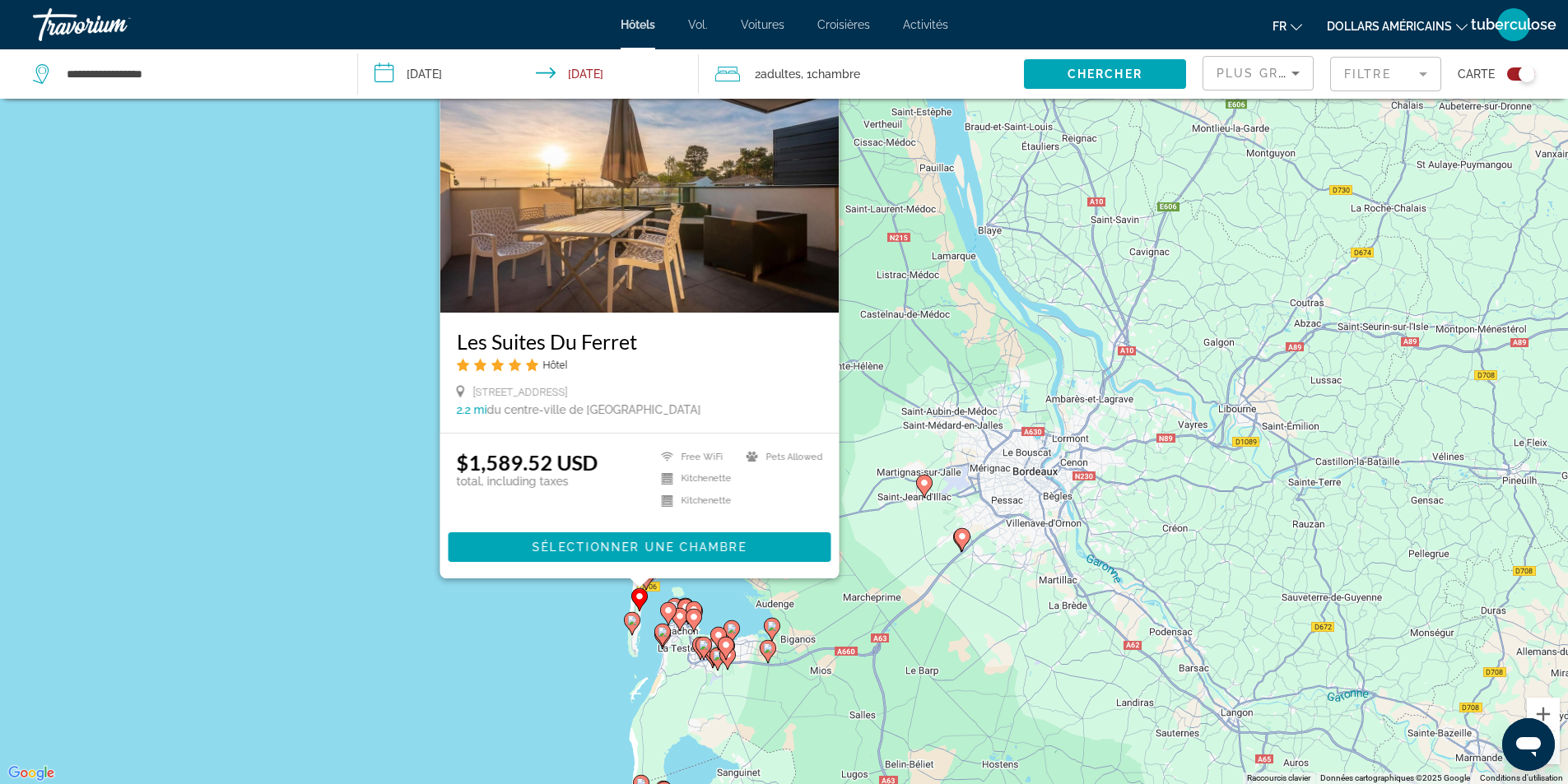
click at [339, 396] on div "Pour activer le glissement avec le clavier, appuyez sur Alt+Entrée. Une fois ce…" at bounding box center [784, 392] width 1568 height 784
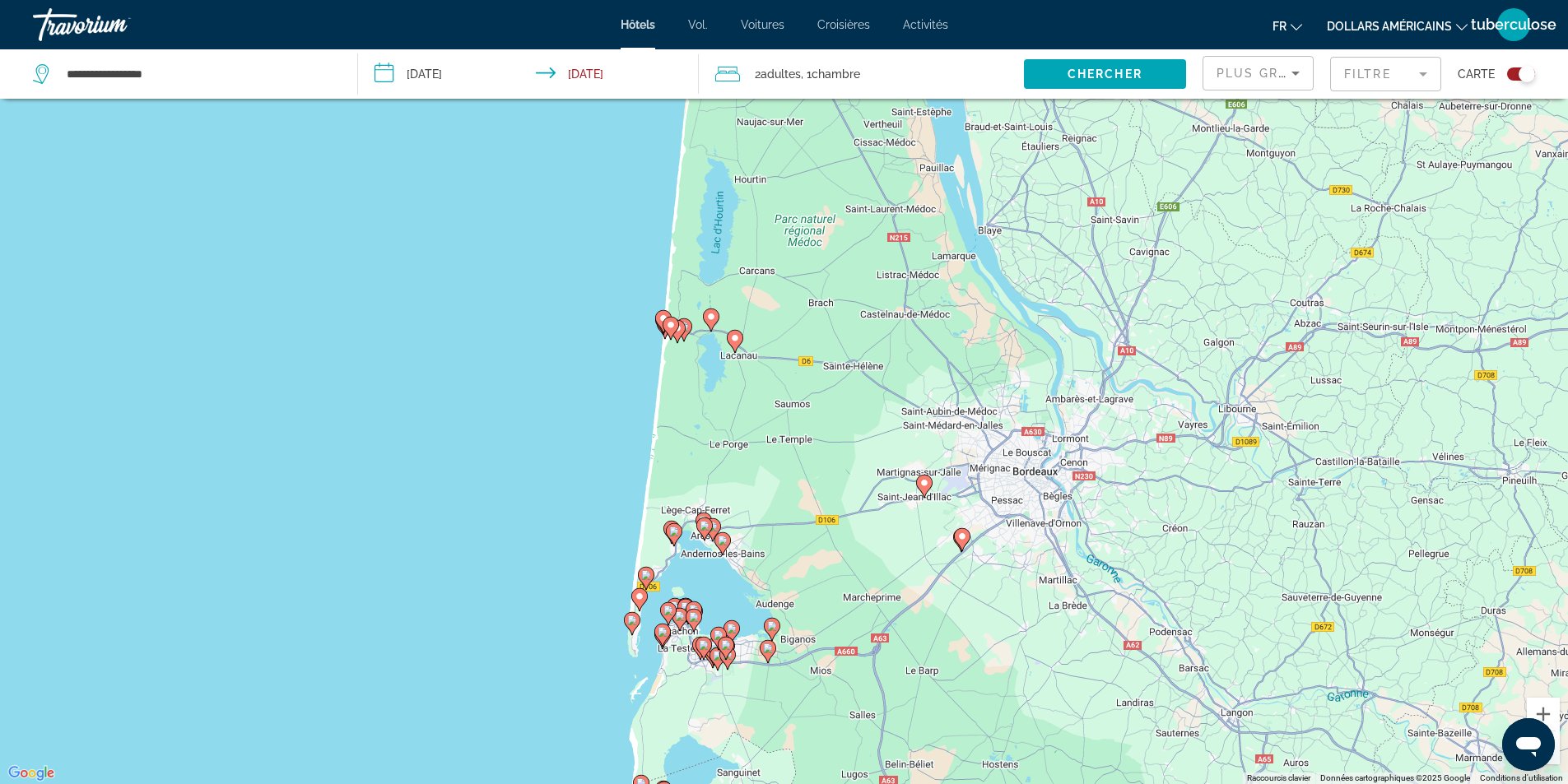
click at [646, 578] on image "Contenu principal" at bounding box center [645, 574] width 10 height 10
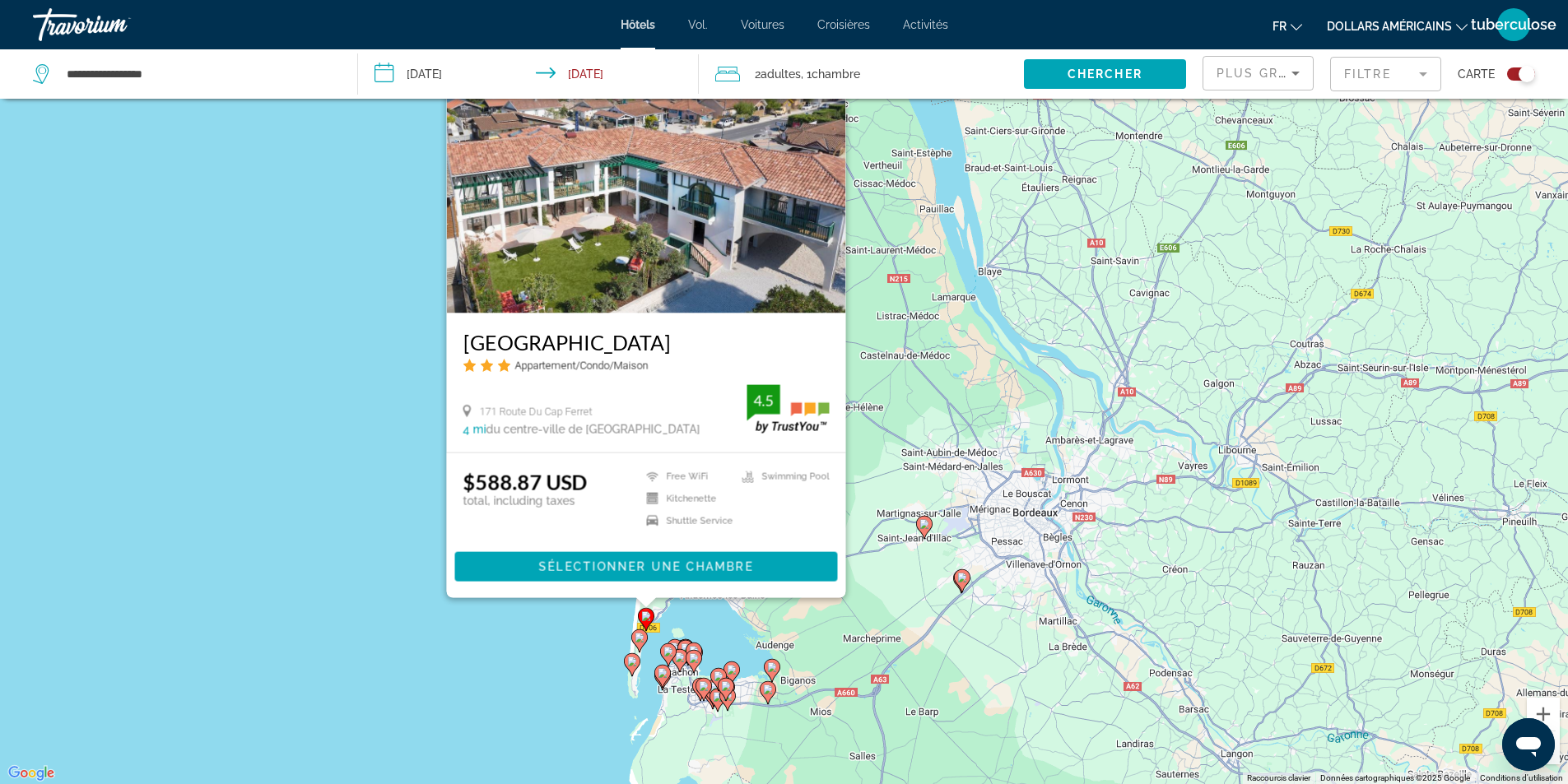
click at [642, 638] on image "Contenu principal" at bounding box center [639, 637] width 10 height 10
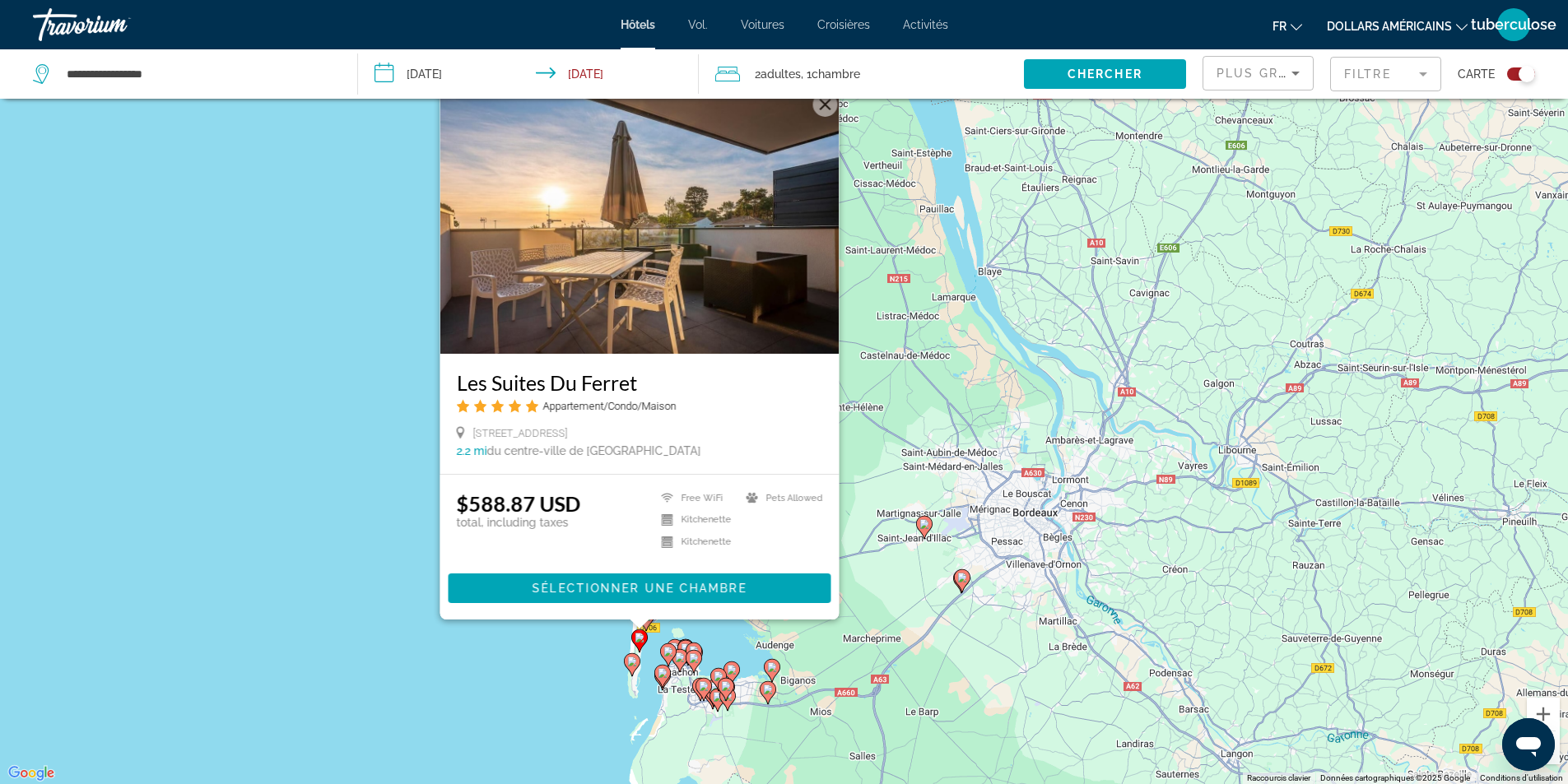
click at [630, 664] on image "Contenu principal" at bounding box center [632, 661] width 10 height 10
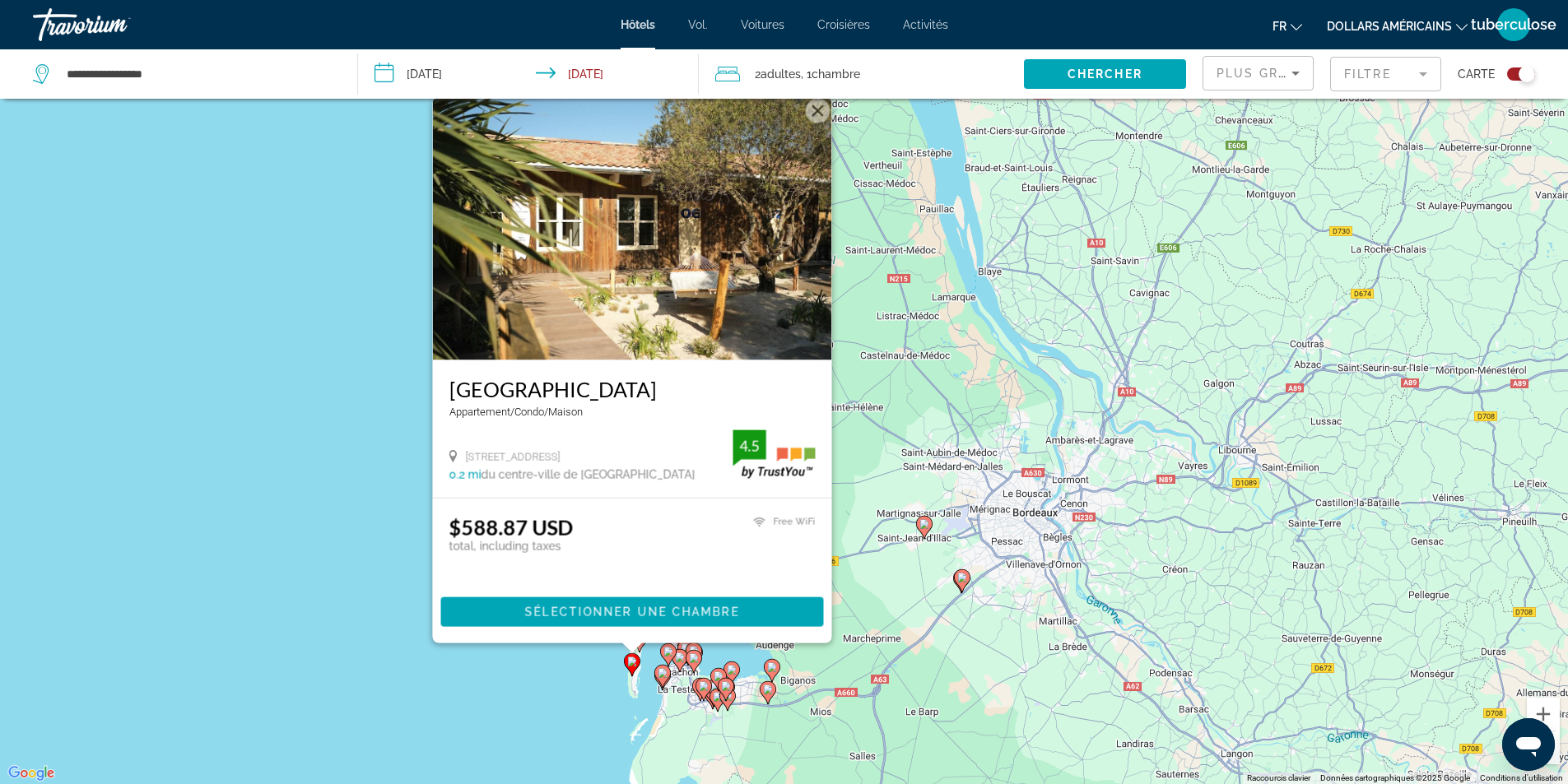
click at [546, 672] on div "Pour activer le glissement avec le clavier, appuyez sur Alt+Entrée. Une fois ce…" at bounding box center [784, 392] width 1568 height 784
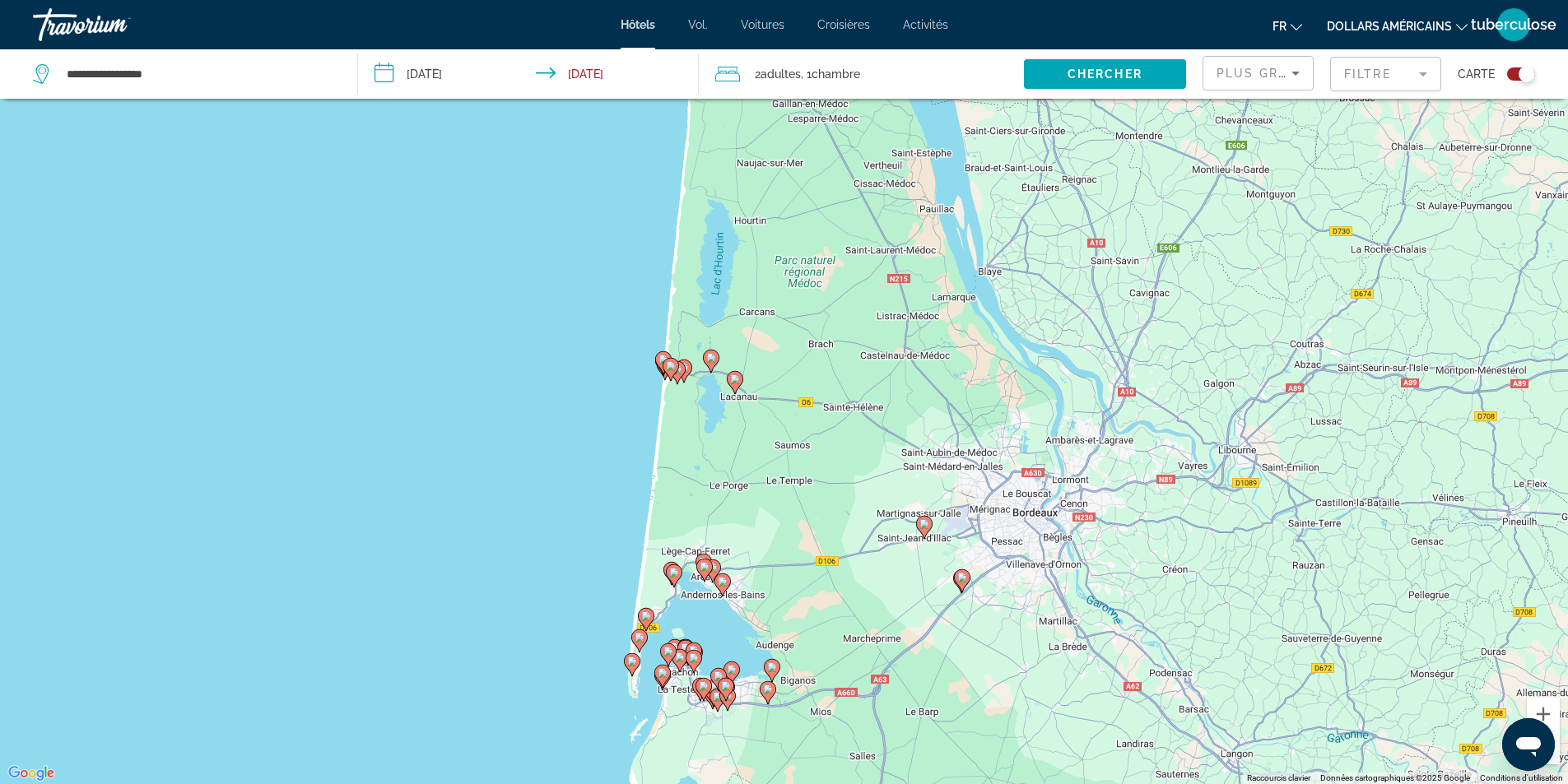
click at [676, 574] on image "Contenu principal" at bounding box center [674, 572] width 10 height 10
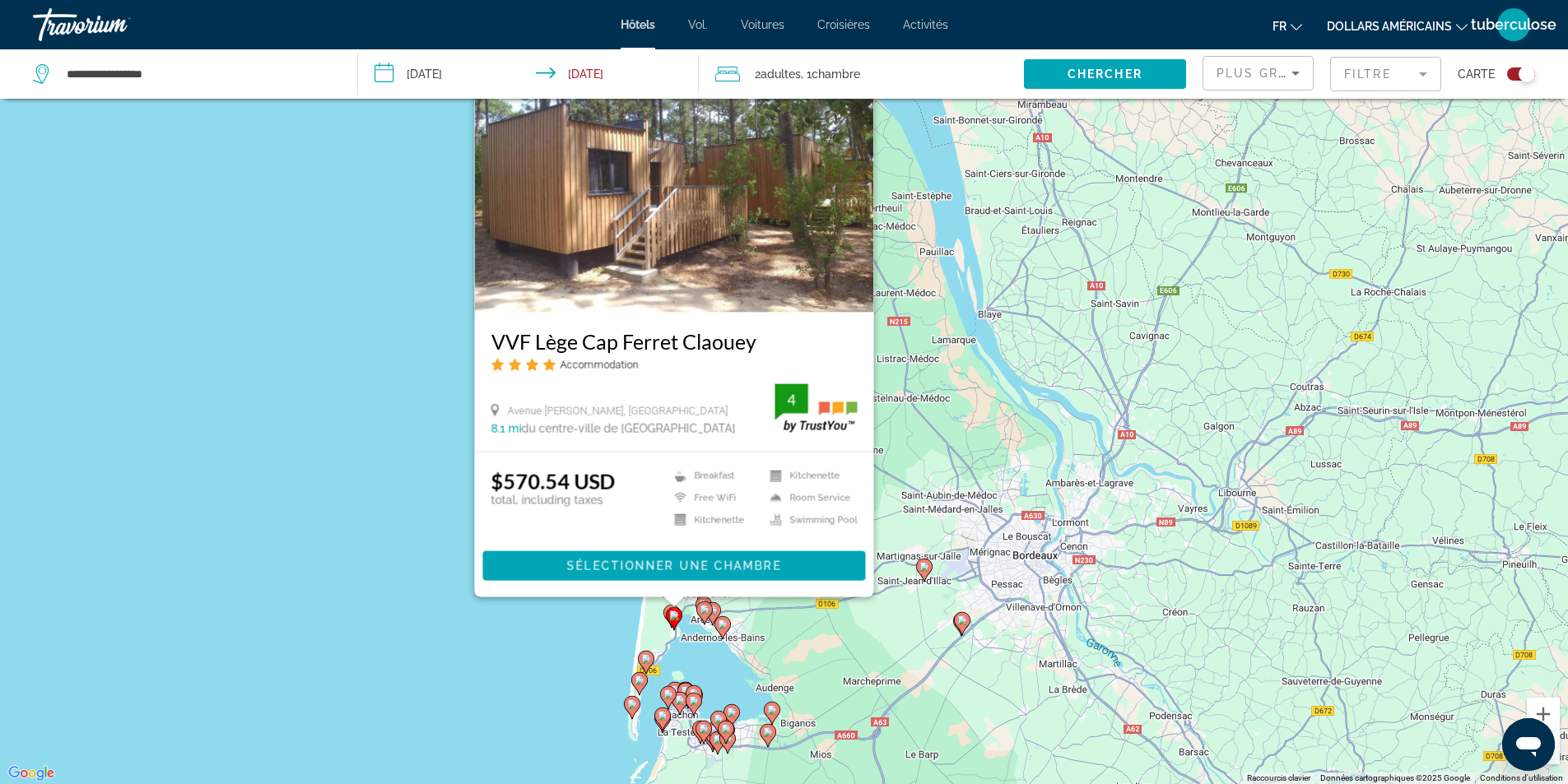
click at [604, 620] on div "Pour activer le glissement avec le clavier, appuyez sur Alt+Entrée. Une fois ce…" at bounding box center [784, 392] width 1568 height 784
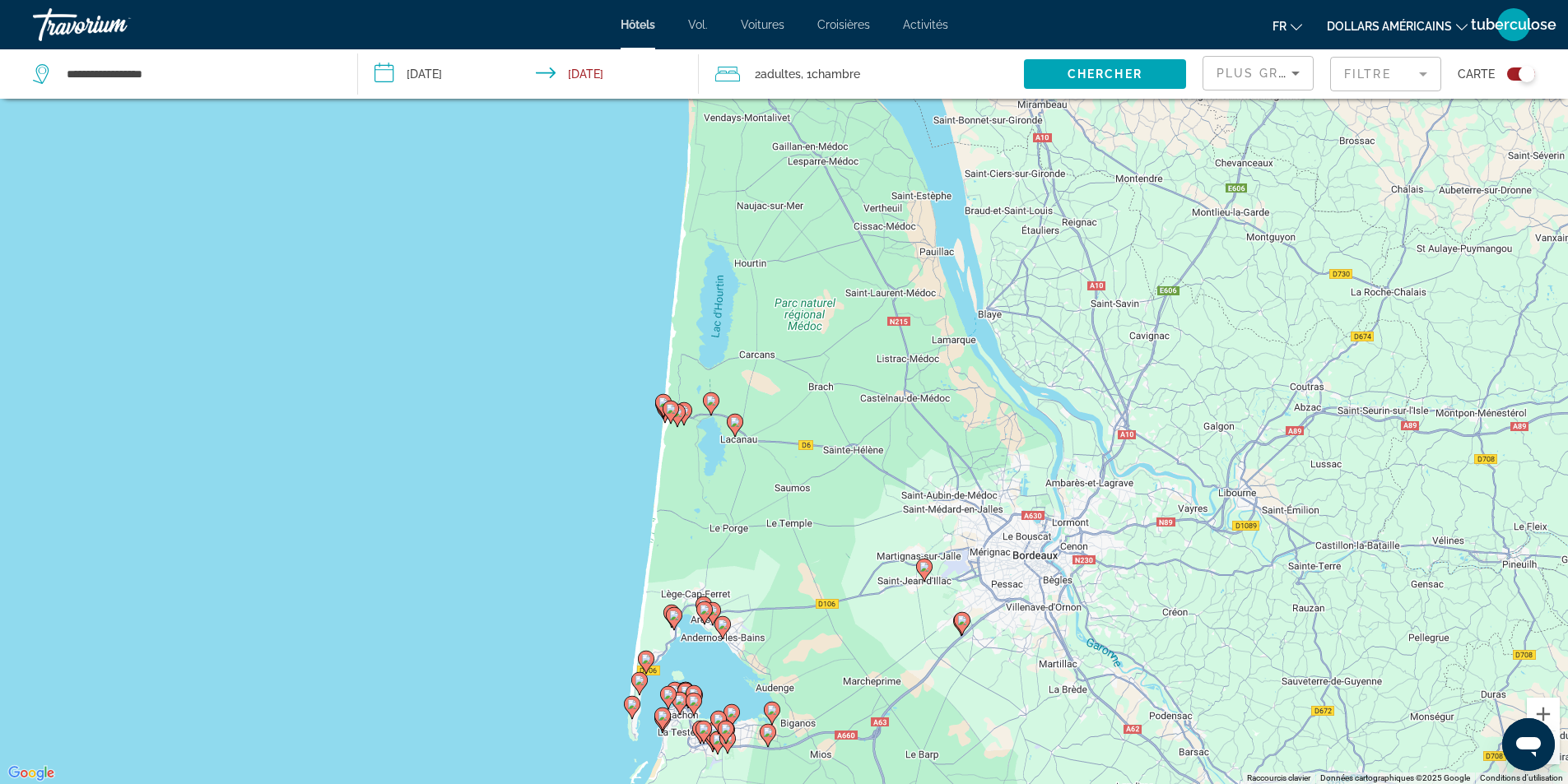
click at [671, 604] on icon "Contenu principal" at bounding box center [671, 616] width 17 height 23
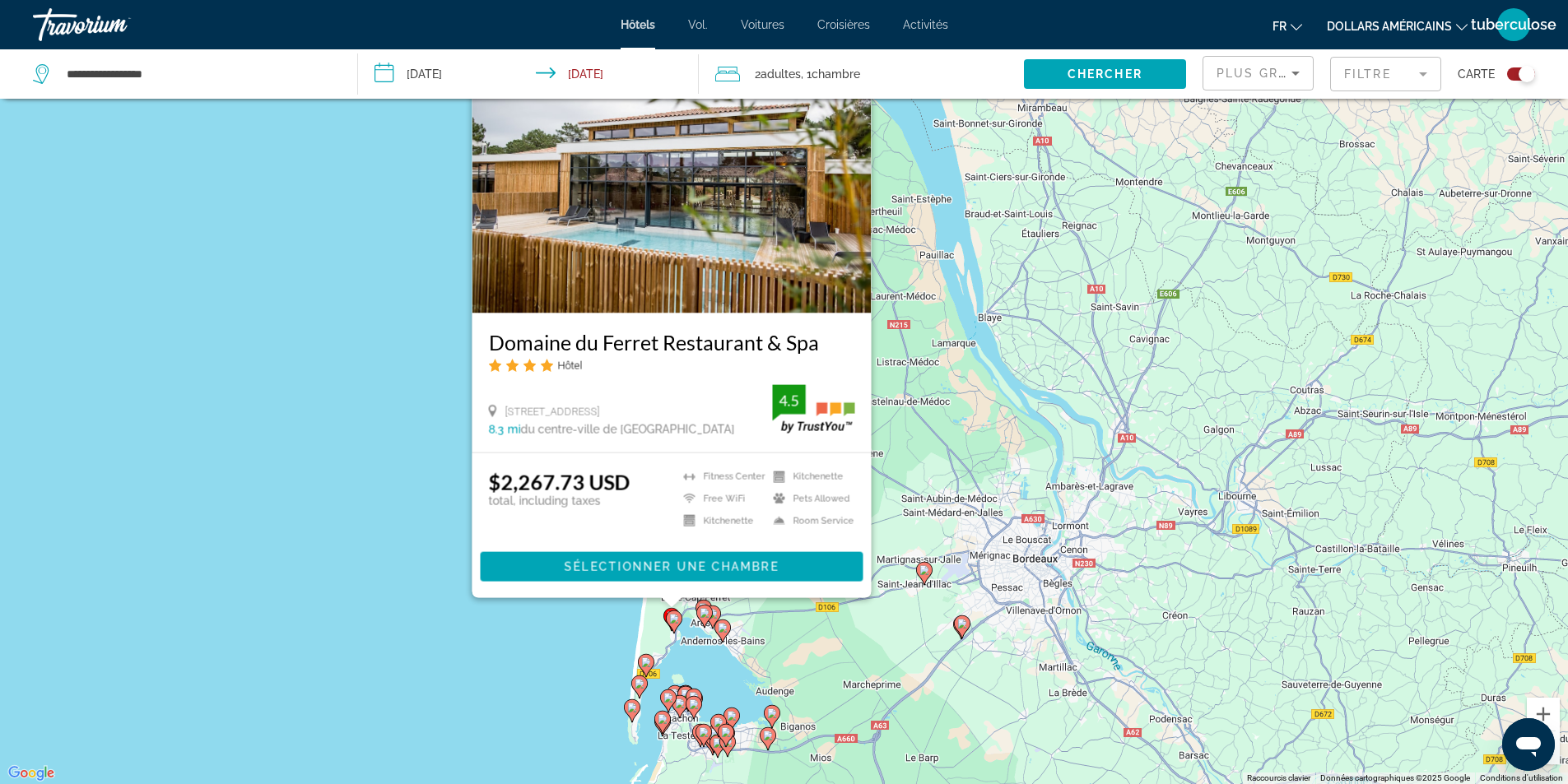
click at [549, 619] on div "Pour activer le glissement avec le clavier, appuyez sur Alt+Entrée. Une fois ce…" at bounding box center [784, 392] width 1568 height 784
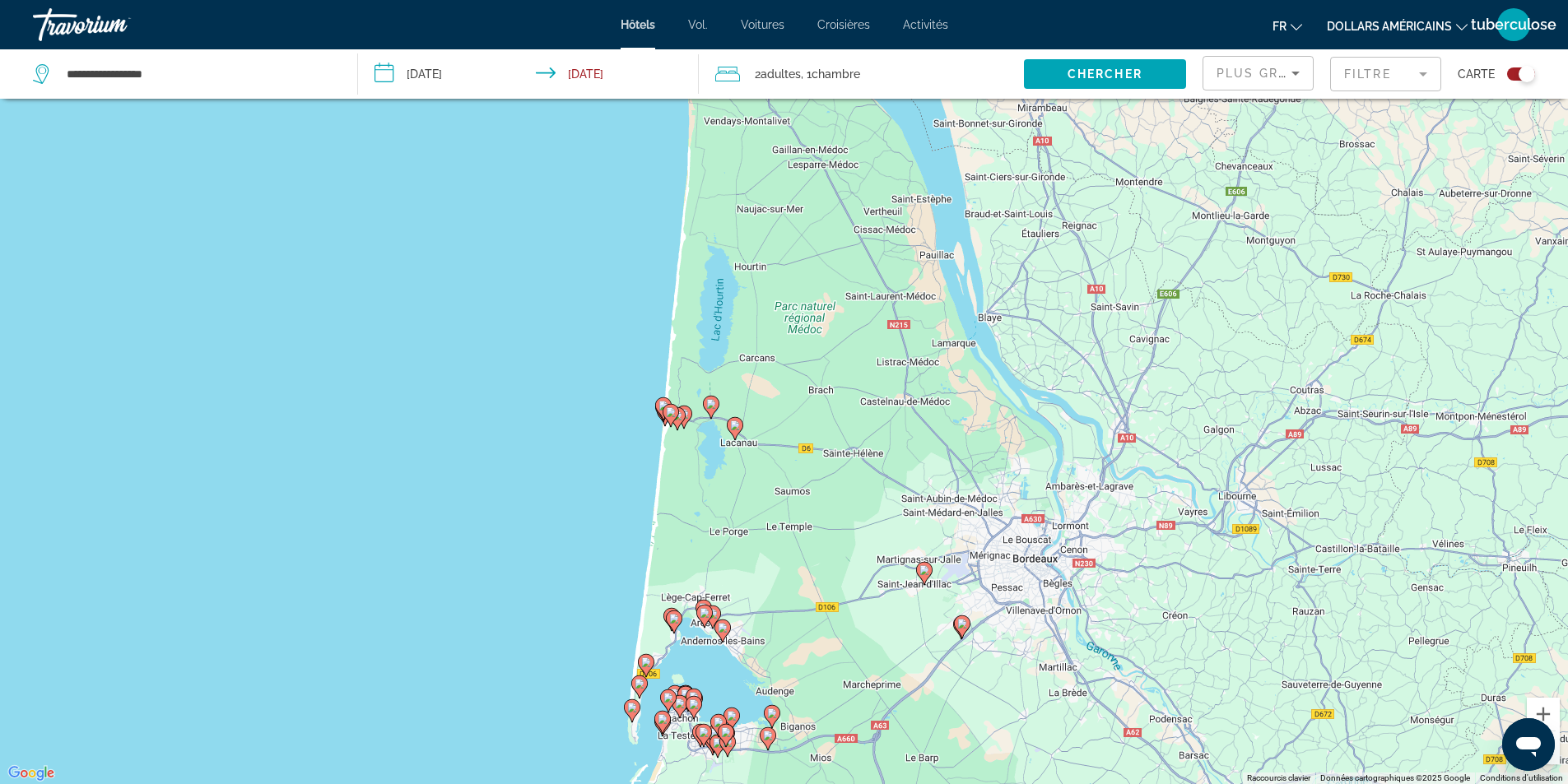
click at [726, 631] on image "Contenu principal" at bounding box center [722, 627] width 10 height 10
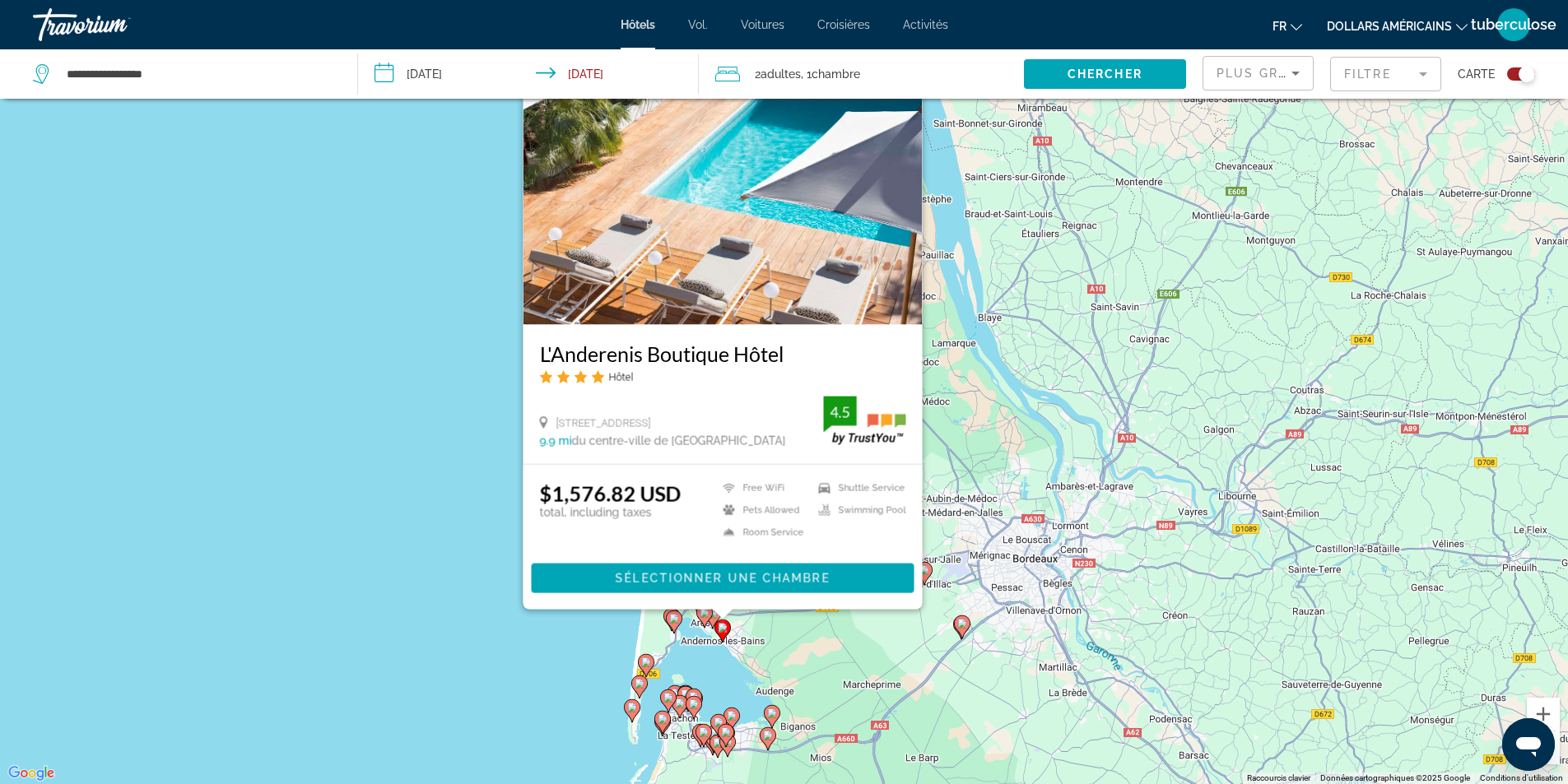
click at [713, 621] on icon "Contenu principal" at bounding box center [712, 616] width 15 height 21
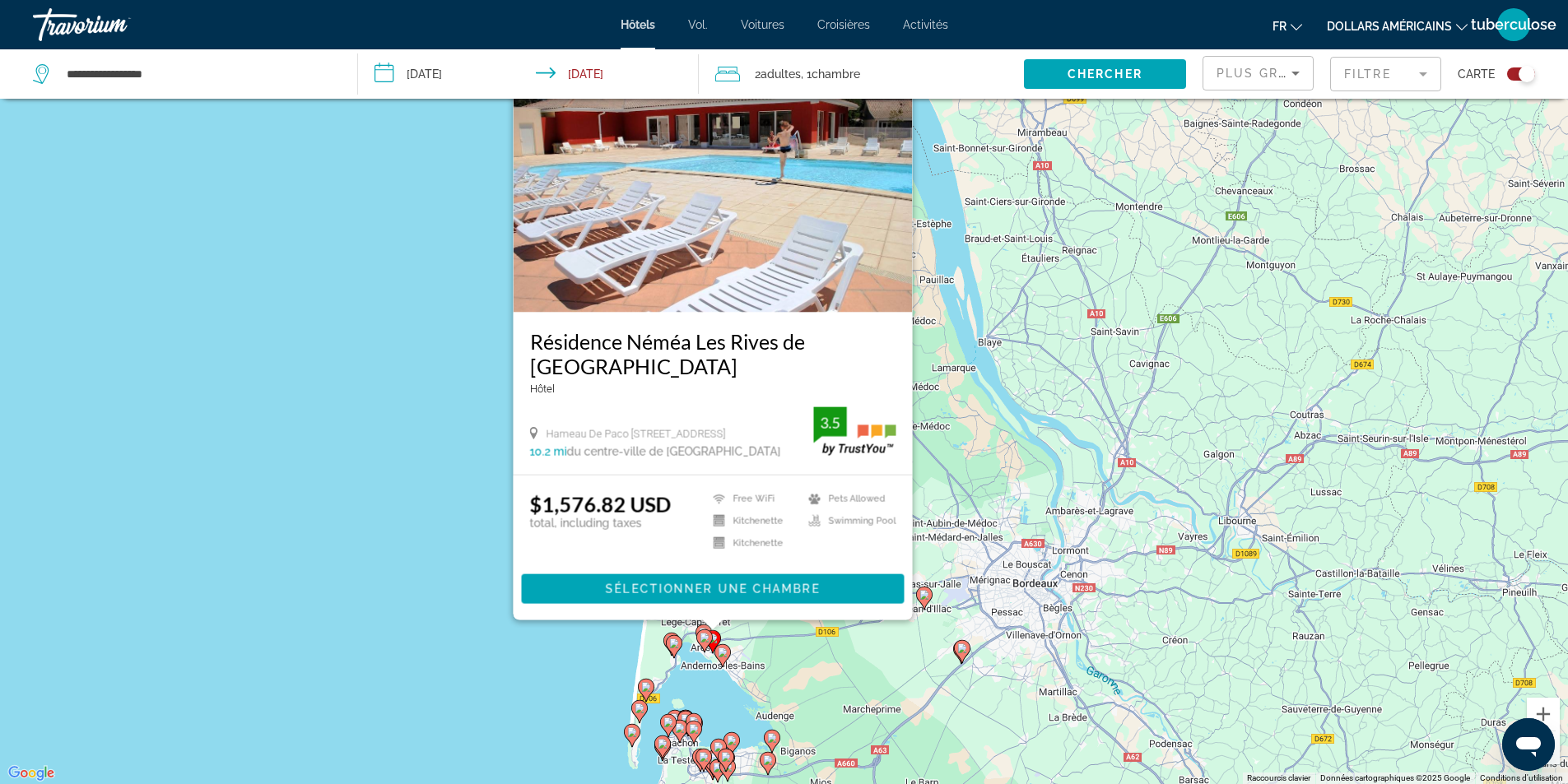
click at [698, 637] on icon "Contenu principal" at bounding box center [704, 640] width 15 height 21
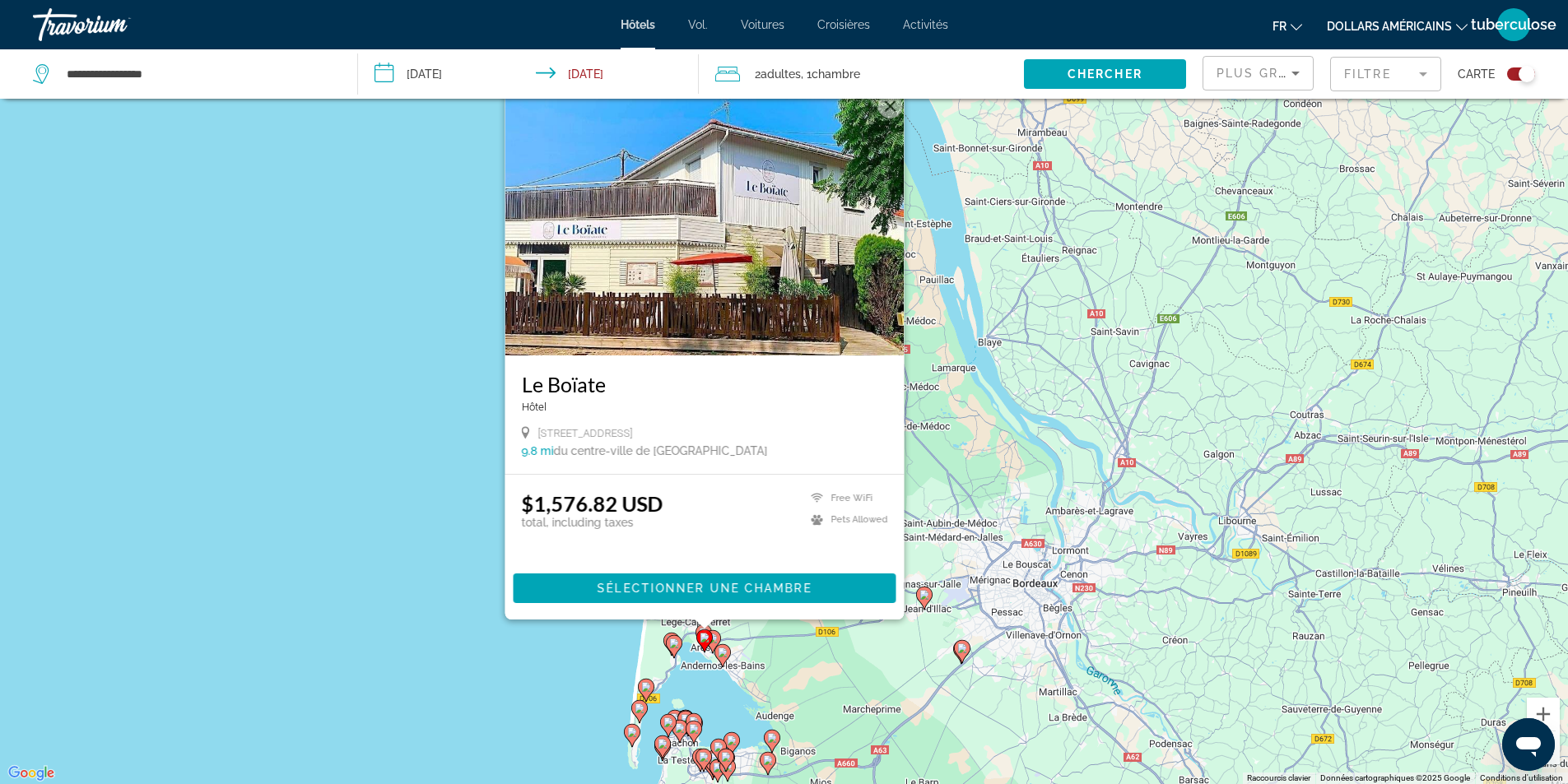
click at [662, 747] on image "Contenu principal" at bounding box center [662, 743] width 10 height 10
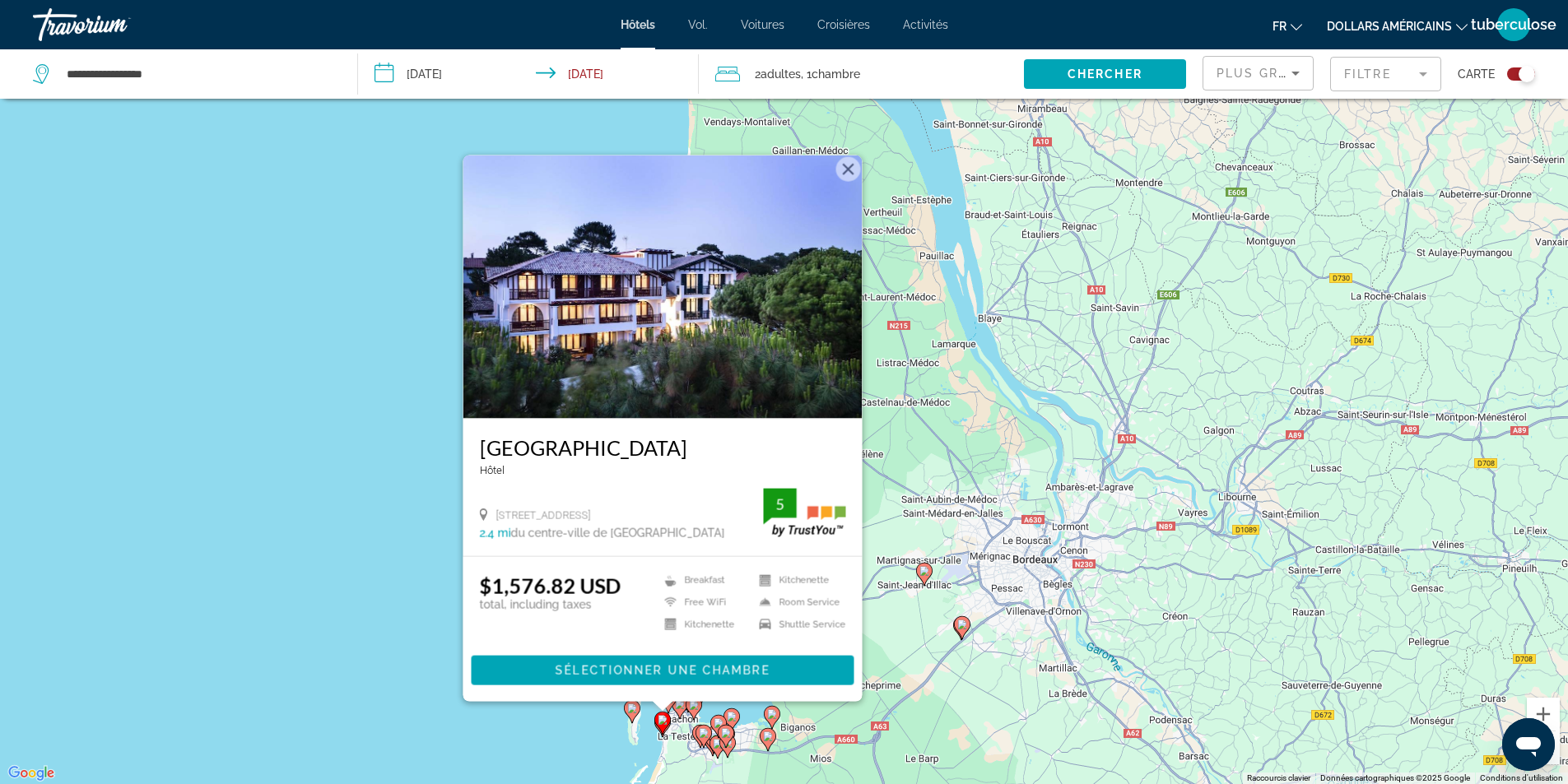
drag, startPoint x: 356, startPoint y: 671, endPoint x: 464, endPoint y: 585, distance: 138.1
click at [355, 671] on div "Pour activer le glissement avec le clavier, appuyez sur Alt+Entrée. Une fois ce…" at bounding box center [784, 392] width 1568 height 784
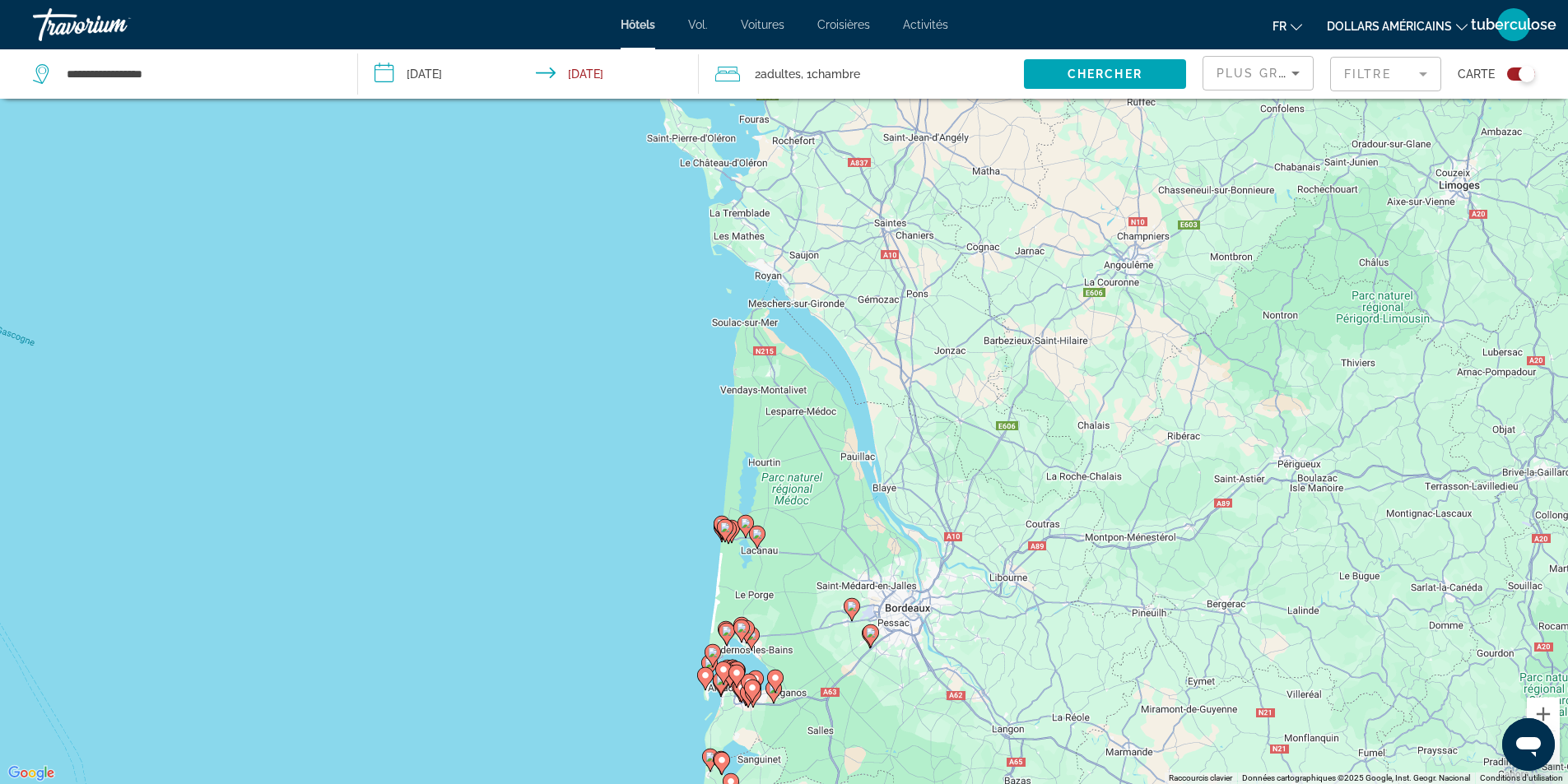
drag, startPoint x: 972, startPoint y: 249, endPoint x: 932, endPoint y: 400, distance: 156.2
click at [932, 400] on div "Pour activer le glissement avec le clavier, appuyez sur Alt+Entrée. Une fois ce…" at bounding box center [784, 392] width 1568 height 784
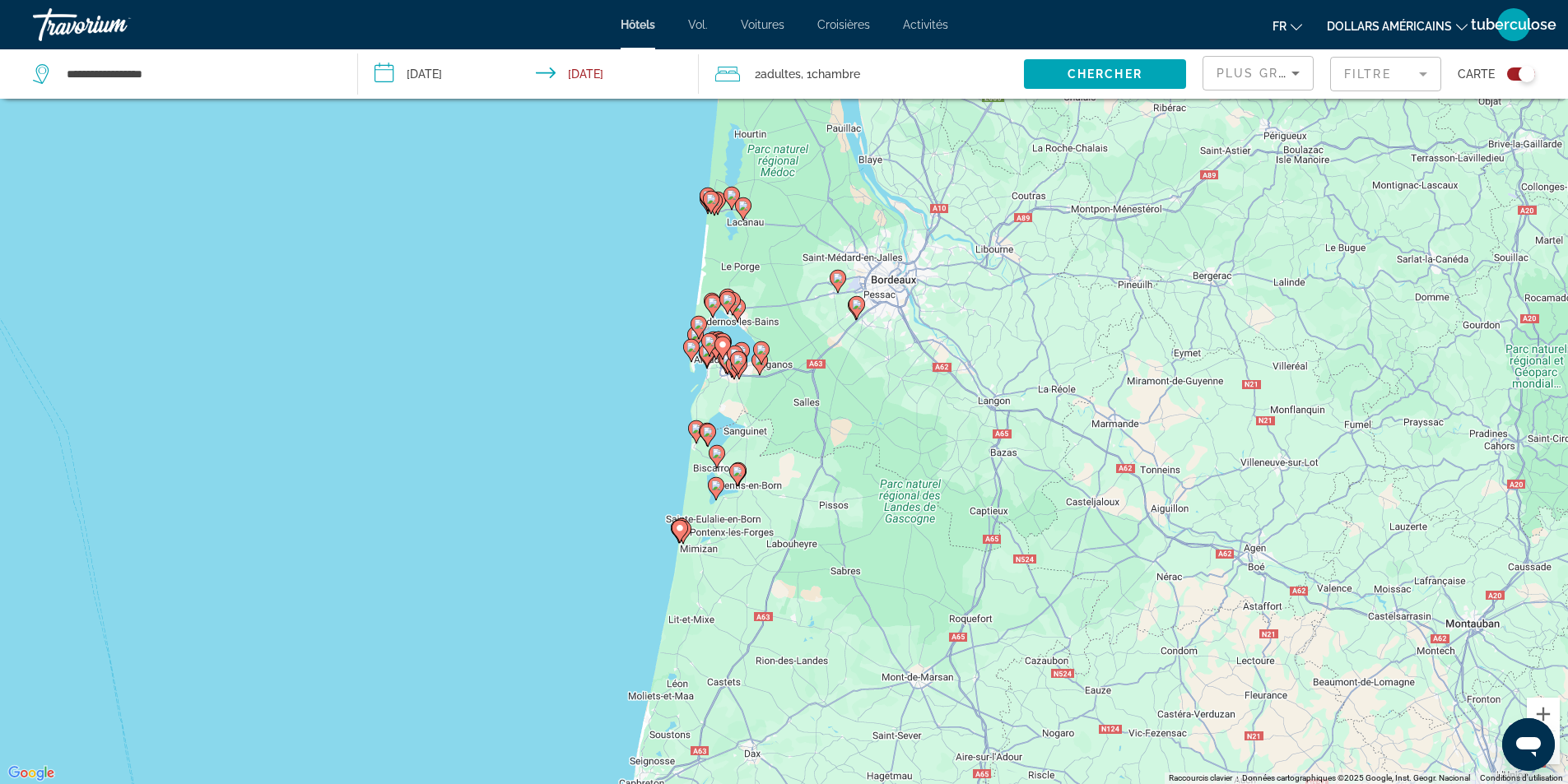
drag, startPoint x: 805, startPoint y: 591, endPoint x: 791, endPoint y: 242, distance: 349.3
click at [791, 242] on div "Pour activer le glissement avec le clavier, appuyez sur Alt+Entrée. Une fois ce…" at bounding box center [784, 392] width 1568 height 784
click at [1554, 709] on button "Zoom avant" at bounding box center [1542, 713] width 33 height 33
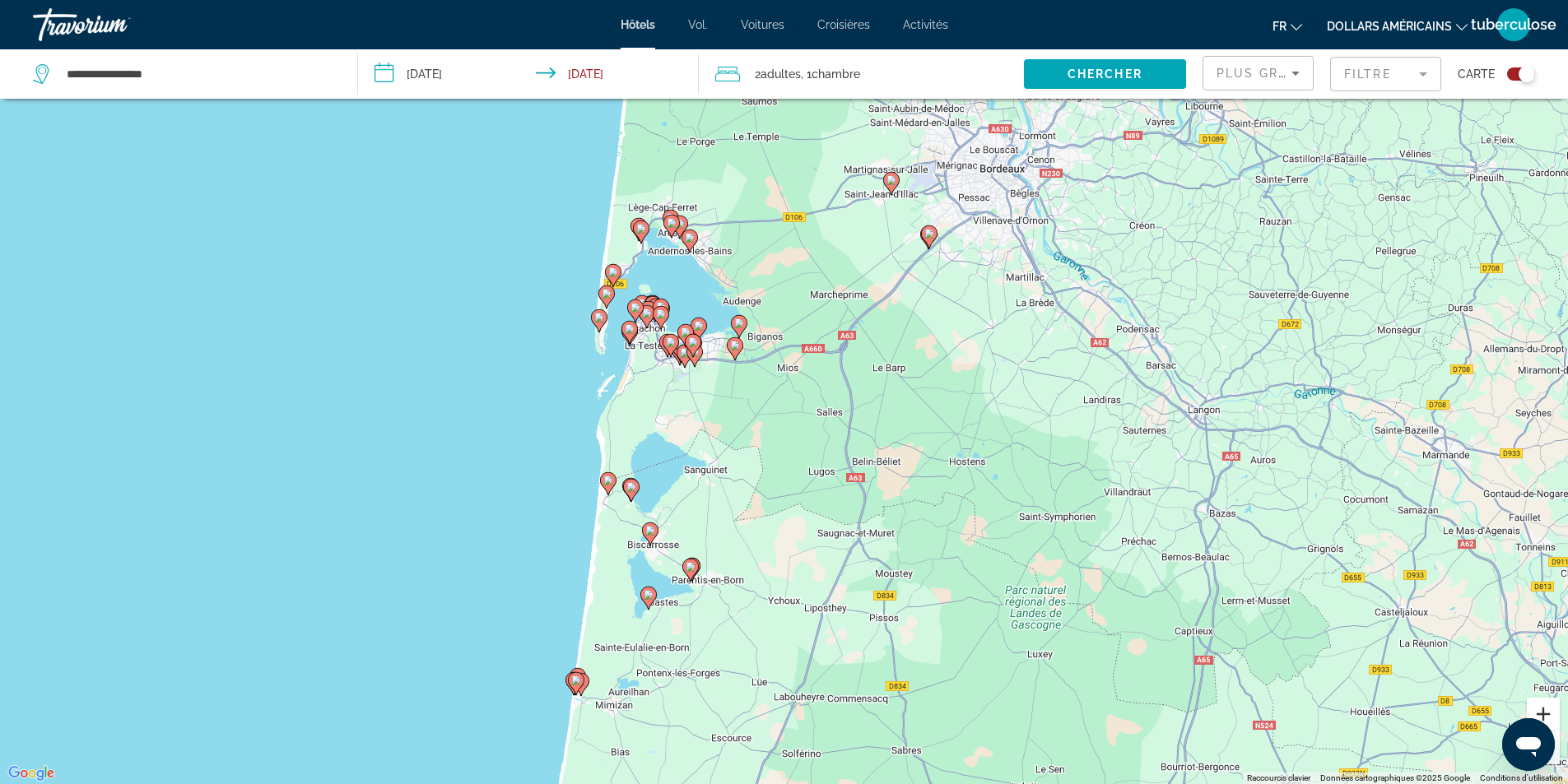
click at [1554, 709] on button "Zoom avant" at bounding box center [1542, 713] width 33 height 33
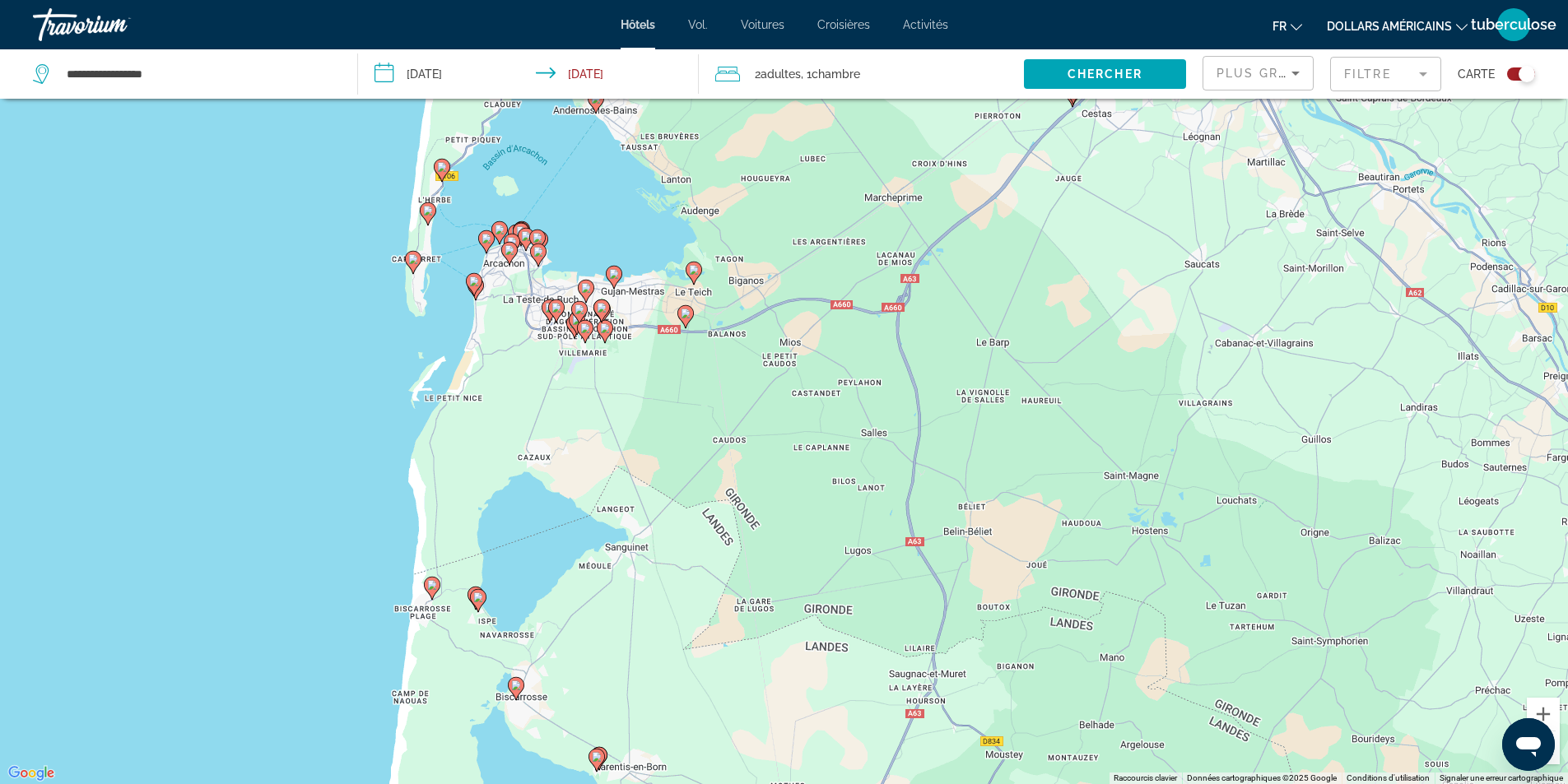
click at [1347, 85] on mat-form-field "Filtre" at bounding box center [1385, 74] width 111 height 35
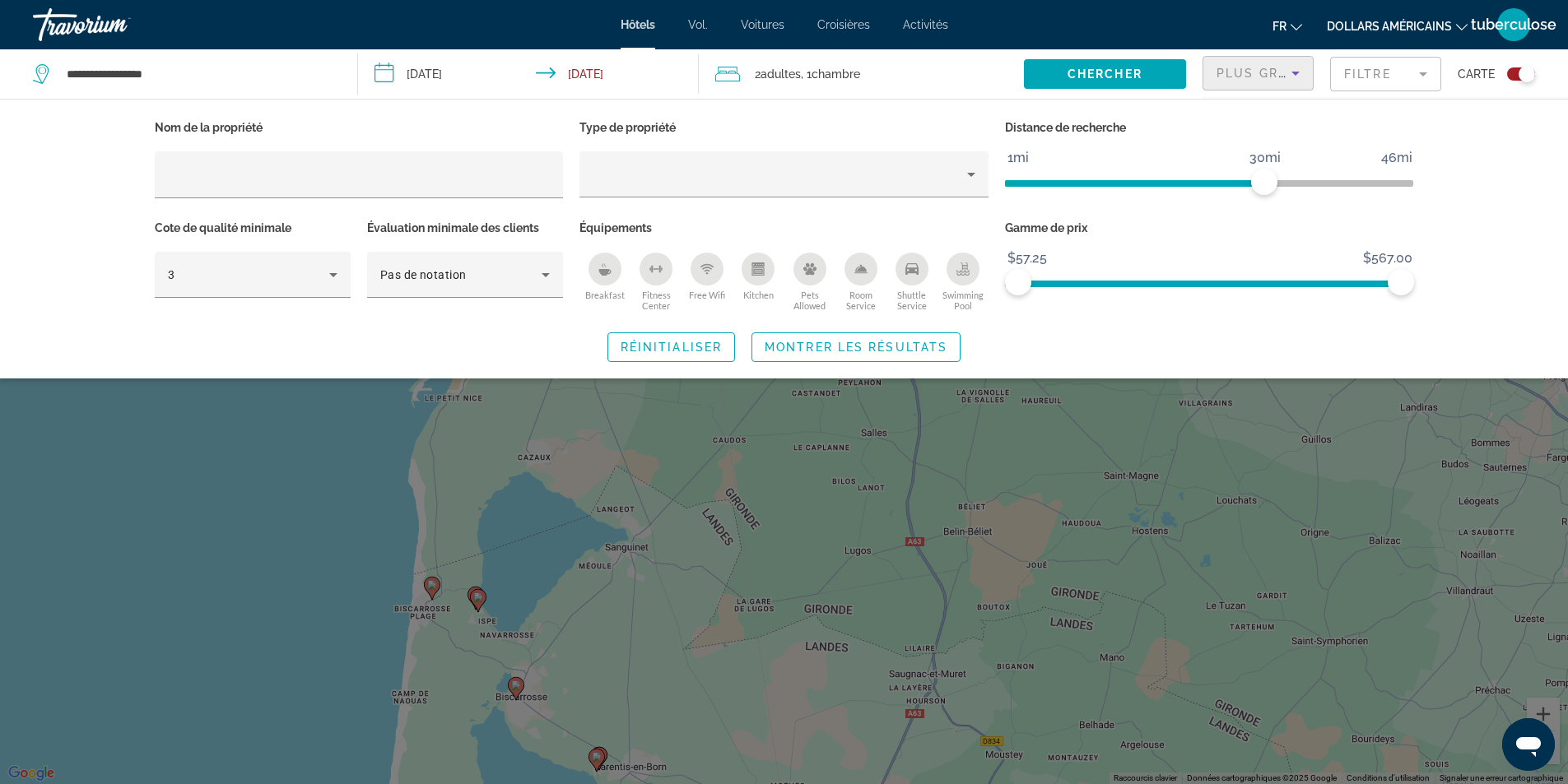
click at [1288, 76] on icon "Sort by" at bounding box center [1295, 73] width 20 height 19
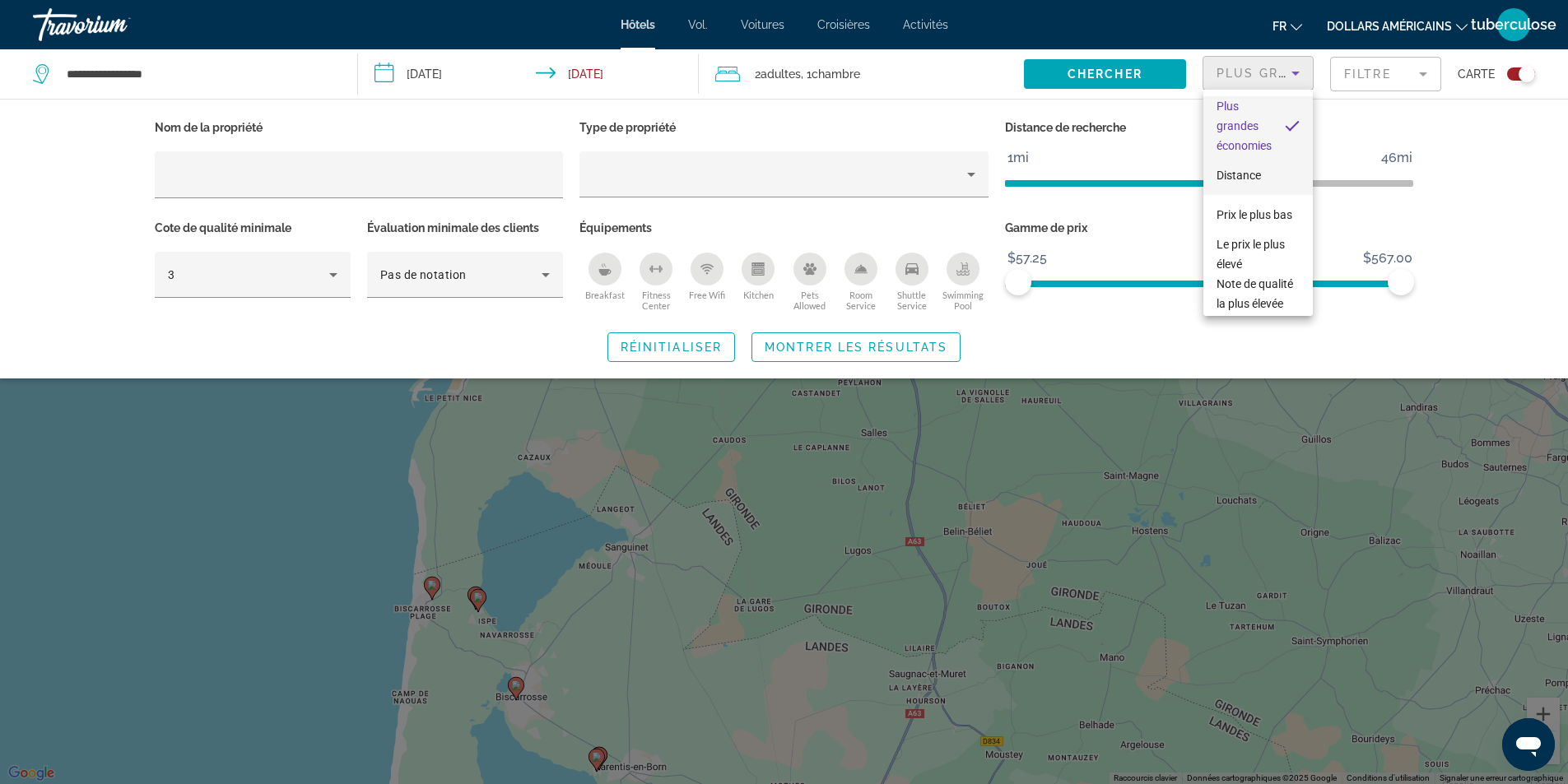
click at [1249, 168] on font "Distance" at bounding box center [1238, 175] width 44 height 13
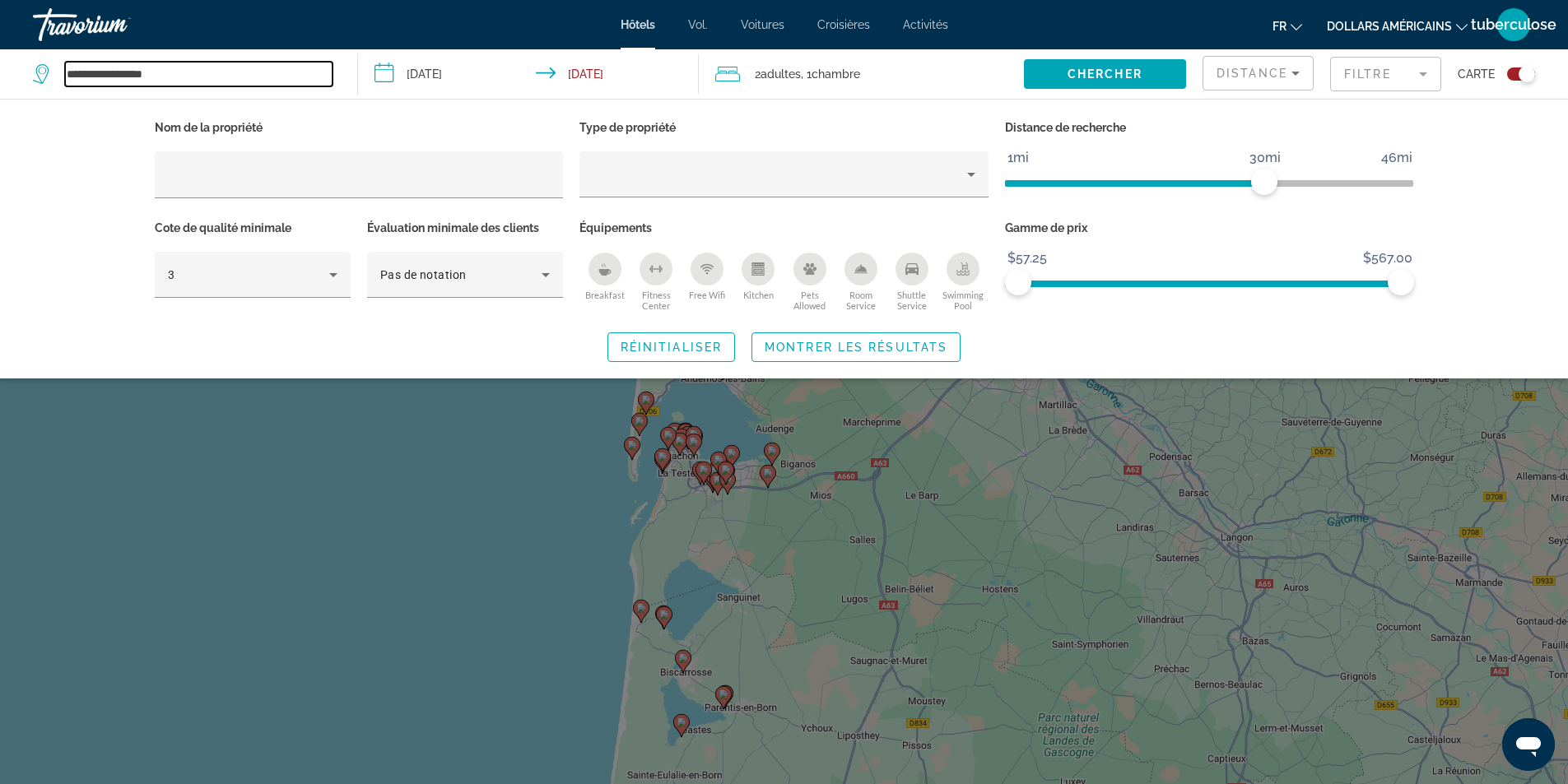
click at [210, 70] on input "**********" at bounding box center [199, 74] width 268 height 25
